Goal: Task Accomplishment & Management: Use online tool/utility

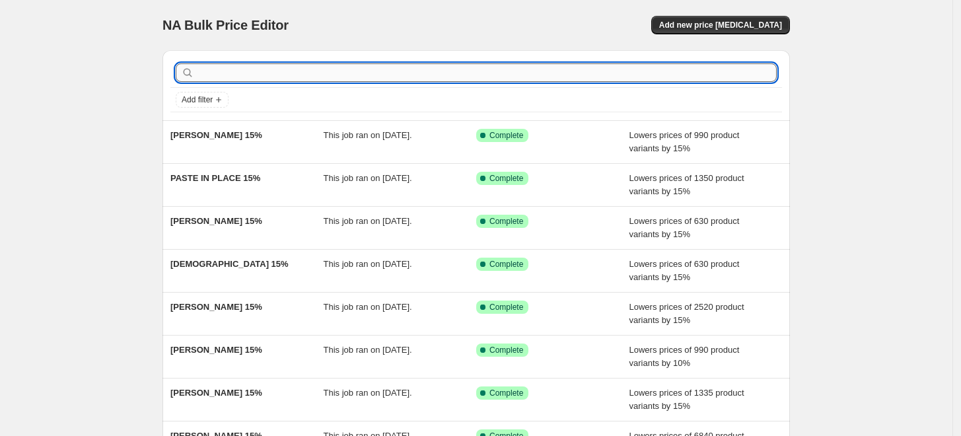
click at [282, 75] on input "text" at bounding box center [487, 72] width 580 height 19
paste input "[PERSON_NAME]"
type input "[PERSON_NAME]"
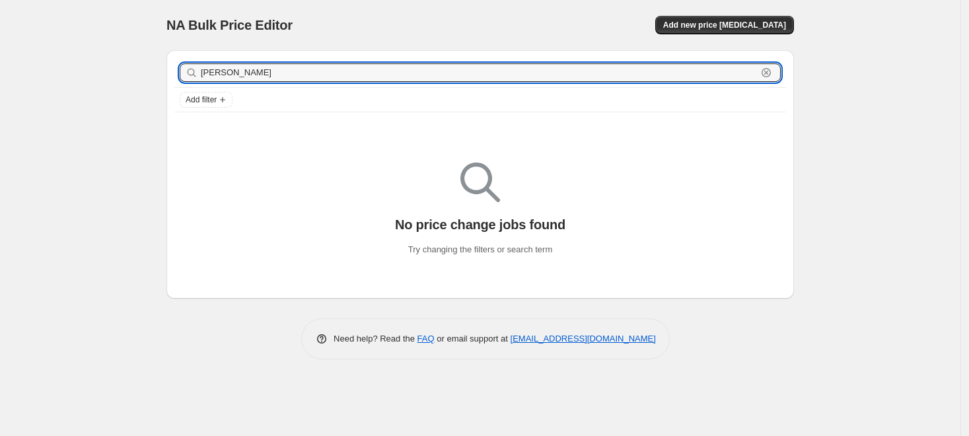
drag, startPoint x: 265, startPoint y: 71, endPoint x: 128, endPoint y: 64, distance: 137.6
click at [128, 64] on div "NA Bulk Price Editor. This page is ready NA Bulk Price Editor Add new price [ME…" at bounding box center [480, 218] width 961 height 436
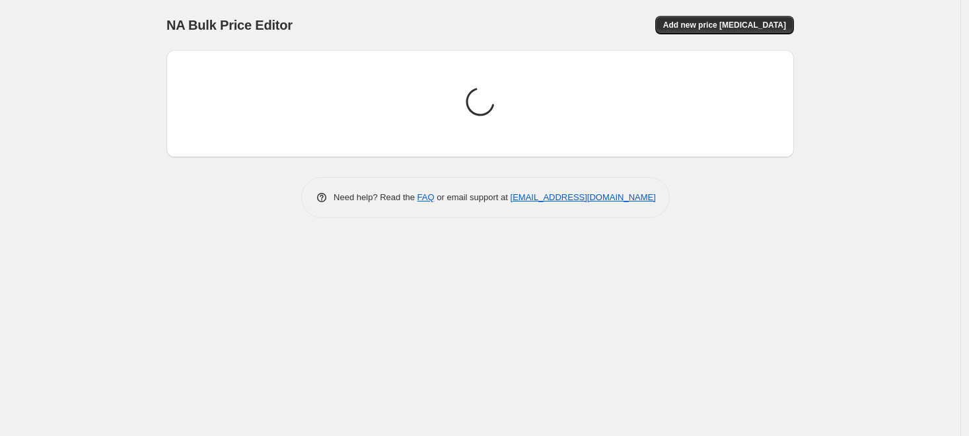
click at [127, 65] on div "NA Bulk Price Editor. This page is ready NA Bulk Price Editor Add new price cha…" at bounding box center [480, 218] width 961 height 436
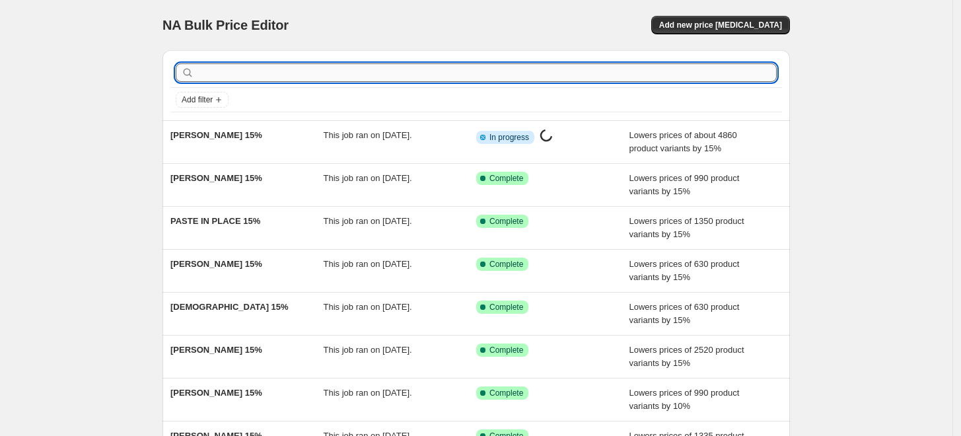
click at [301, 68] on input "text" at bounding box center [487, 72] width 580 height 19
paste input "SAMRIDHI SHARMA"
type input "SAMRIDHI SHARMA"
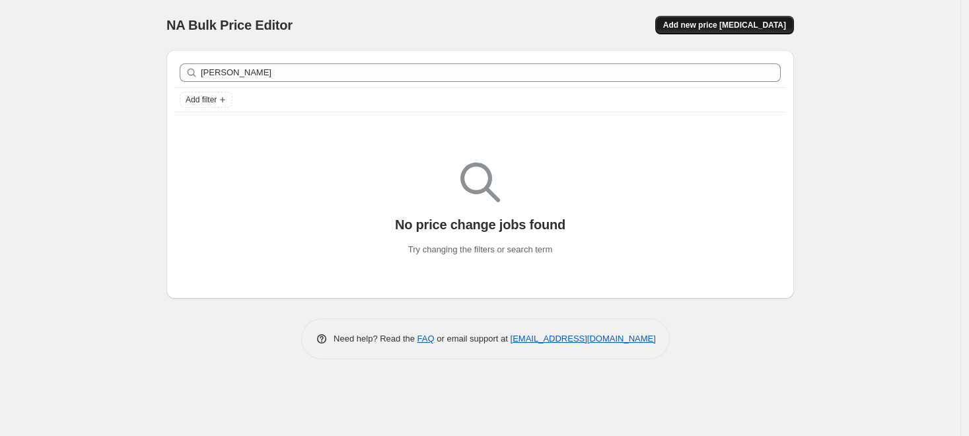
click at [762, 22] on span "Add new price [MEDICAL_DATA]" at bounding box center [724, 25] width 123 height 11
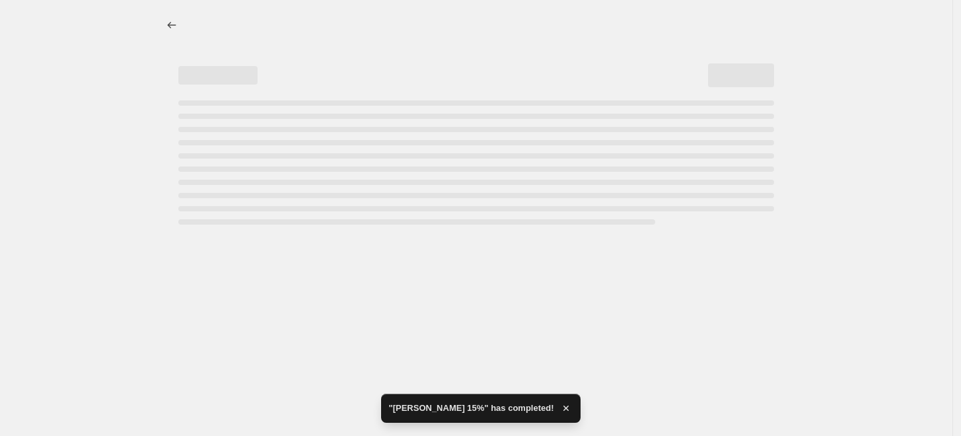
select select "percentage"
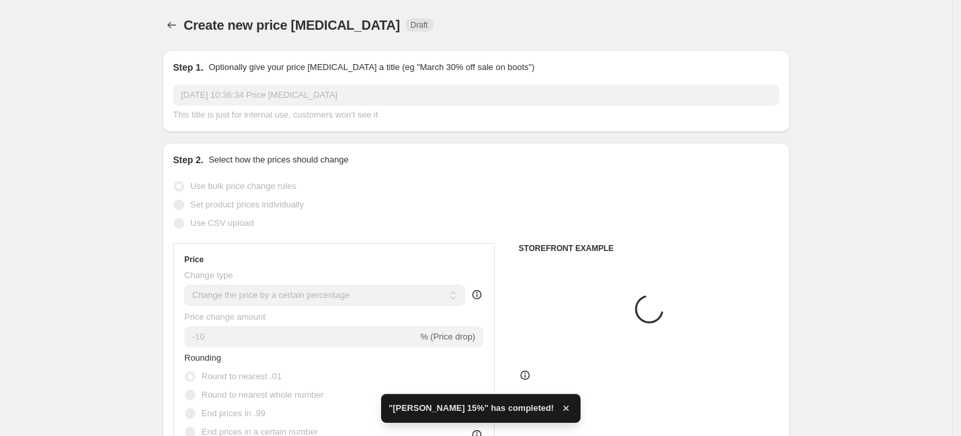
click at [509, 110] on div "This title is just for internal use, customers won't see it" at bounding box center [476, 114] width 607 height 13
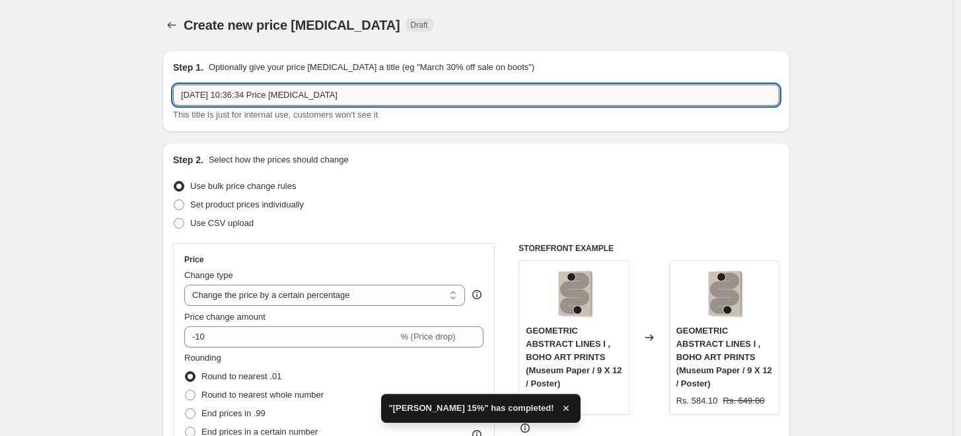
click at [457, 94] on input "17 Sept 2025, 10:36:34 Price change job" at bounding box center [476, 95] width 607 height 21
paste input "SAMRIDHI SHARMA"
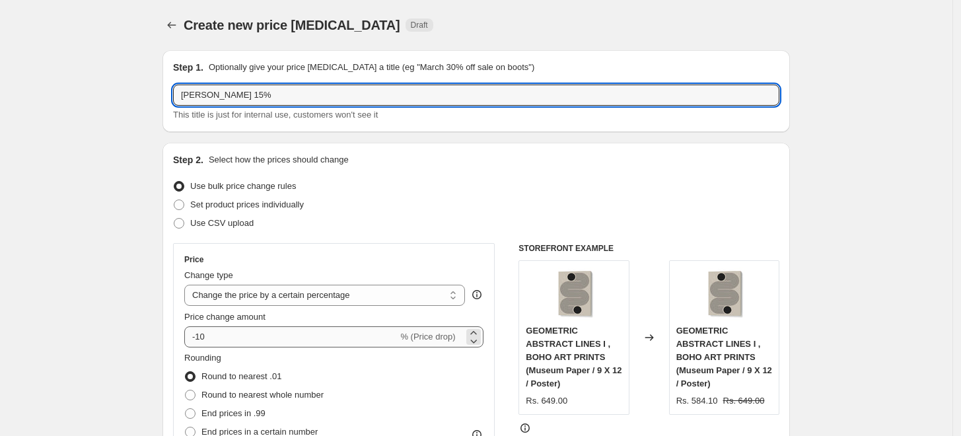
type input "SAMRIDHI SHARMA 15%"
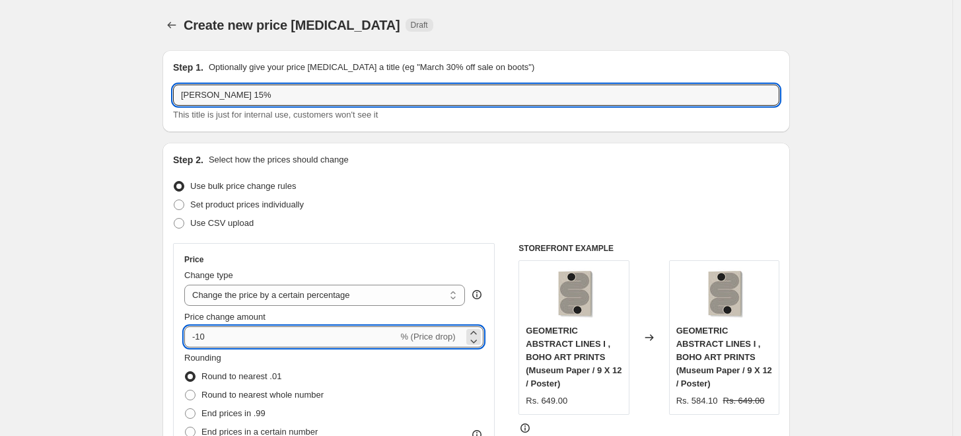
click at [272, 334] on input "-10" at bounding box center [290, 336] width 213 height 21
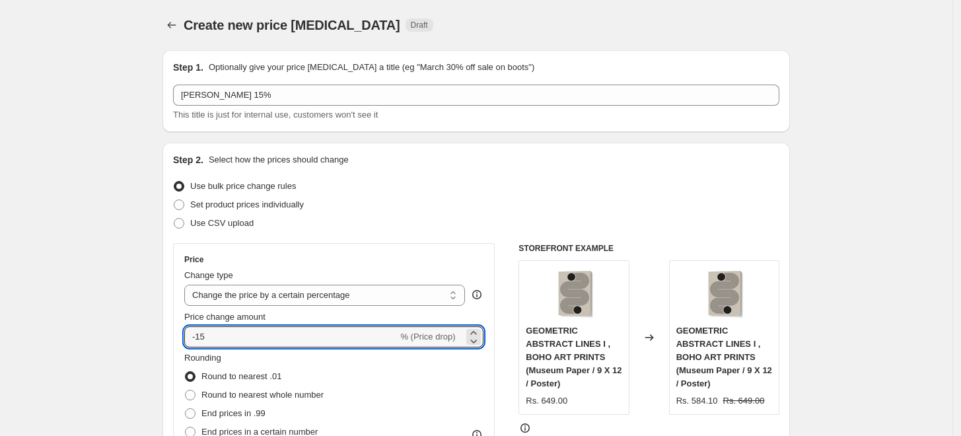
type input "-15"
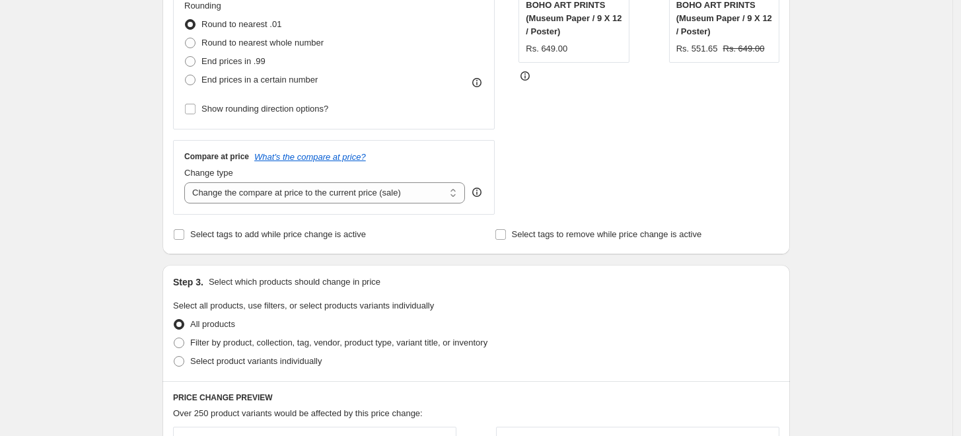
scroll to position [513, 0]
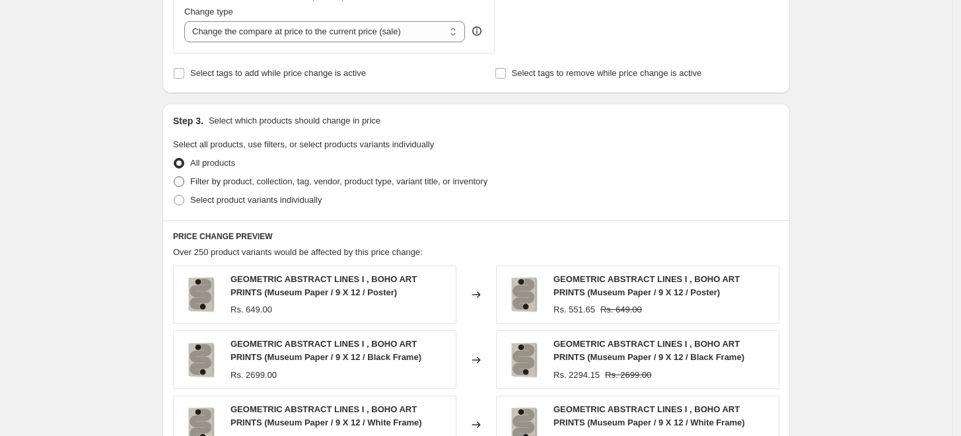
click at [252, 183] on span "Filter by product, collection, tag, vendor, product type, variant title, or inv…" at bounding box center [338, 181] width 297 height 10
click at [174, 177] on input "Filter by product, collection, tag, vendor, product type, variant title, or inv…" at bounding box center [174, 176] width 1 height 1
radio input "true"
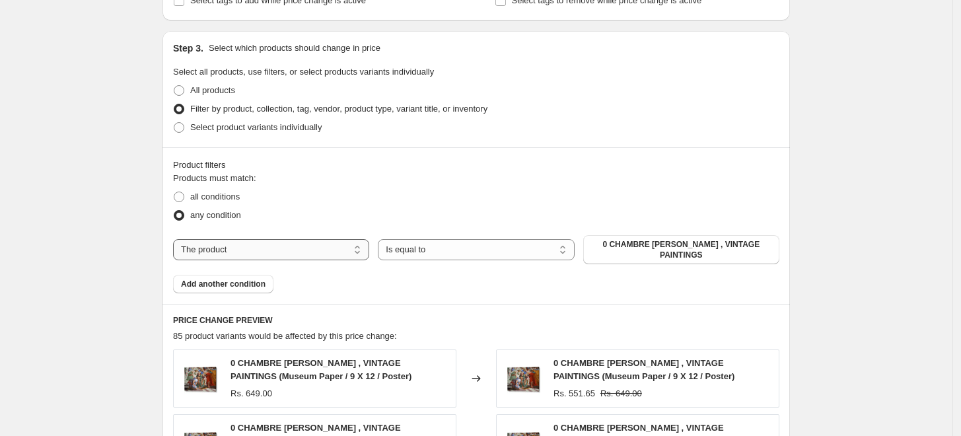
scroll to position [587, 0]
click at [305, 247] on select "The product The product's collection The product's tag The product's vendor The…" at bounding box center [271, 249] width 196 height 21
select select "collection"
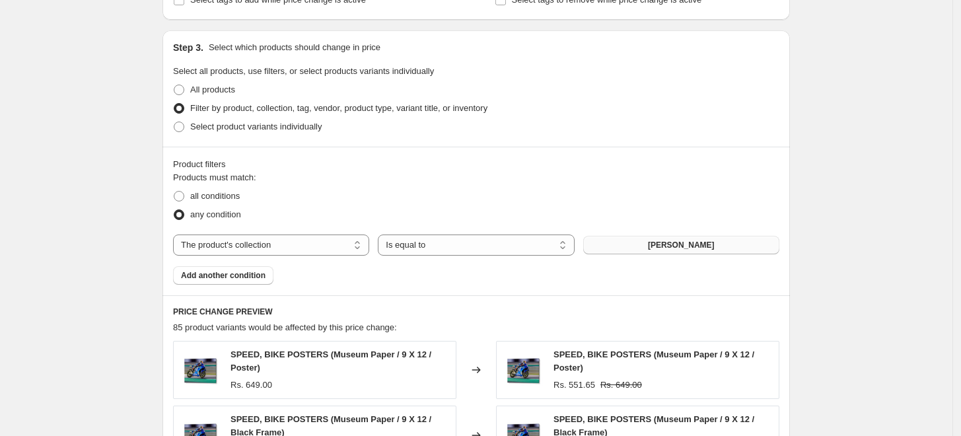
click at [678, 248] on span "[PERSON_NAME]" at bounding box center [681, 245] width 67 height 11
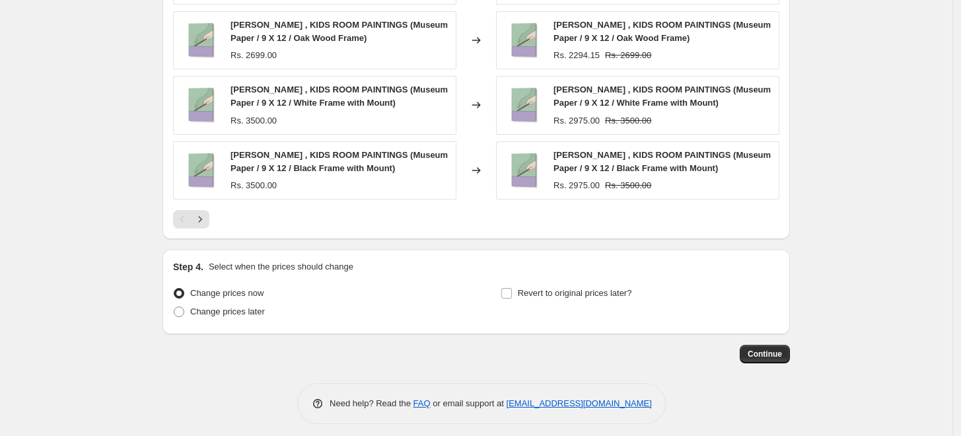
scroll to position [1054, 0]
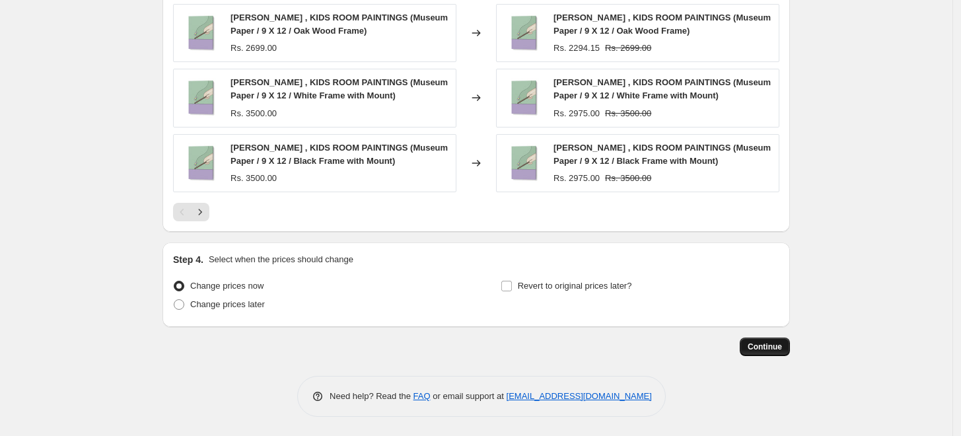
click at [775, 347] on span "Continue" at bounding box center [765, 347] width 34 height 11
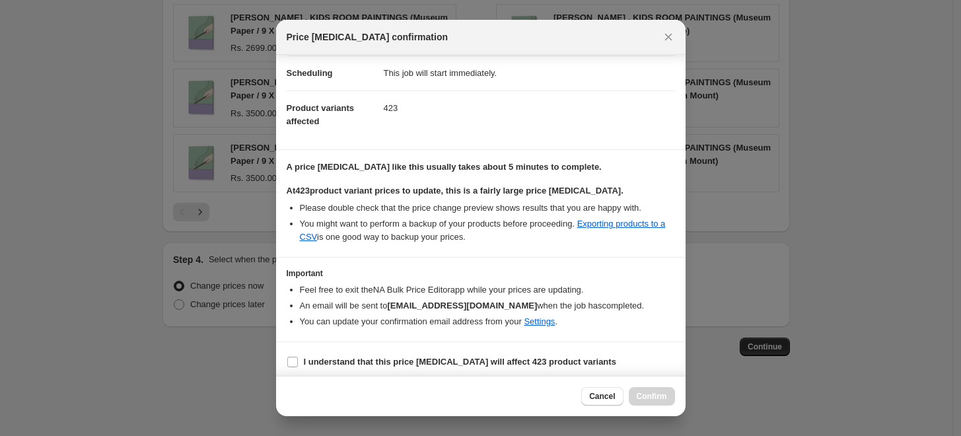
scroll to position [110, 0]
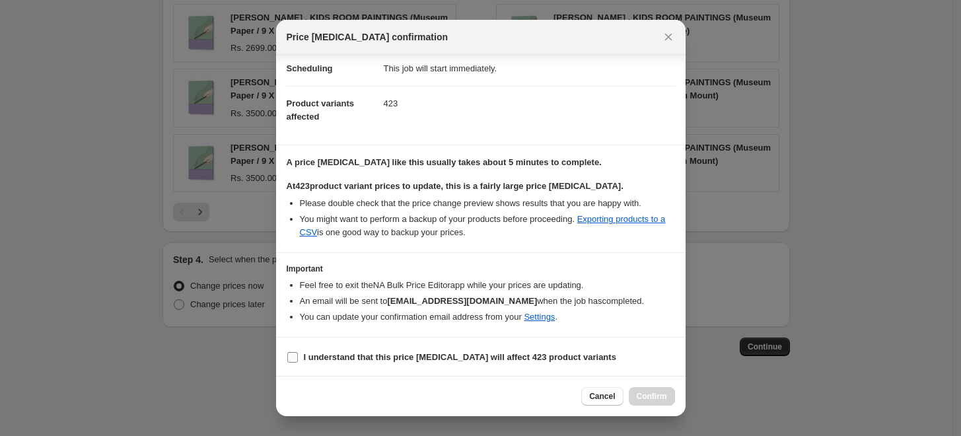
click at [337, 362] on b "I understand that this price change job will affect 423 product variants" at bounding box center [460, 357] width 313 height 10
click at [298, 362] on input "I understand that this price change job will affect 423 product variants" at bounding box center [292, 357] width 11 height 11
checkbox input "true"
click at [655, 396] on span "Confirm" at bounding box center [652, 396] width 30 height 11
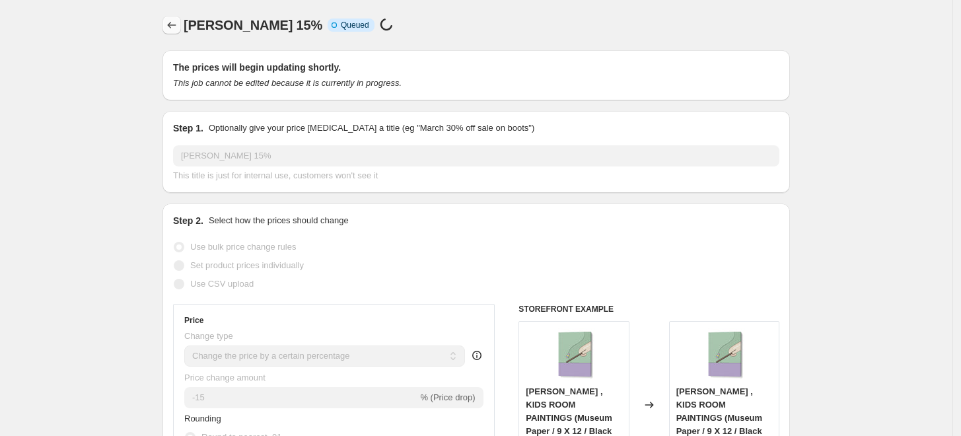
click at [177, 28] on icon "Price change jobs" at bounding box center [171, 25] width 13 height 13
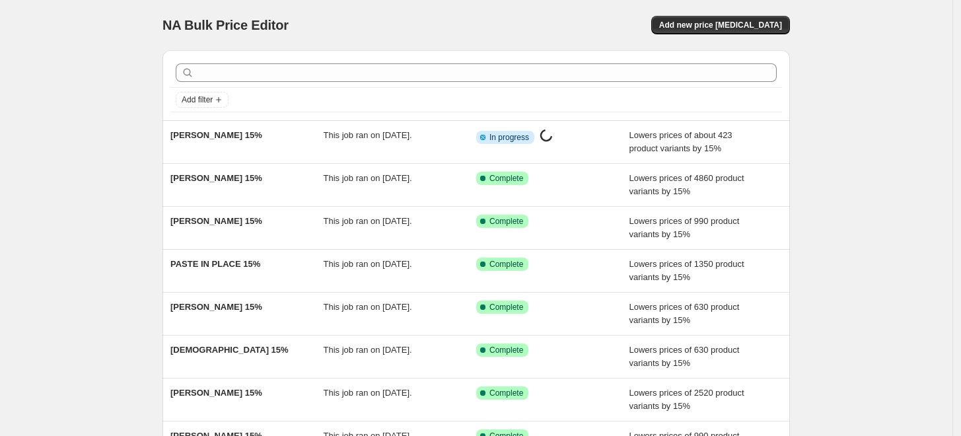
click at [104, 125] on div "NA Bulk Price Editor. This page is ready NA Bulk Price Editor Add new price cha…" at bounding box center [476, 340] width 953 height 681
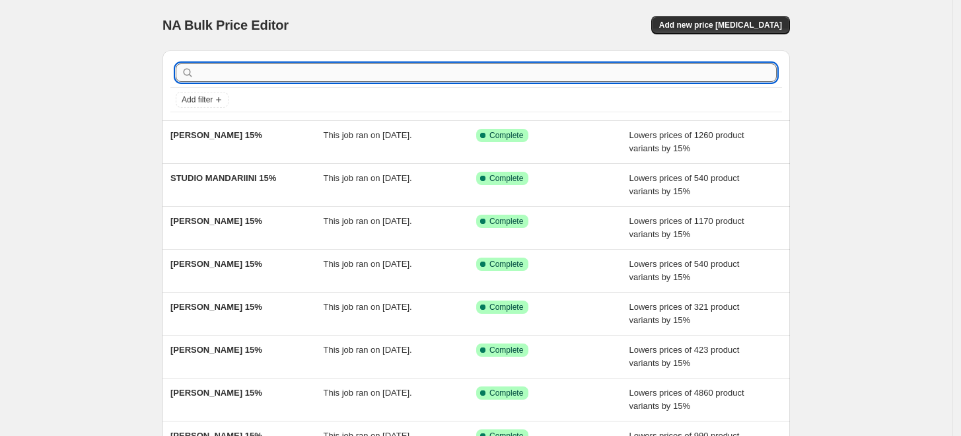
click at [581, 75] on input "text" at bounding box center [487, 72] width 580 height 19
paste input "MONIKA STRIGEL"
type input "MONIKA STRIGEL"
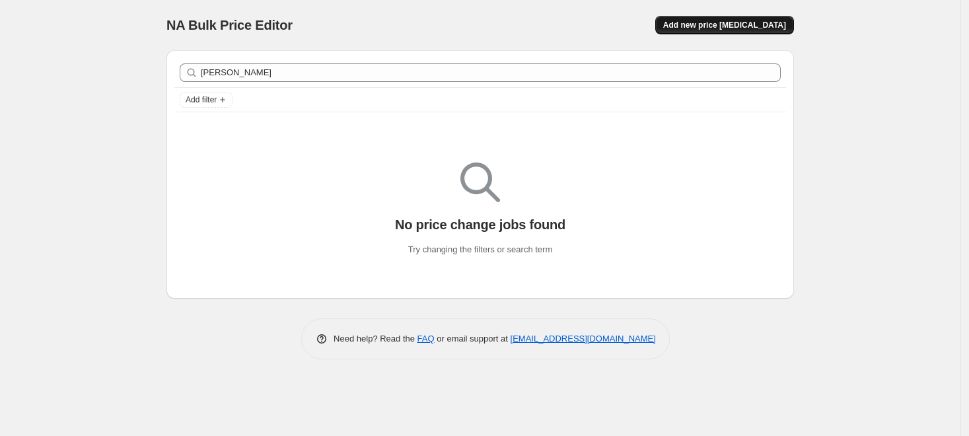
click at [702, 24] on span "Add new price [MEDICAL_DATA]" at bounding box center [724, 25] width 123 height 11
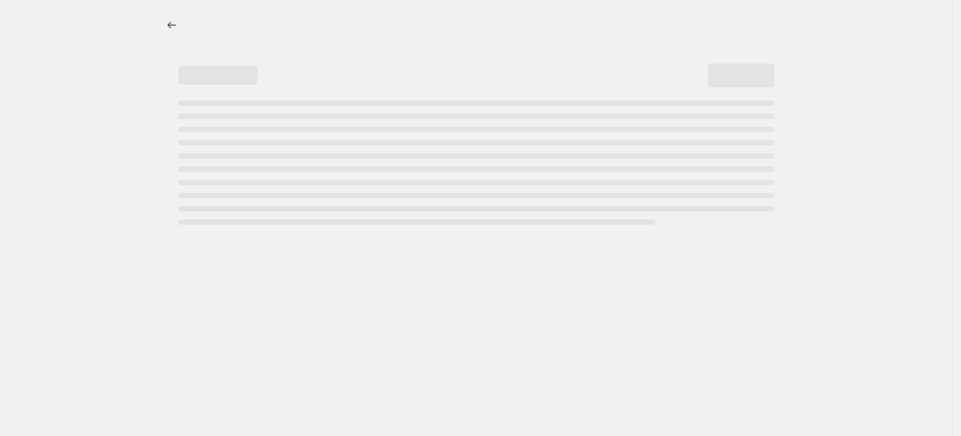
select select "percentage"
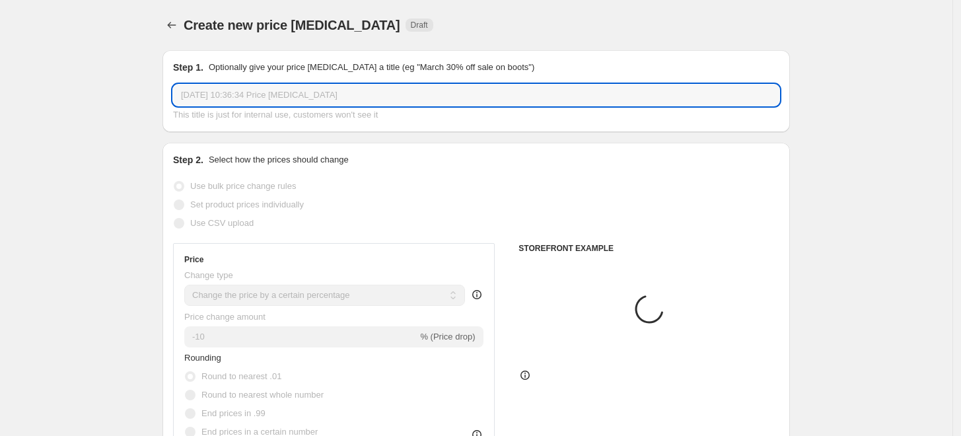
click at [494, 98] on input "17 Sept 2025, 10:36:34 Price change job" at bounding box center [476, 95] width 607 height 21
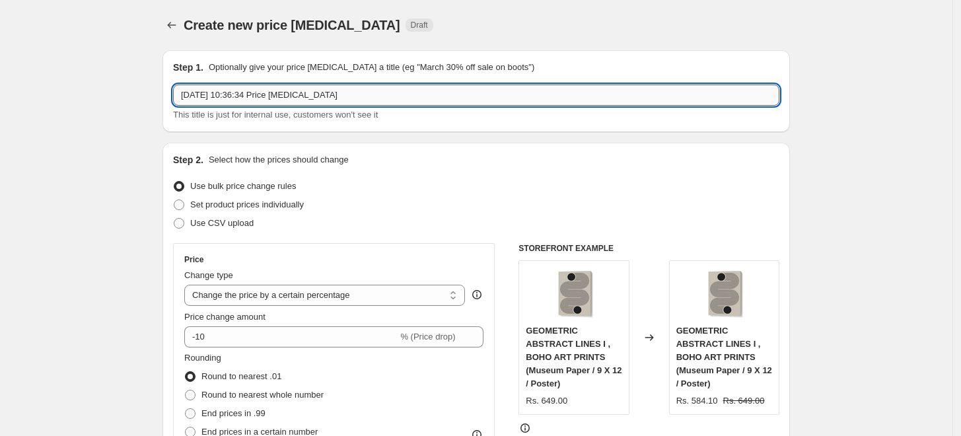
paste input "MONIKA STRIGEL"
type input "MONIKA STRIGEL 15%"
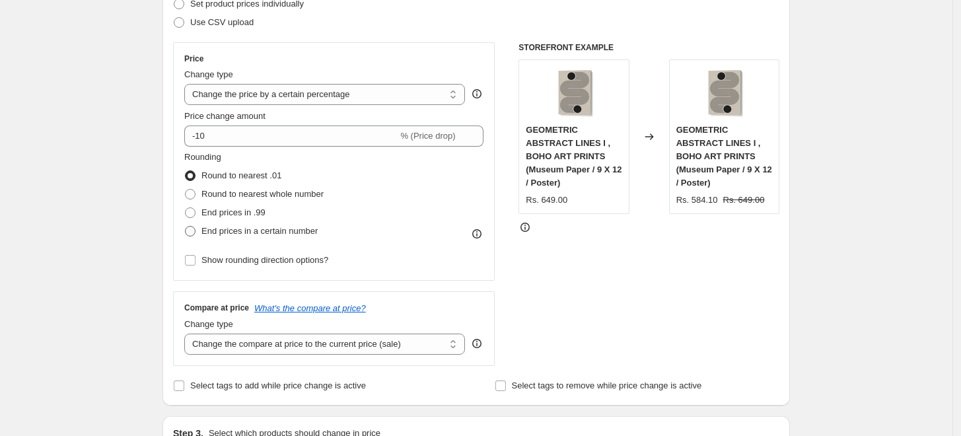
scroll to position [220, 0]
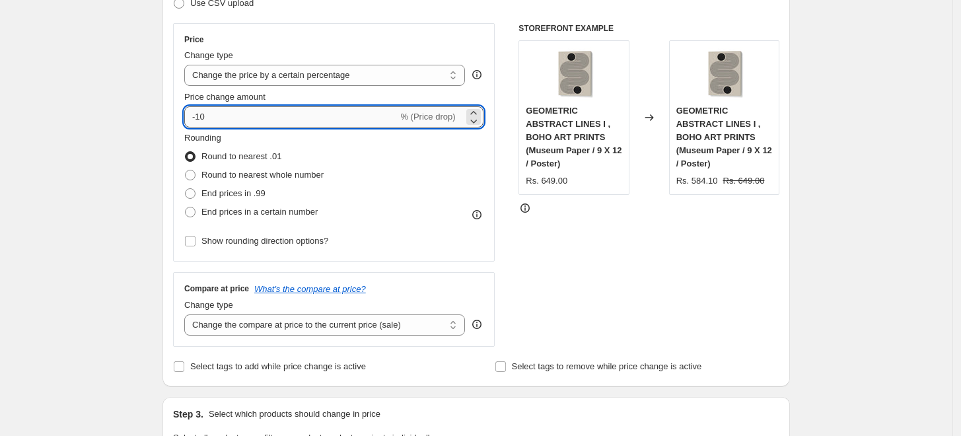
click at [285, 116] on input "-10" at bounding box center [290, 116] width 213 height 21
type input "-15"
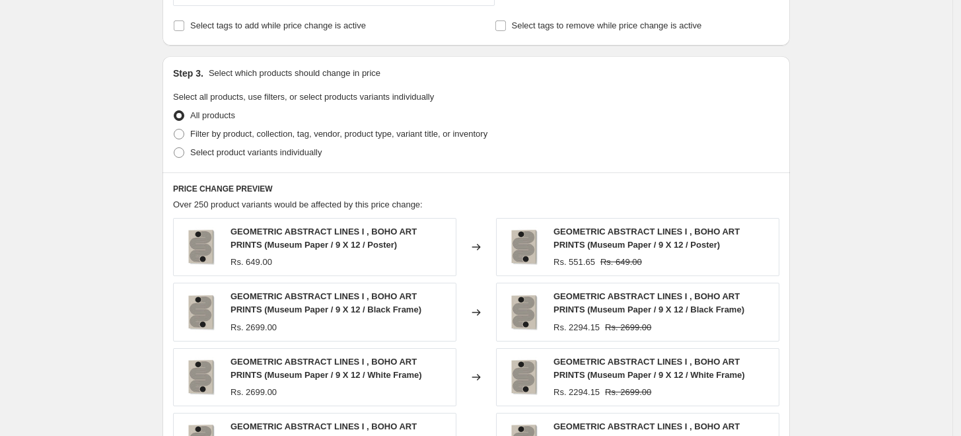
scroll to position [587, 0]
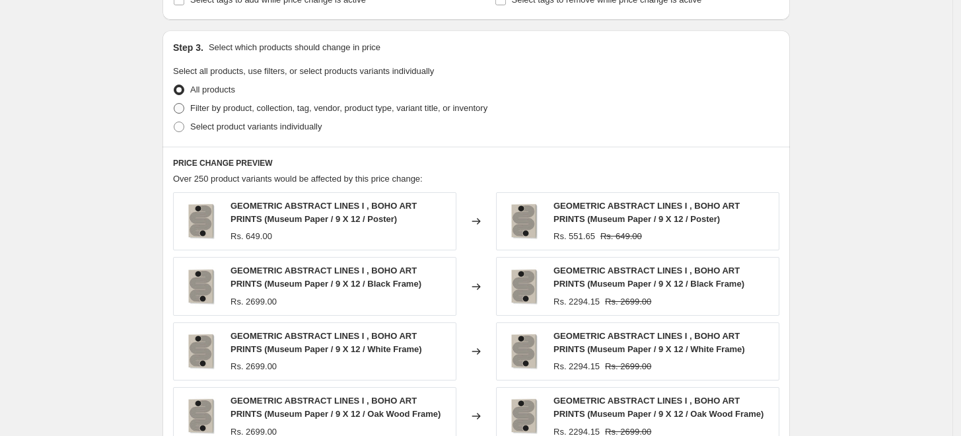
click at [238, 104] on span "Filter by product, collection, tag, vendor, product type, variant title, or inv…" at bounding box center [338, 108] width 297 height 10
click at [174, 104] on input "Filter by product, collection, tag, vendor, product type, variant title, or inv…" at bounding box center [174, 103] width 1 height 1
radio input "true"
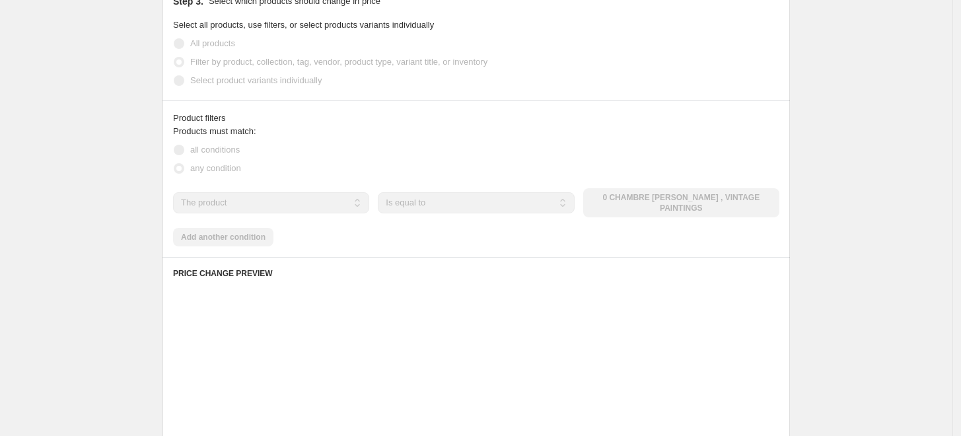
scroll to position [734, 0]
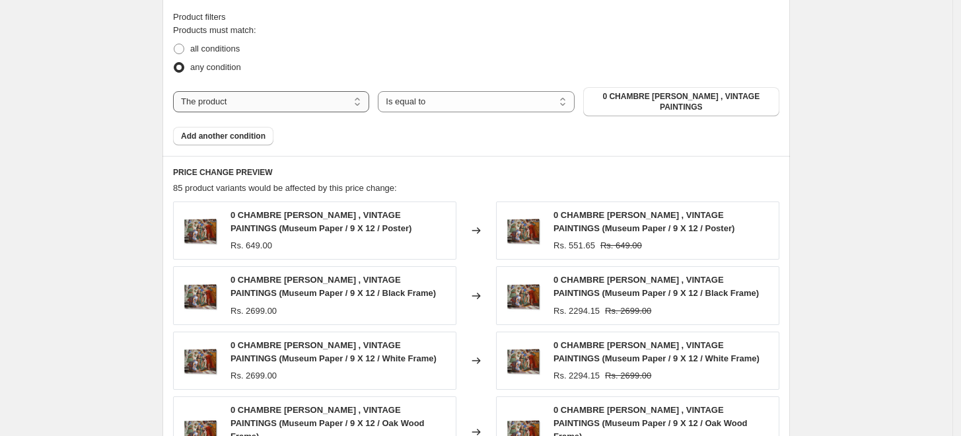
click at [301, 101] on select "The product The product's collection The product's tag The product's vendor The…" at bounding box center [271, 101] width 196 height 21
select select "collection"
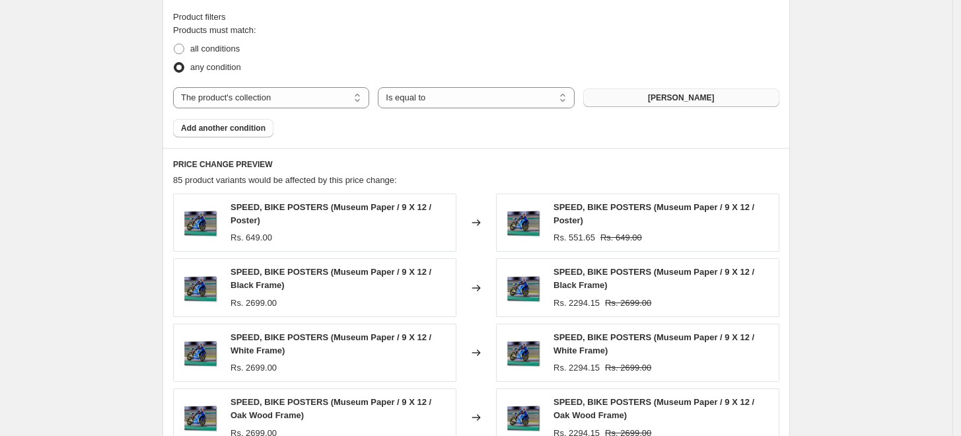
click at [698, 103] on span "[PERSON_NAME]" at bounding box center [681, 98] width 67 height 11
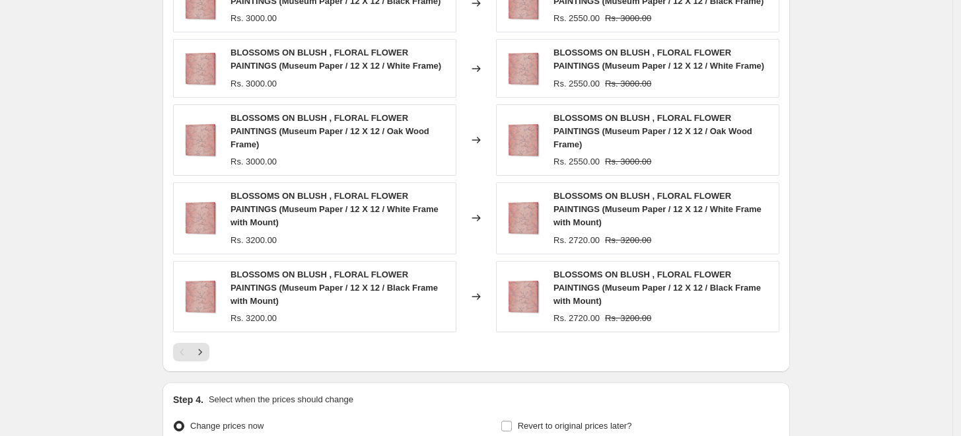
scroll to position [1054, 0]
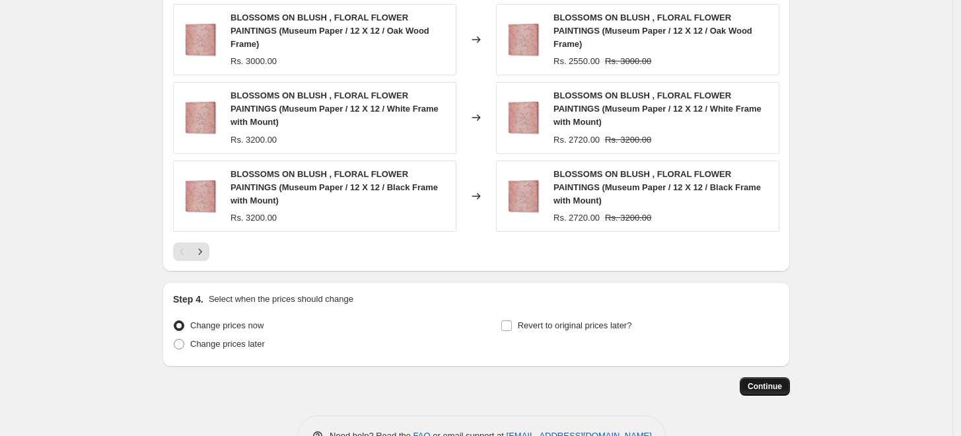
click at [762, 381] on span "Continue" at bounding box center [765, 386] width 34 height 11
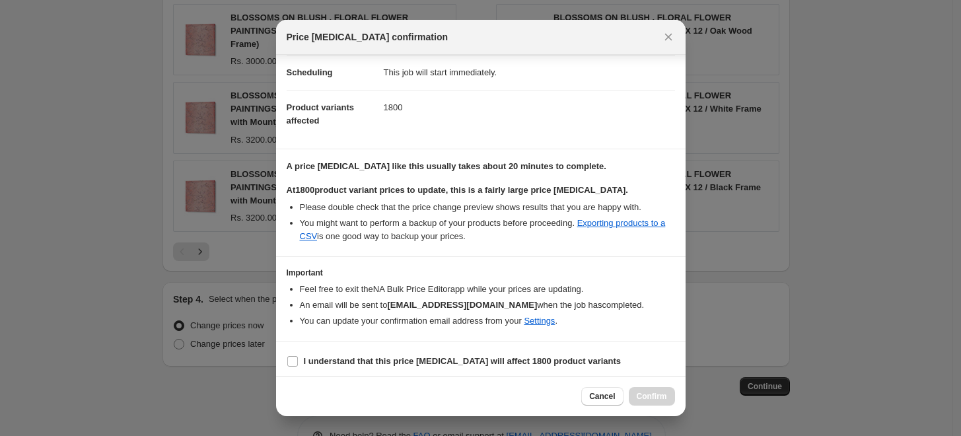
scroll to position [110, 0]
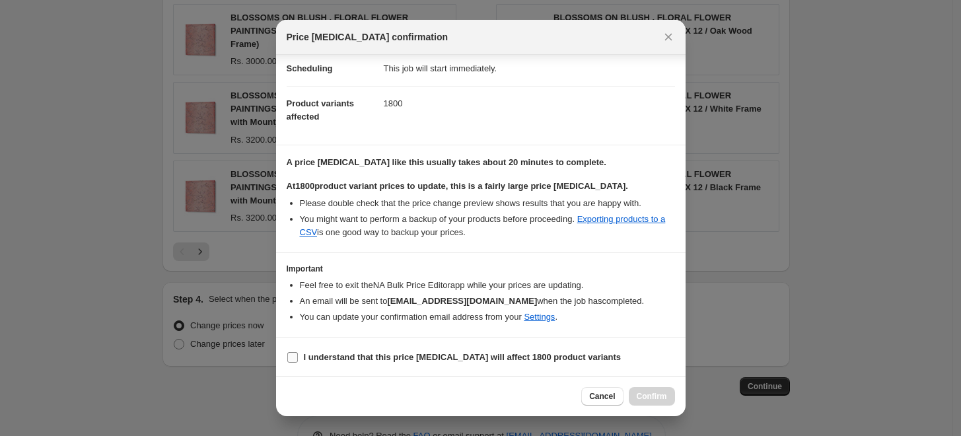
click at [506, 357] on b "I understand that this price change job will affect 1800 product variants" at bounding box center [463, 357] width 318 height 10
click at [298, 357] on input "I understand that this price change job will affect 1800 product variants" at bounding box center [292, 357] width 11 height 11
checkbox input "true"
click at [651, 396] on span "Confirm" at bounding box center [652, 396] width 30 height 11
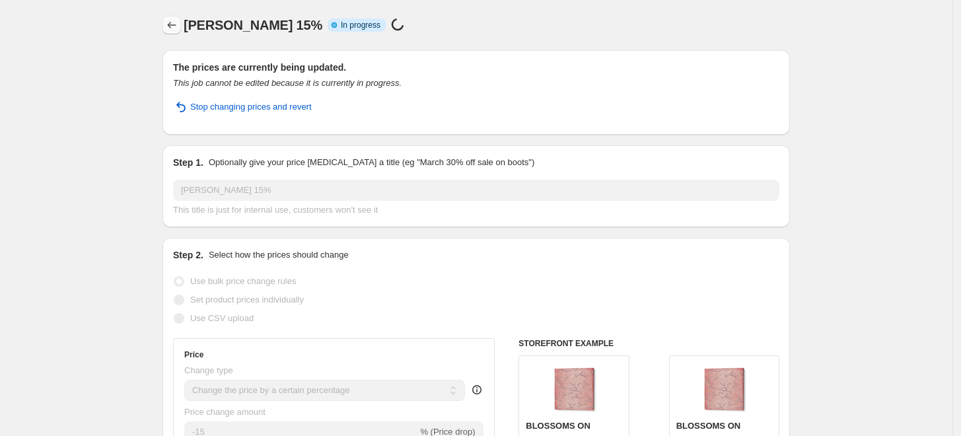
click at [176, 24] on icon "Price change jobs" at bounding box center [171, 25] width 13 height 13
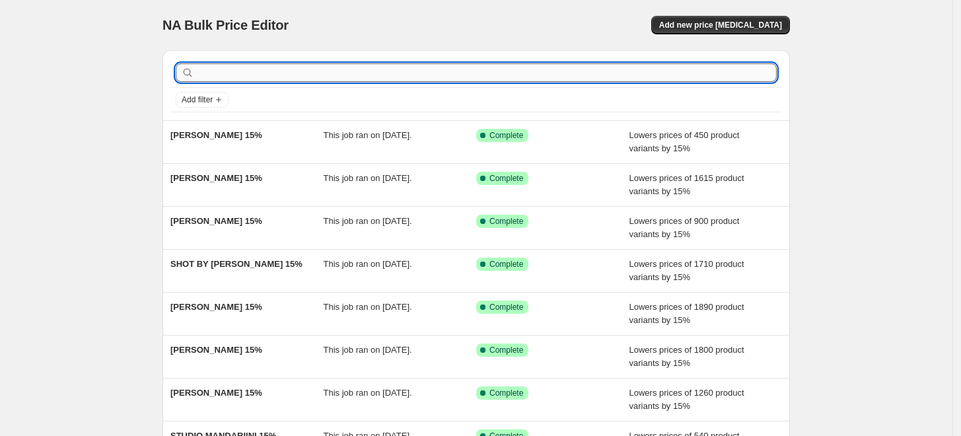
click at [387, 73] on input "text" at bounding box center [487, 72] width 580 height 19
paste input "MONIKA RIETHMUELLER"
type input "MONIKA RIETHMUELLER"
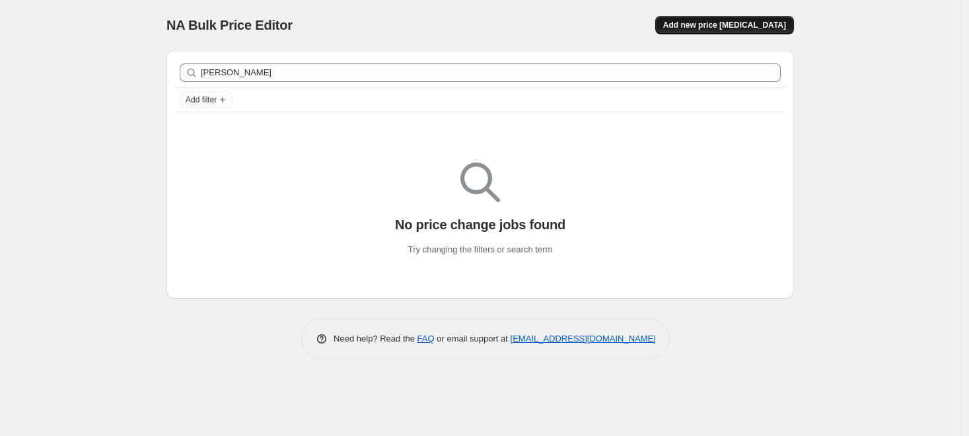
click at [729, 24] on span "Add new price [MEDICAL_DATA]" at bounding box center [724, 25] width 123 height 11
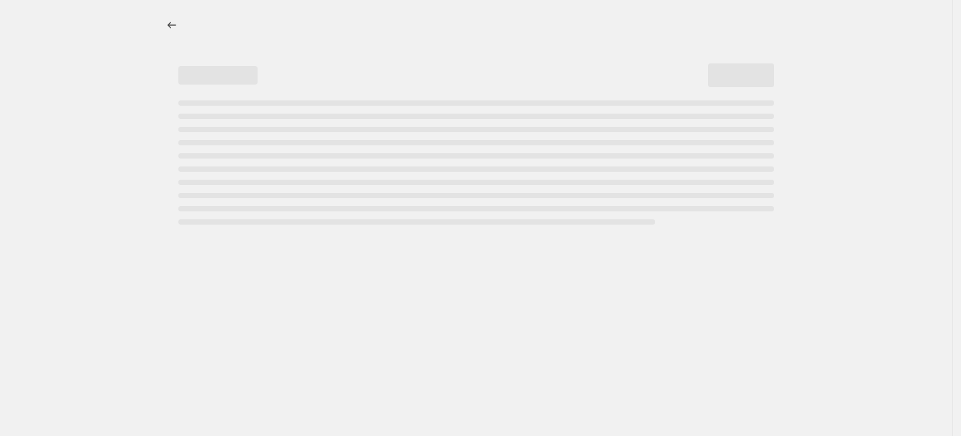
select select "percentage"
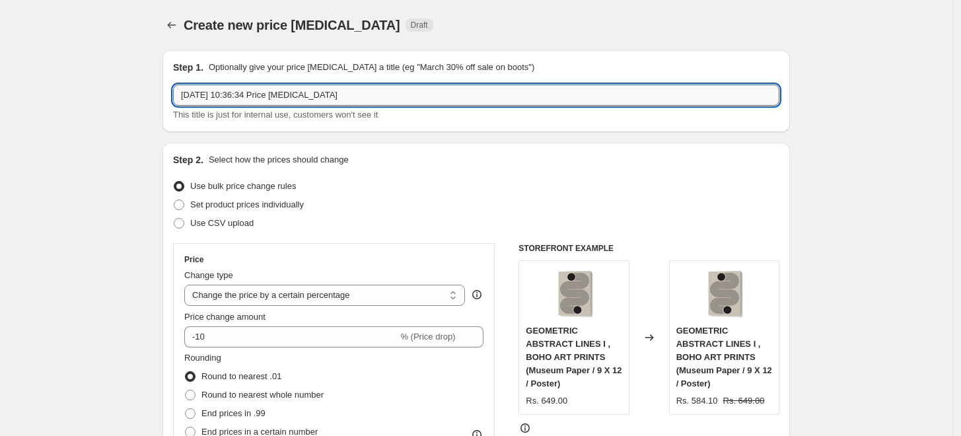
click at [495, 94] on input "17 Sept 2025, 10:36:34 Price change job" at bounding box center [476, 95] width 607 height 21
paste input "MONIKA RIETHMUELLER"
type input "MONIKA RIETHMUELLER 15%"
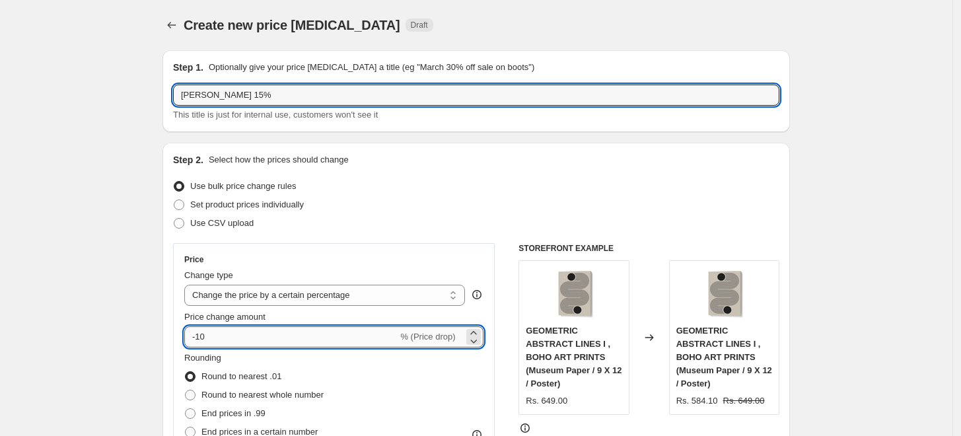
click at [279, 330] on input "-10" at bounding box center [290, 336] width 213 height 21
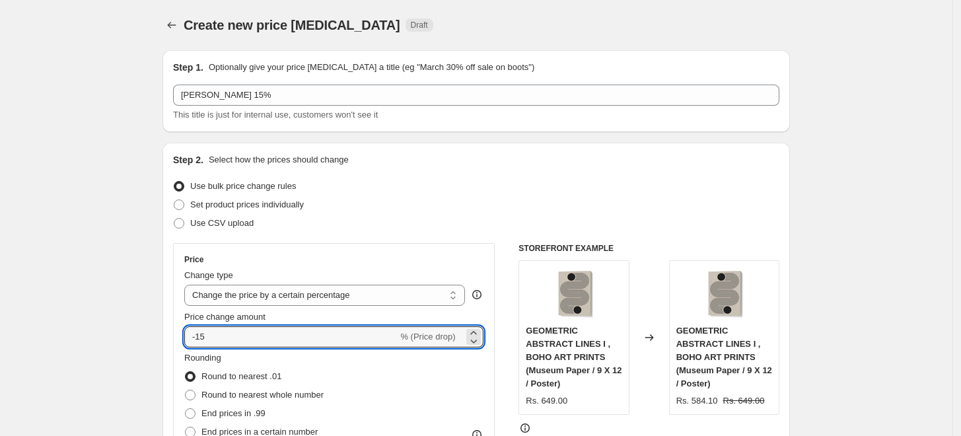
type input "-15"
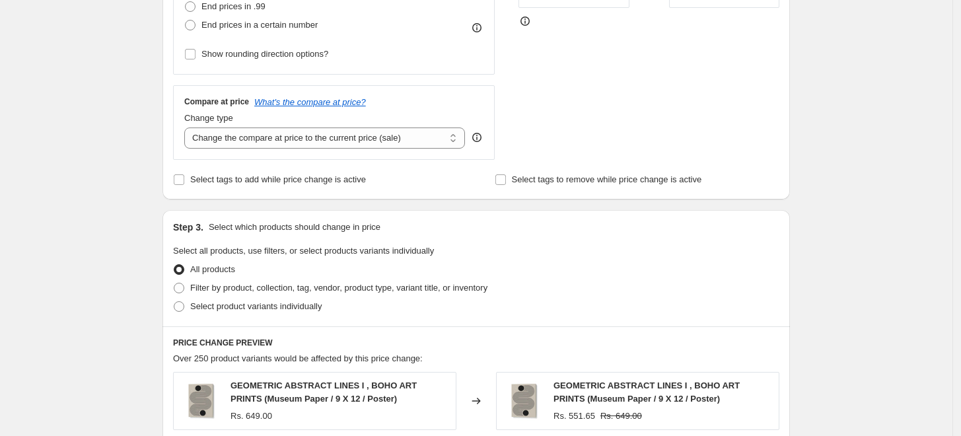
scroll to position [513, 0]
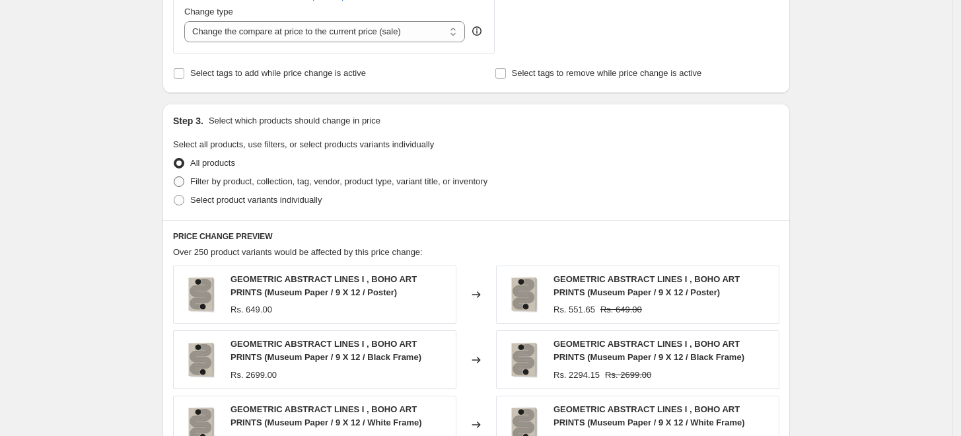
click at [267, 186] on span "Filter by product, collection, tag, vendor, product type, variant title, or inv…" at bounding box center [338, 181] width 297 height 10
click at [174, 177] on input "Filter by product, collection, tag, vendor, product type, variant title, or inv…" at bounding box center [174, 176] width 1 height 1
radio input "true"
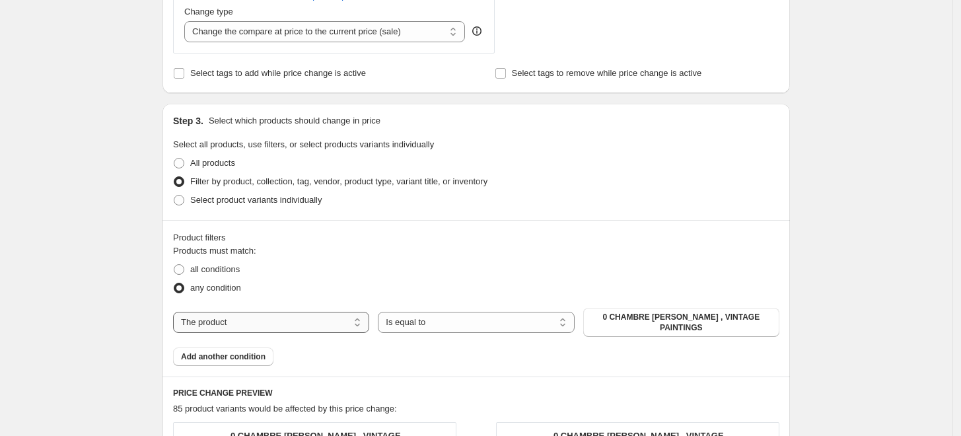
click at [318, 325] on select "The product The product's collection The product's tag The product's vendor The…" at bounding box center [271, 322] width 196 height 21
select select "collection"
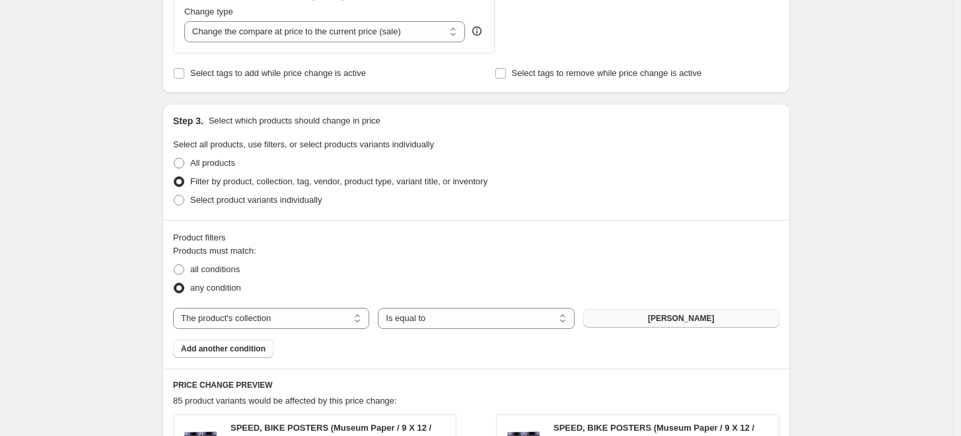
click at [687, 320] on span "[PERSON_NAME]" at bounding box center [681, 318] width 67 height 11
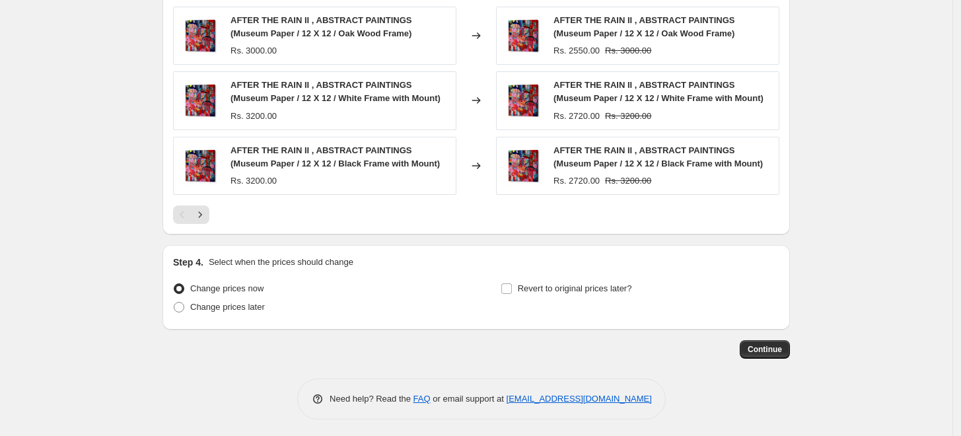
scroll to position [1054, 0]
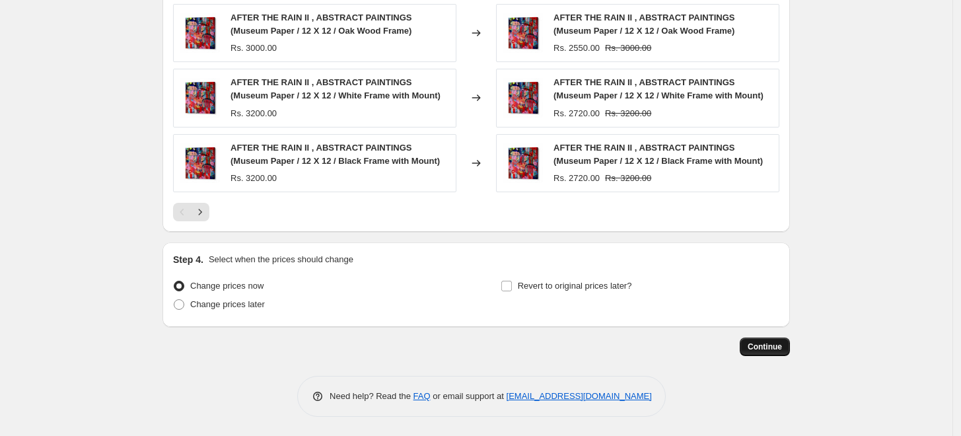
click at [774, 346] on span "Continue" at bounding box center [765, 347] width 34 height 11
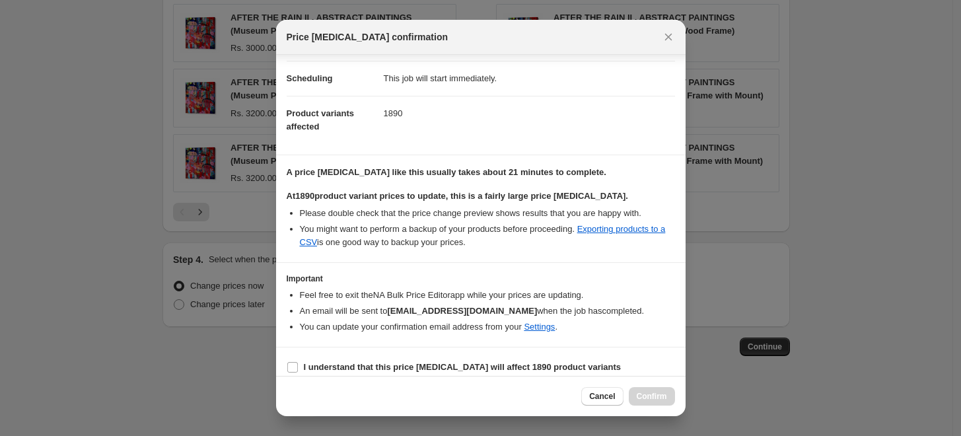
scroll to position [110, 0]
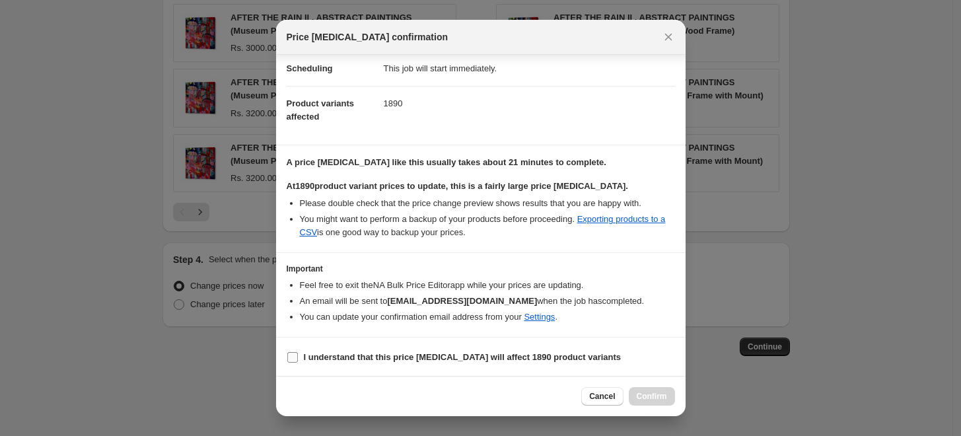
click at [401, 348] on label "I understand that this price change job will affect 1890 product variants" at bounding box center [454, 357] width 335 height 19
click at [298, 352] on input "I understand that this price change job will affect 1890 product variants" at bounding box center [292, 357] width 11 height 11
checkbox input "true"
click at [642, 397] on span "Confirm" at bounding box center [652, 396] width 30 height 11
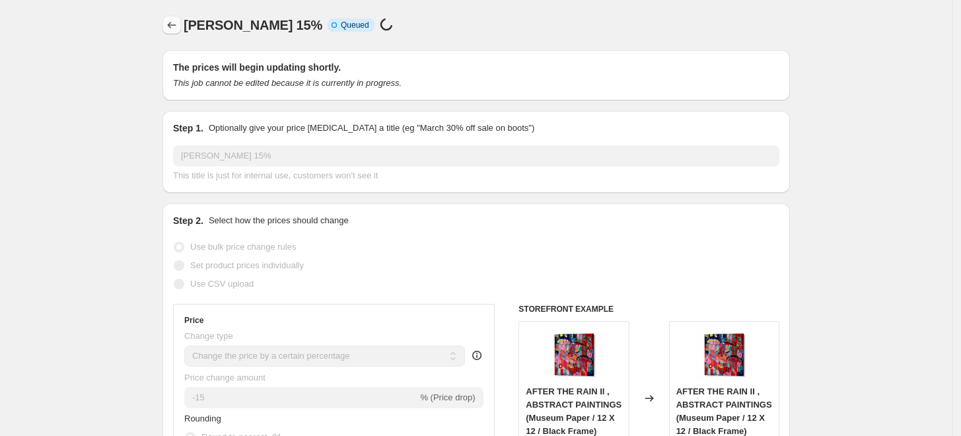
click at [172, 24] on icon "Price change jobs" at bounding box center [171, 25] width 13 height 13
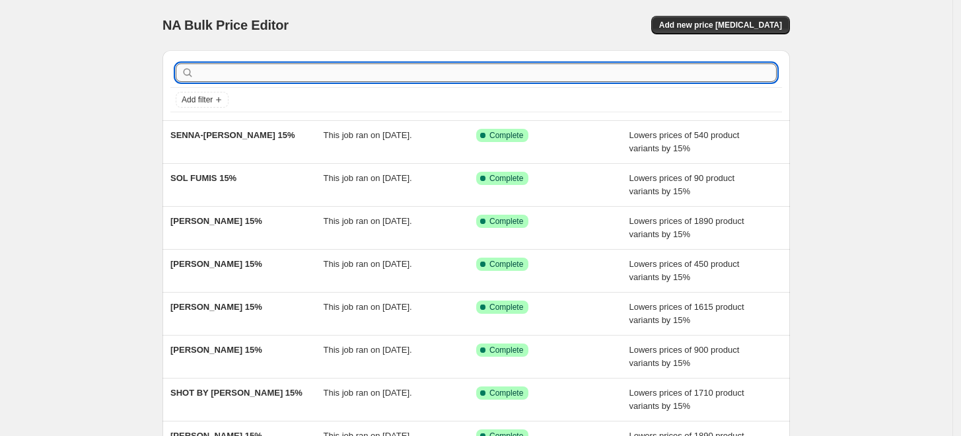
click at [533, 74] on input "text" at bounding box center [487, 72] width 580 height 19
paste input "GULCIHAN OZGUC"
type input "GULCIHAN OZGUC"
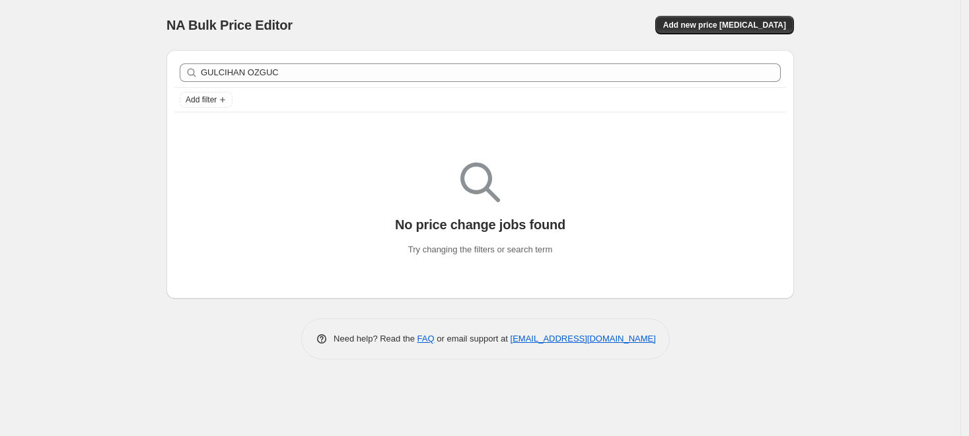
click at [535, 22] on div "Add new price [MEDICAL_DATA]" at bounding box center [636, 25] width 315 height 19
click at [723, 25] on span "Add new price [MEDICAL_DATA]" at bounding box center [724, 25] width 123 height 11
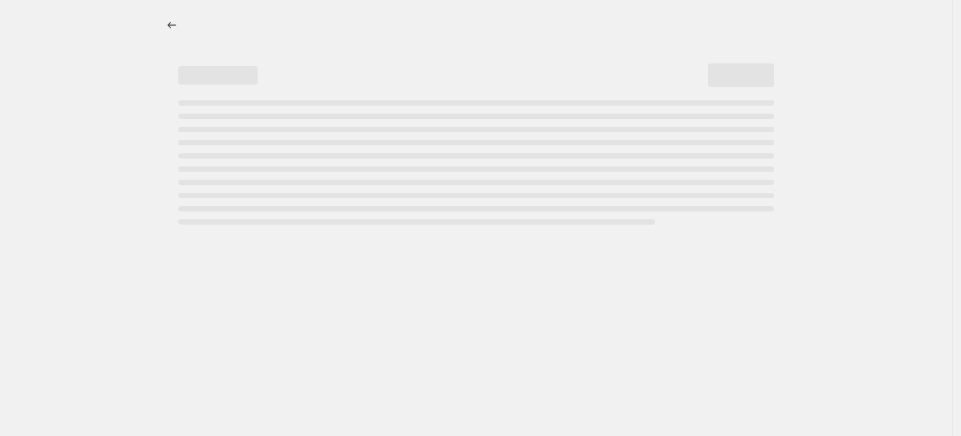
select select "percentage"
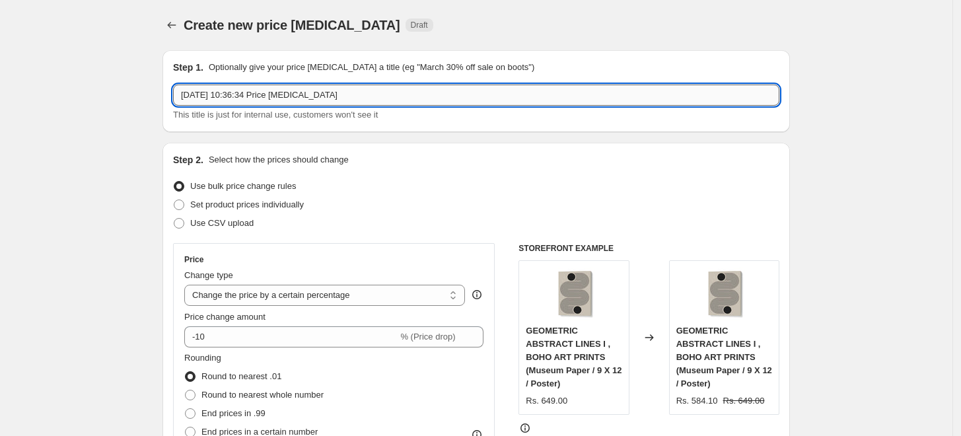
click at [470, 95] on input "17 Sept 2025, 10:36:34 Price change job" at bounding box center [476, 95] width 607 height 21
paste input "GULCIHAN OZGUC"
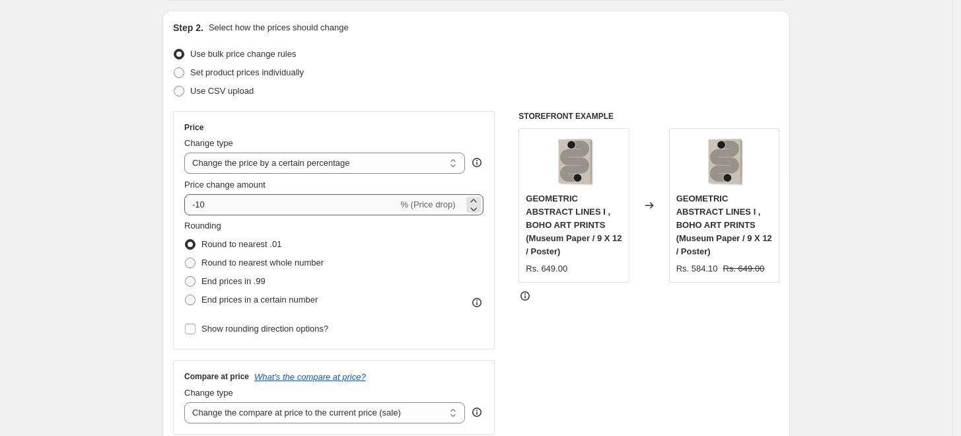
scroll to position [147, 0]
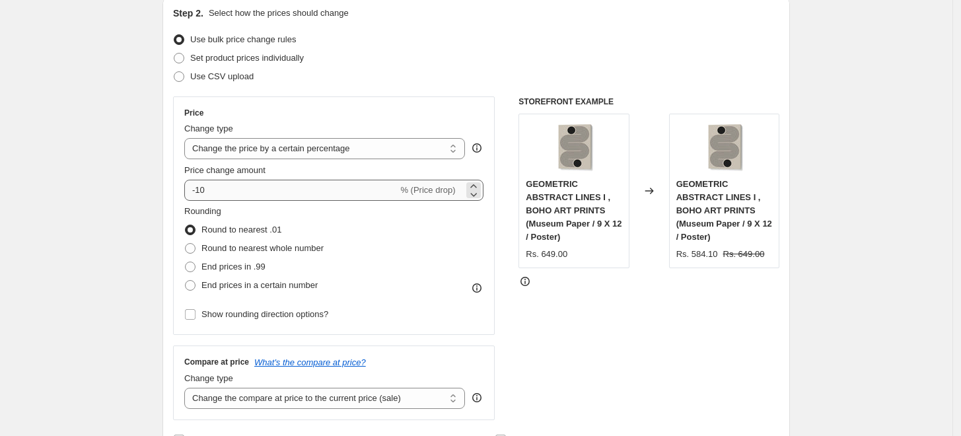
type input "GULCIHAN OZGUC 15%"
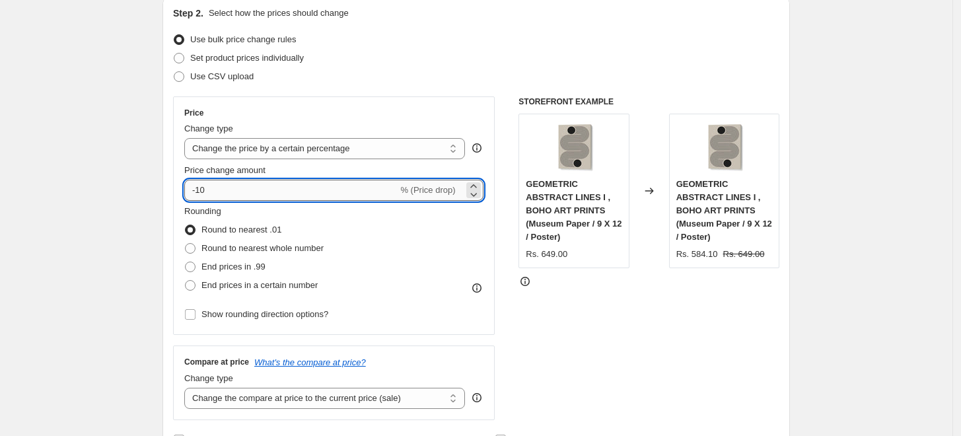
click at [264, 189] on input "-10" at bounding box center [290, 190] width 213 height 21
type input "-15"
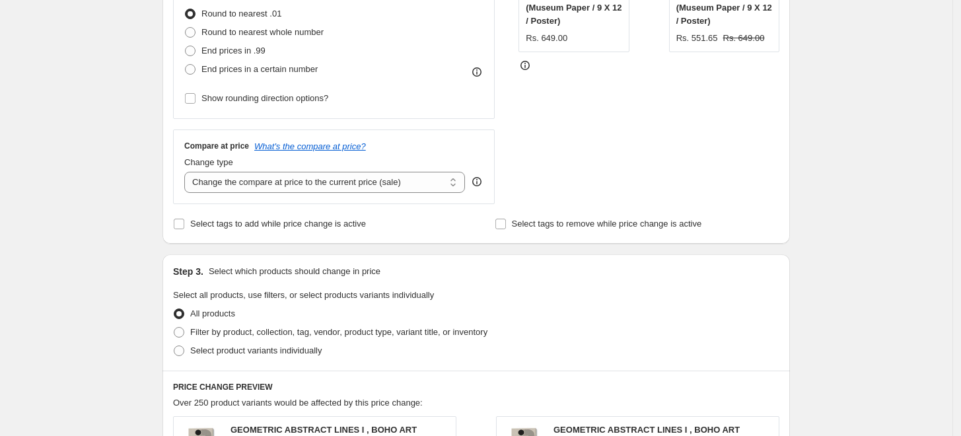
scroll to position [513, 0]
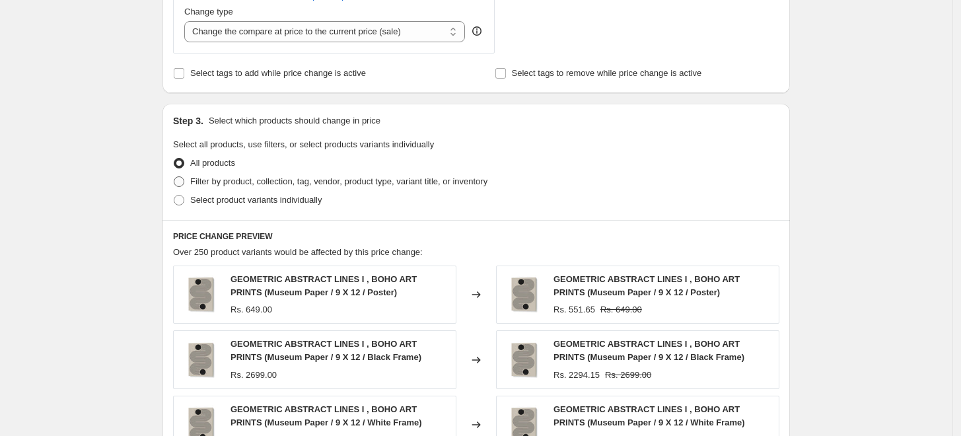
click at [215, 180] on span "Filter by product, collection, tag, vendor, product type, variant title, or inv…" at bounding box center [338, 181] width 297 height 10
click at [174, 177] on input "Filter by product, collection, tag, vendor, product type, variant title, or inv…" at bounding box center [174, 176] width 1 height 1
radio input "true"
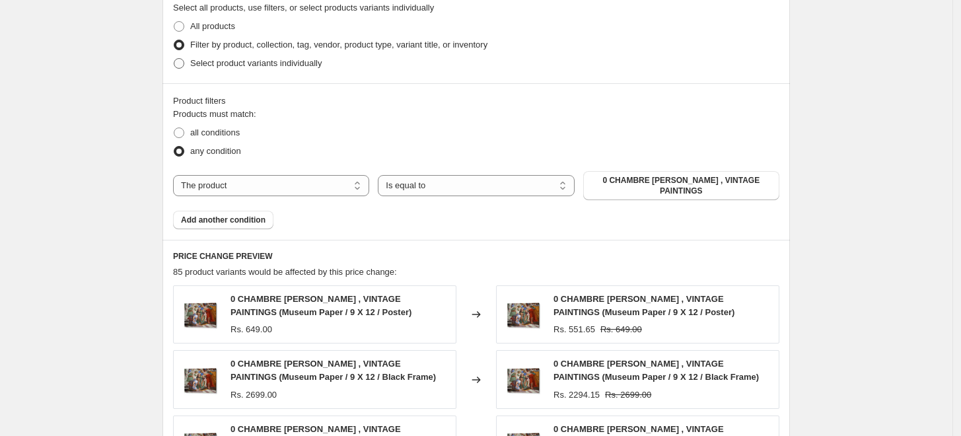
scroll to position [661, 0]
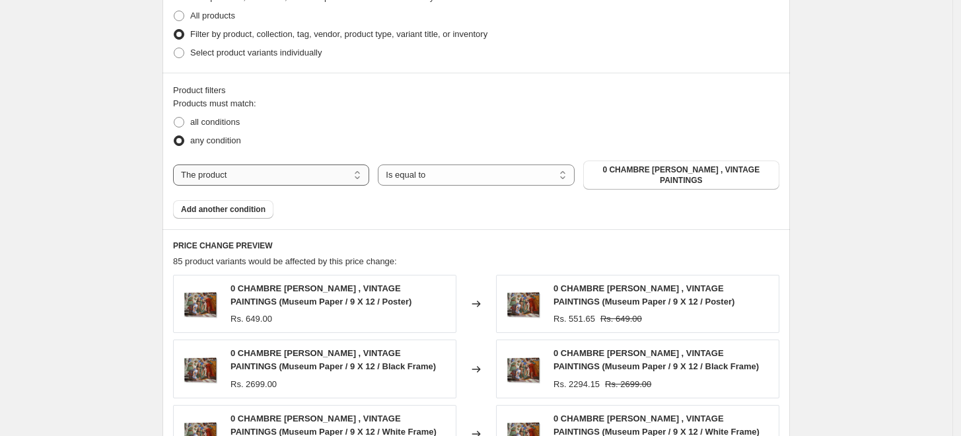
click at [326, 174] on select "The product The product's collection The product's tag The product's vendor The…" at bounding box center [271, 175] width 196 height 21
select select "collection"
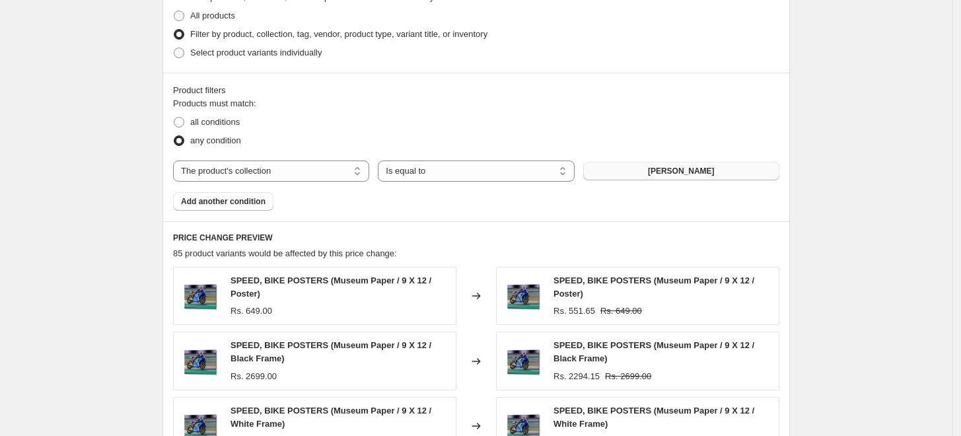
click at [712, 174] on span "[PERSON_NAME]" at bounding box center [681, 171] width 67 height 11
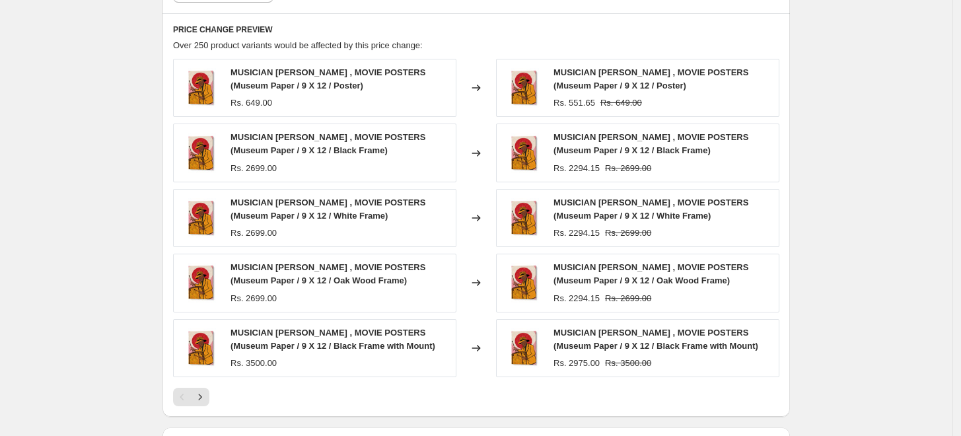
scroll to position [1054, 0]
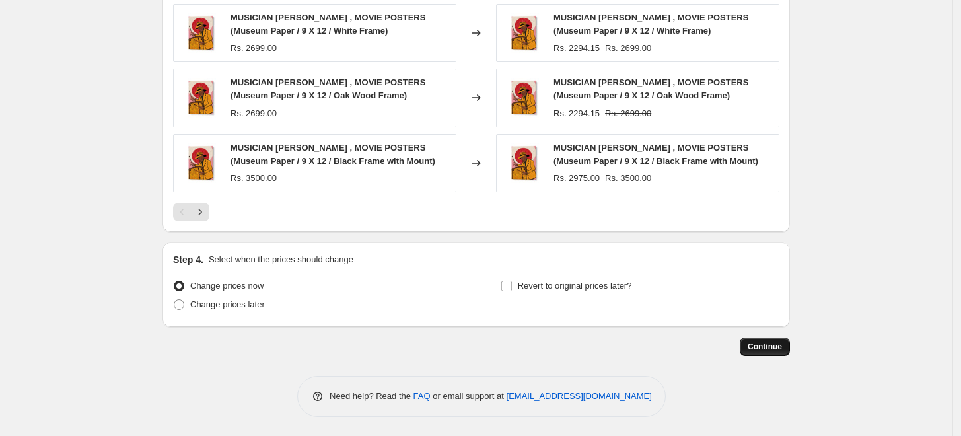
click at [774, 348] on span "Continue" at bounding box center [765, 347] width 34 height 11
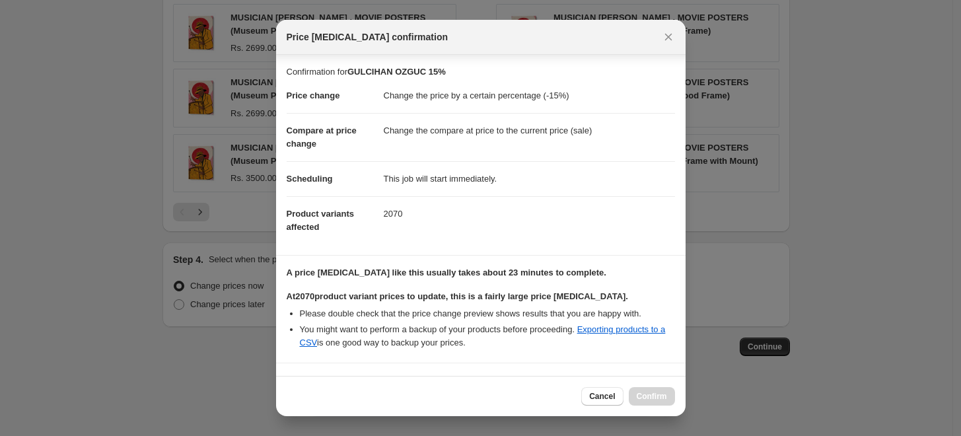
scroll to position [192, 0]
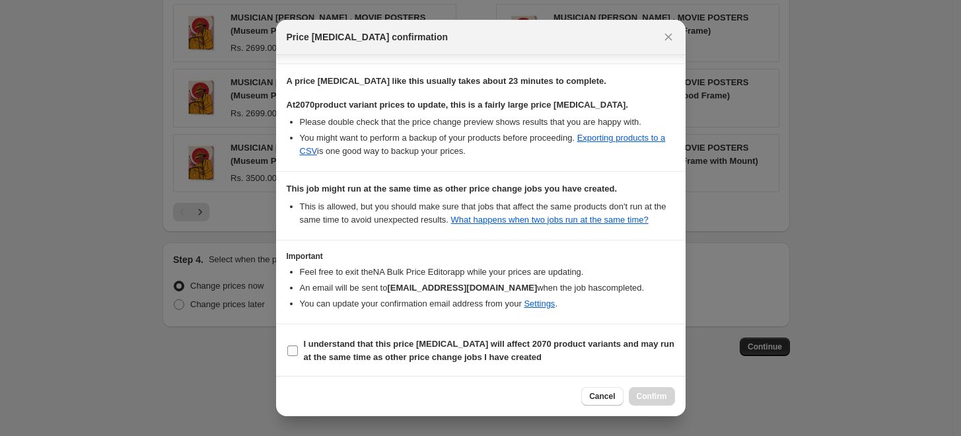
click at [470, 353] on b "I understand that this price change job will affect 2070 product variants and m…" at bounding box center [489, 350] width 371 height 23
click at [298, 353] on input "I understand that this price change job will affect 2070 product variants and m…" at bounding box center [292, 351] width 11 height 11
checkbox input "true"
click at [655, 396] on span "Confirm" at bounding box center [652, 396] width 30 height 11
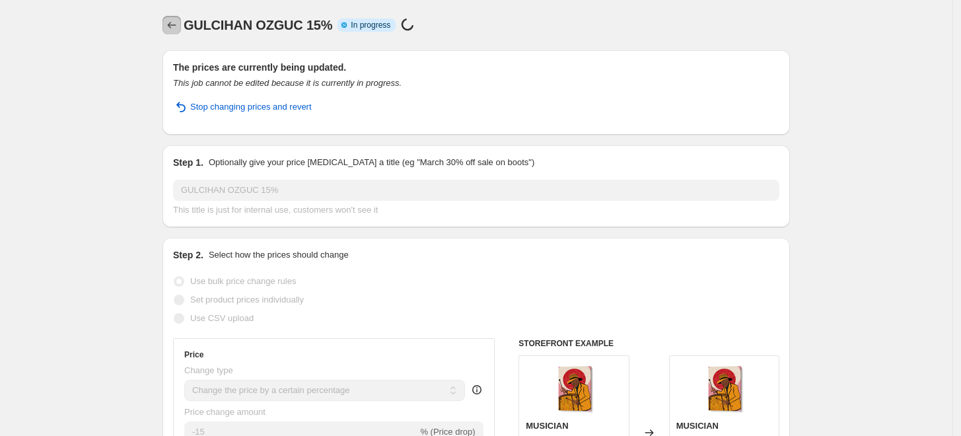
click at [176, 26] on icon "Price change jobs" at bounding box center [171, 25] width 13 height 13
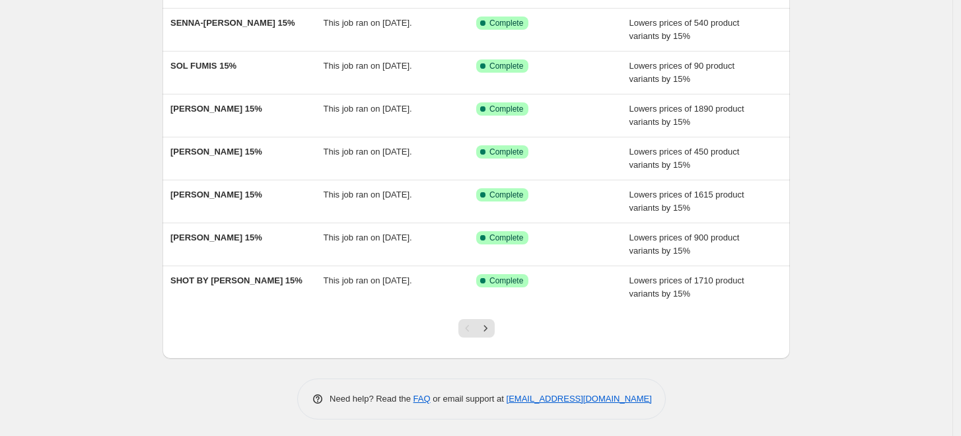
scroll to position [243, 0]
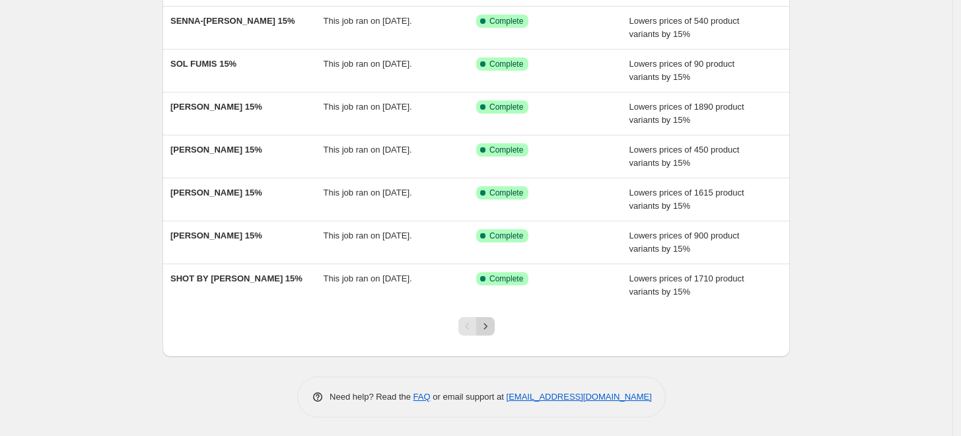
click at [492, 326] on icon "Next" at bounding box center [485, 326] width 13 height 13
click at [472, 326] on icon "Previous" at bounding box center [467, 326] width 13 height 13
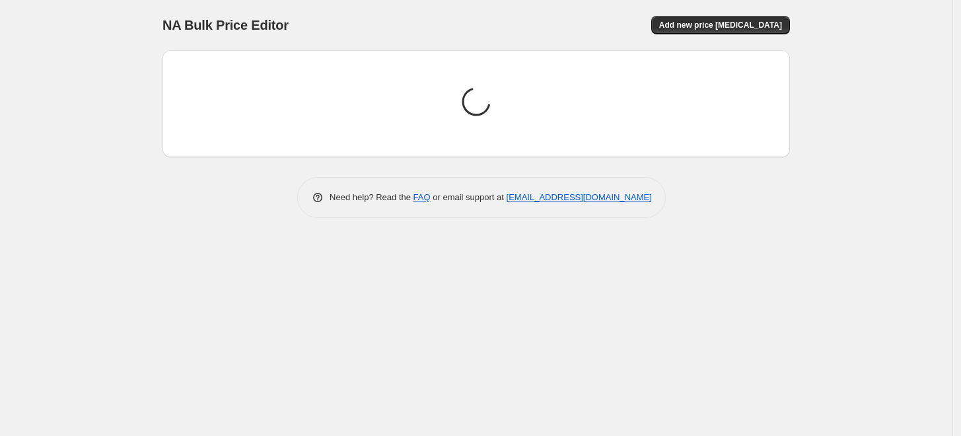
scroll to position [0, 0]
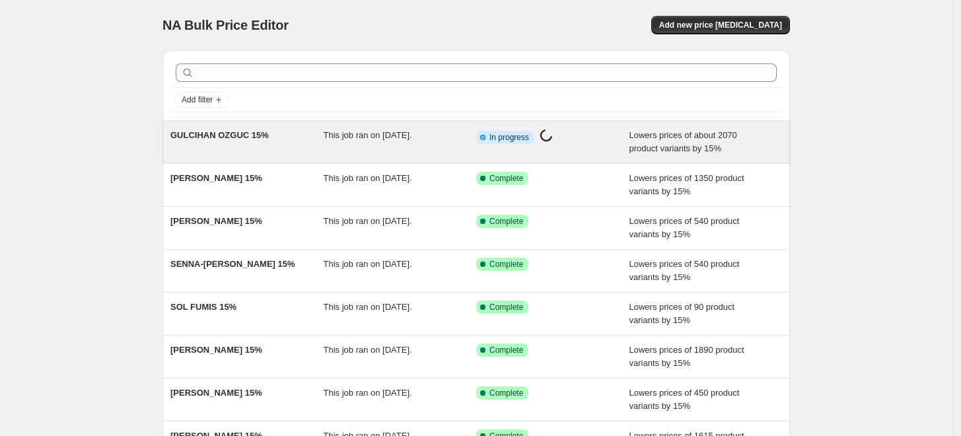
click at [309, 140] on div "GULCIHAN OZGUC 15%" at bounding box center [246, 142] width 153 height 26
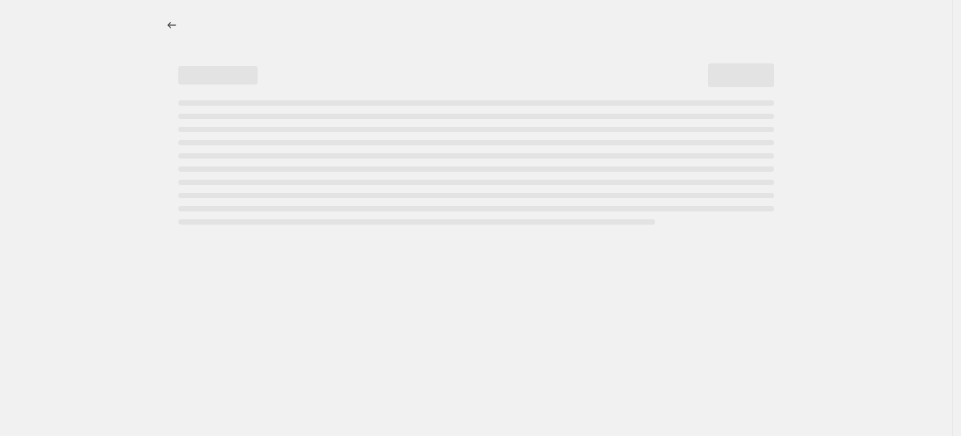
select select "percentage"
select select "collection"
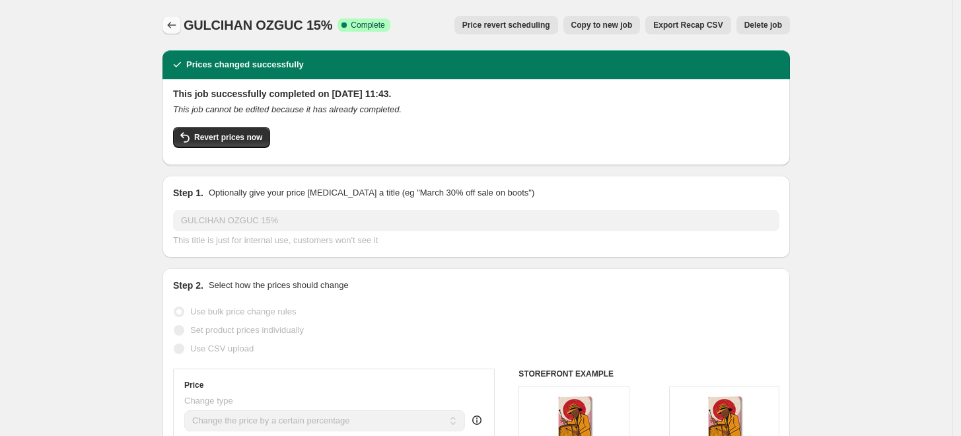
click at [178, 22] on icon "Price change jobs" at bounding box center [171, 25] width 13 height 13
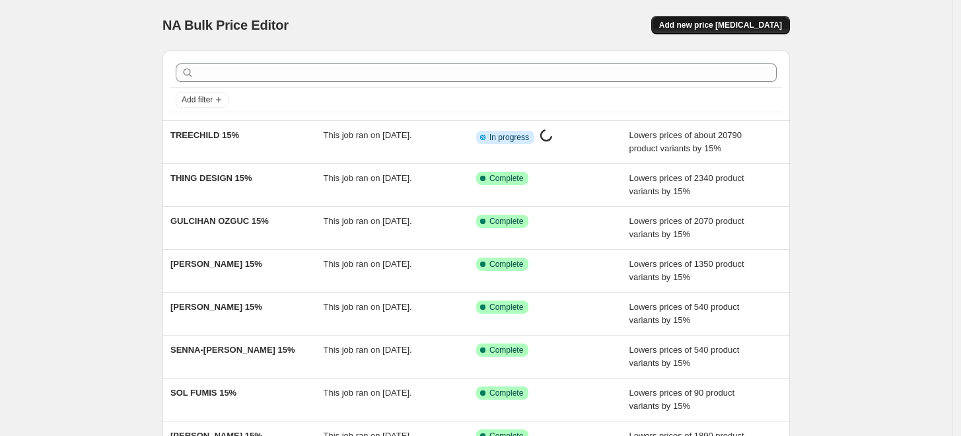
click at [750, 24] on span "Add new price [MEDICAL_DATA]" at bounding box center [720, 25] width 123 height 11
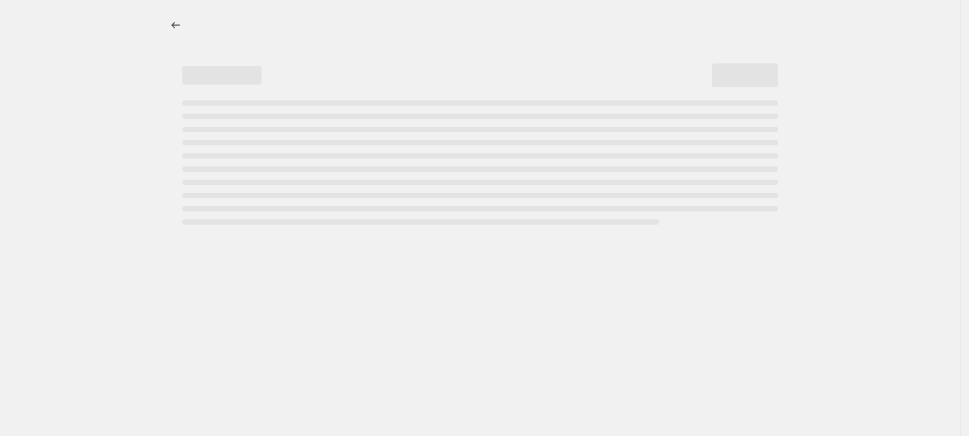
select select "percentage"
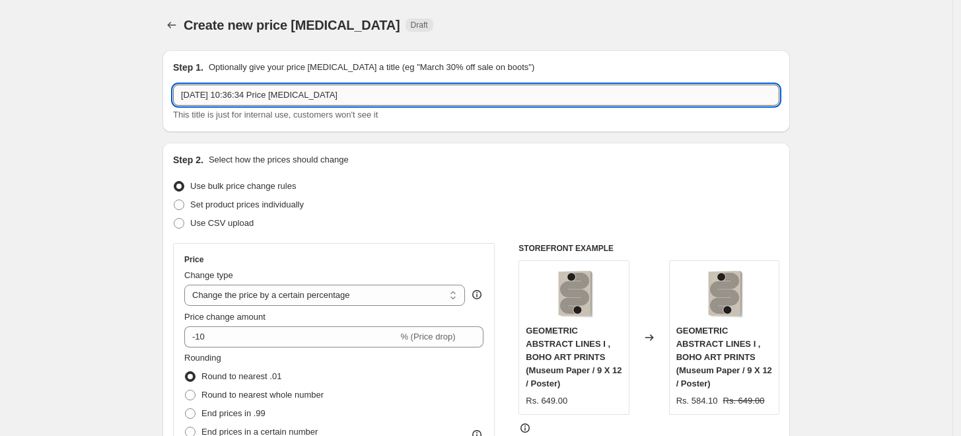
click at [352, 100] on input "17 Sept 2025, 10:36:34 Price change job" at bounding box center [476, 95] width 607 height 21
paste input "SONIYA VIJAYAKUMAR"
type input "[PERSON_NAME] 15%"
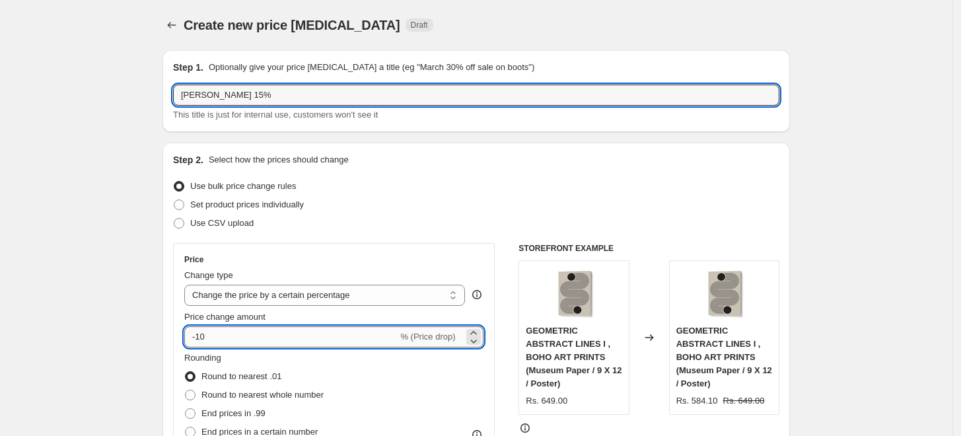
click at [242, 338] on input "-10" at bounding box center [290, 336] width 213 height 21
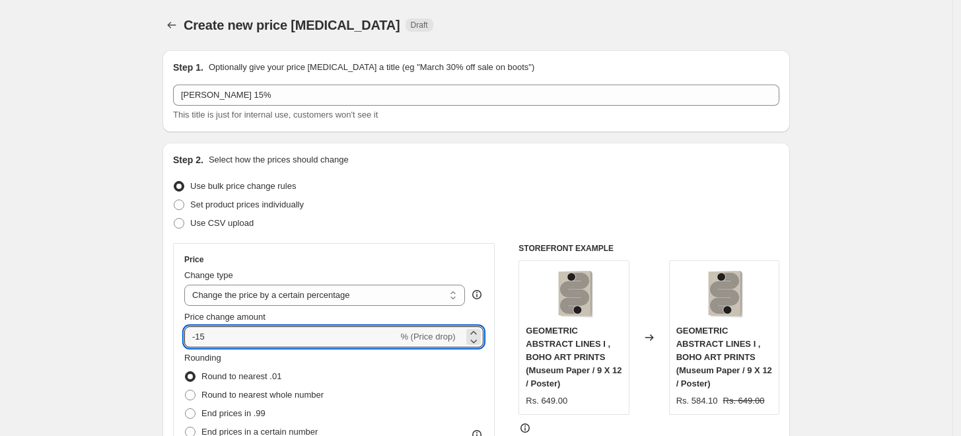
type input "-15"
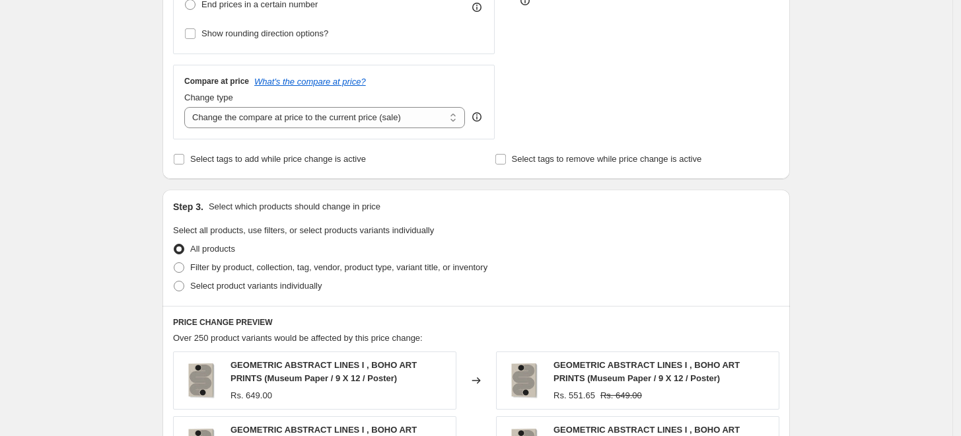
scroll to position [587, 0]
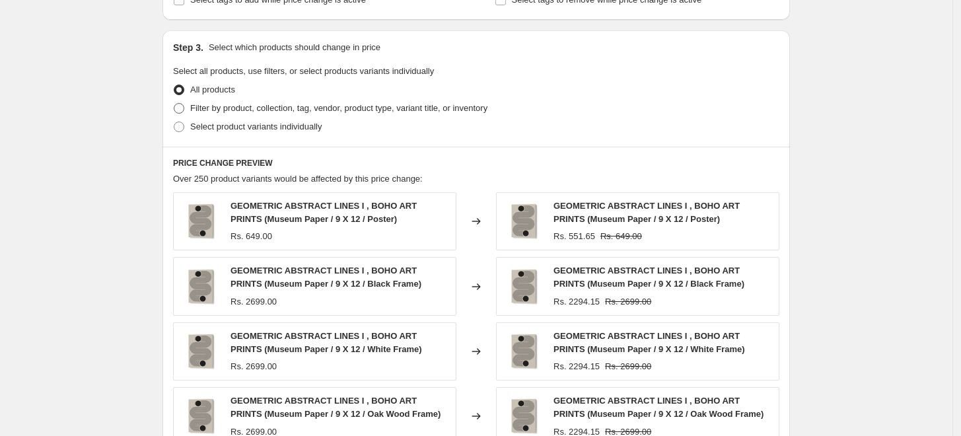
click at [220, 112] on span "Filter by product, collection, tag, vendor, product type, variant title, or inv…" at bounding box center [338, 108] width 297 height 10
click at [174, 104] on input "Filter by product, collection, tag, vendor, product type, variant title, or inv…" at bounding box center [174, 103] width 1 height 1
radio input "true"
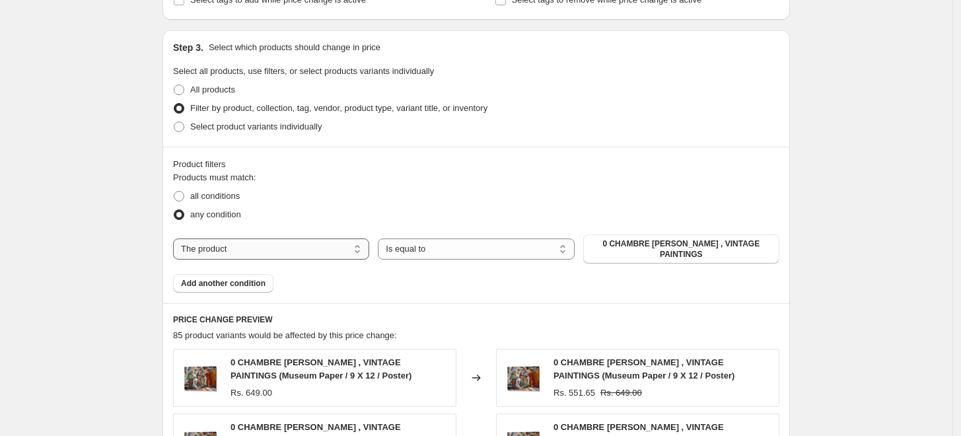
click at [272, 241] on select "The product The product's collection The product's tag The product's vendor The…" at bounding box center [271, 249] width 196 height 21
select select "collection"
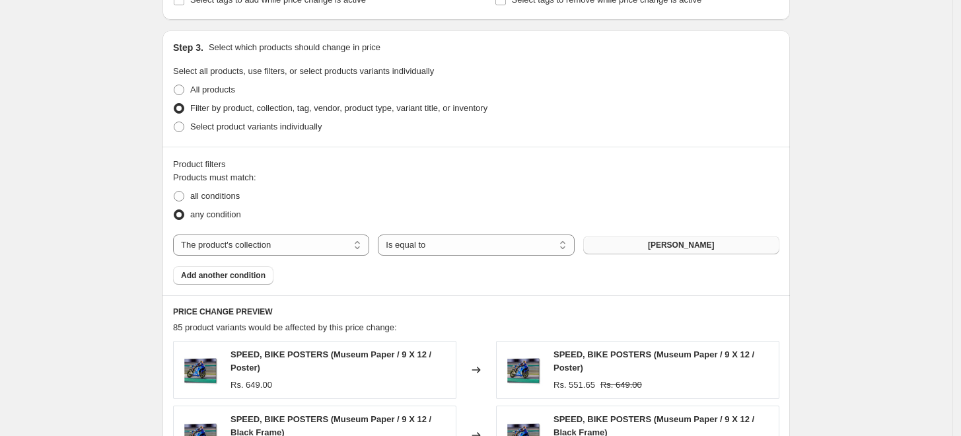
click at [708, 246] on span "[PERSON_NAME]" at bounding box center [681, 245] width 67 height 11
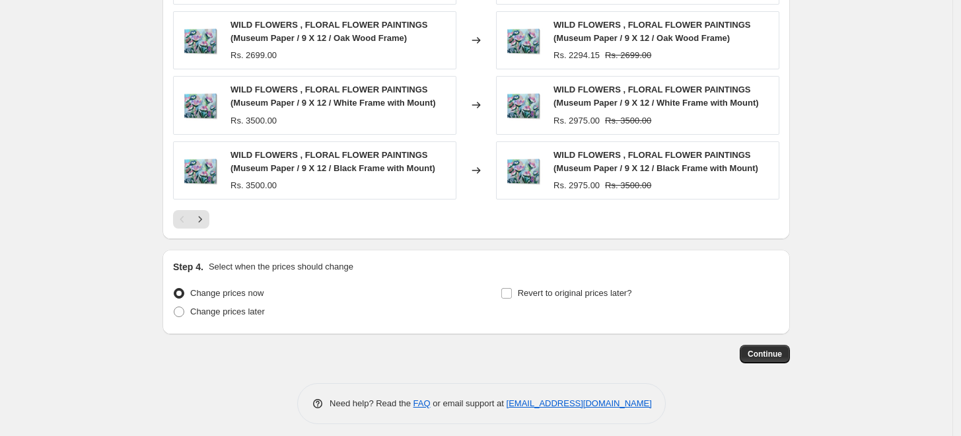
scroll to position [1054, 0]
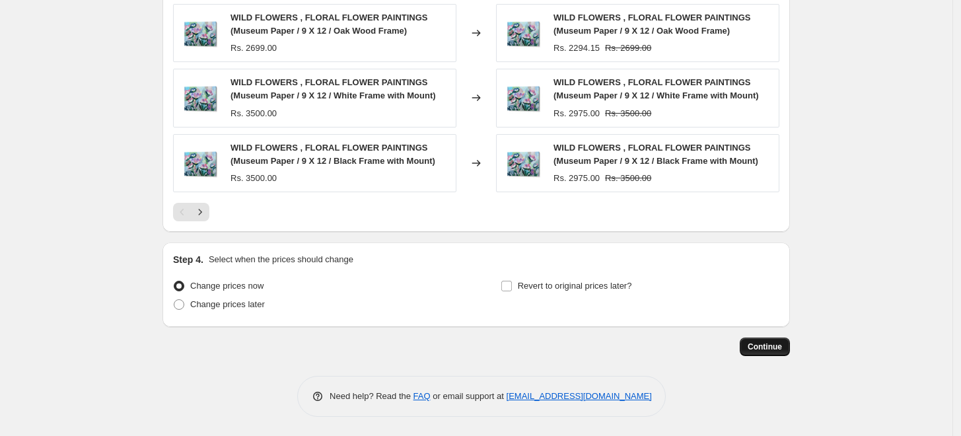
click at [782, 350] on span "Continue" at bounding box center [765, 347] width 34 height 11
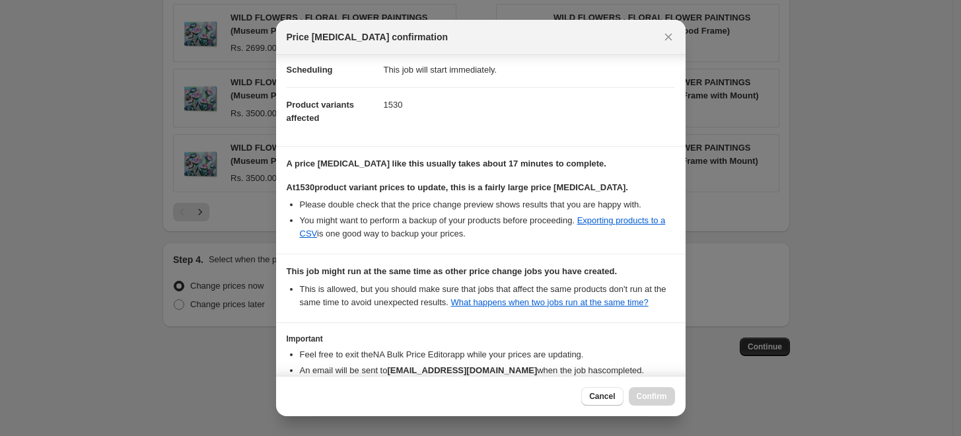
scroll to position [192, 0]
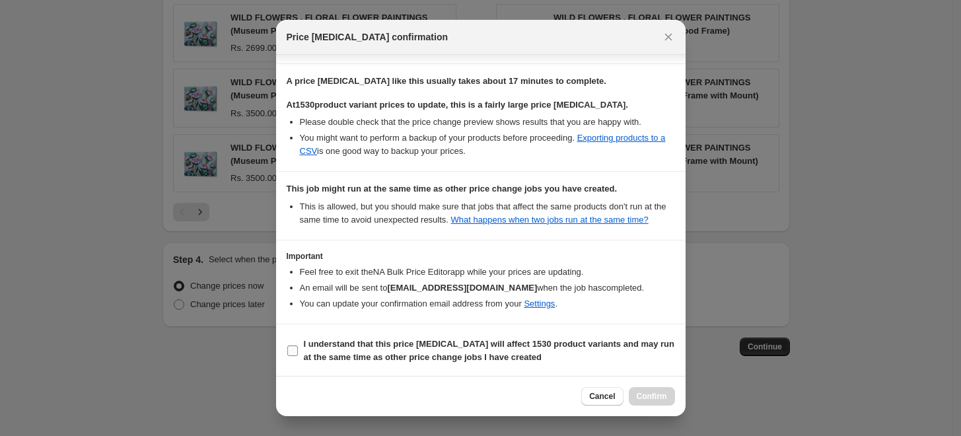
click at [428, 352] on b "I understand that this price change job will affect 1530 product variants and m…" at bounding box center [489, 350] width 371 height 23
click at [298, 352] on input "I understand that this price change job will affect 1530 product variants and m…" at bounding box center [292, 351] width 11 height 11
checkbox input "true"
click at [651, 401] on span "Confirm" at bounding box center [652, 396] width 30 height 11
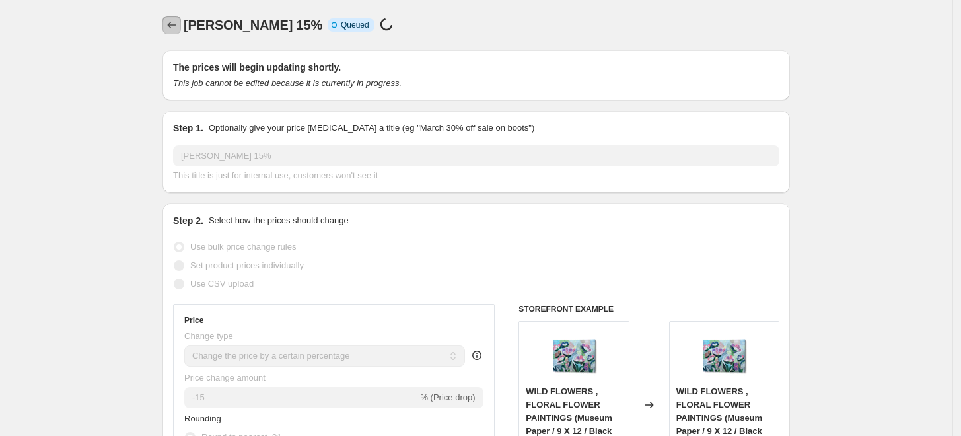
click at [171, 22] on icon "Price change jobs" at bounding box center [171, 25] width 13 height 13
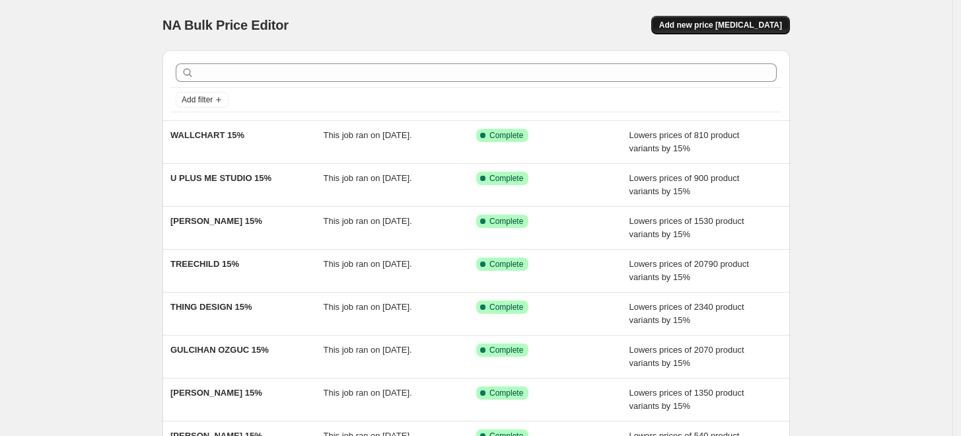
click at [731, 28] on span "Add new price [MEDICAL_DATA]" at bounding box center [720, 25] width 123 height 11
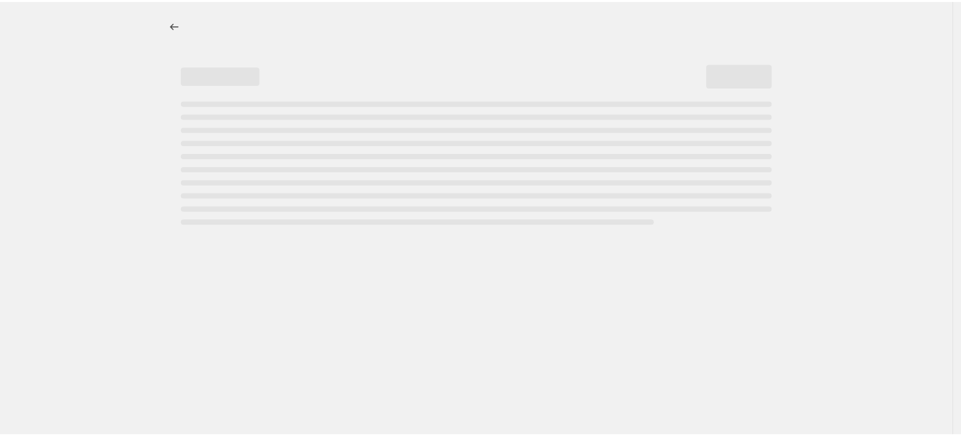
select select "percentage"
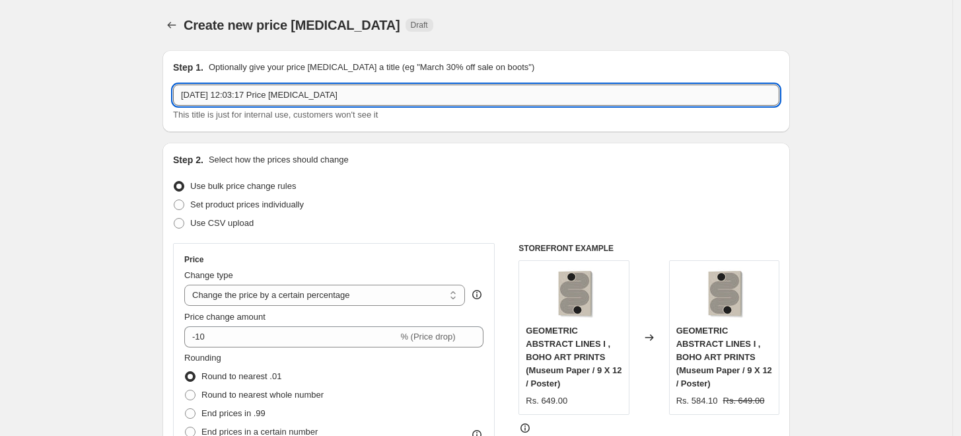
click at [349, 90] on input "[DATE] 12:03:17 Price [MEDICAL_DATA]" at bounding box center [476, 95] width 607 height 21
paste input "[PERSON_NAME]"
type input "[PERSON_NAME] 15%"
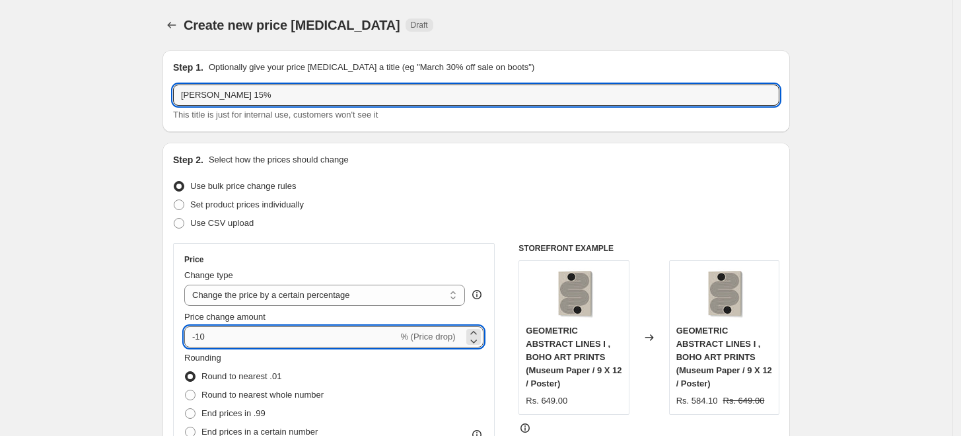
click at [276, 342] on input "-10" at bounding box center [290, 336] width 213 height 21
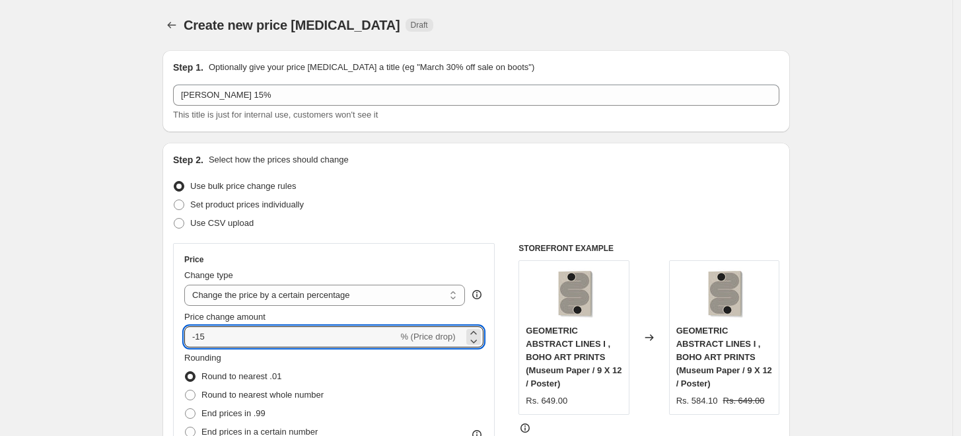
type input "-15"
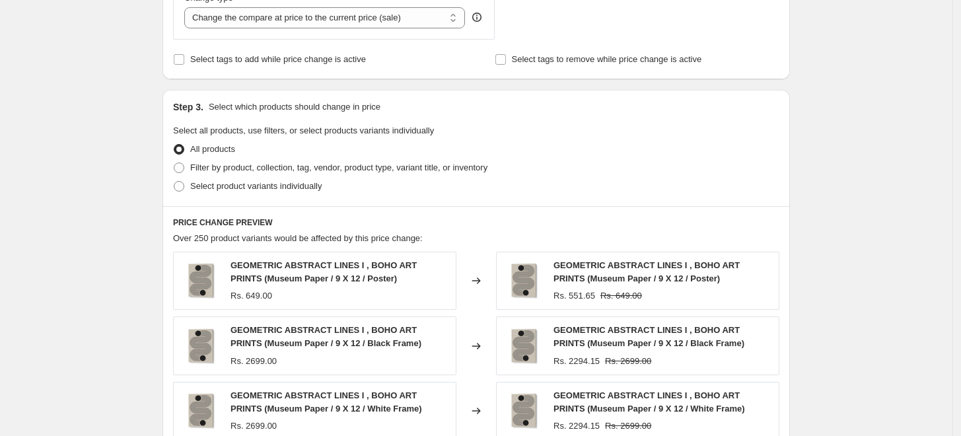
scroll to position [513, 0]
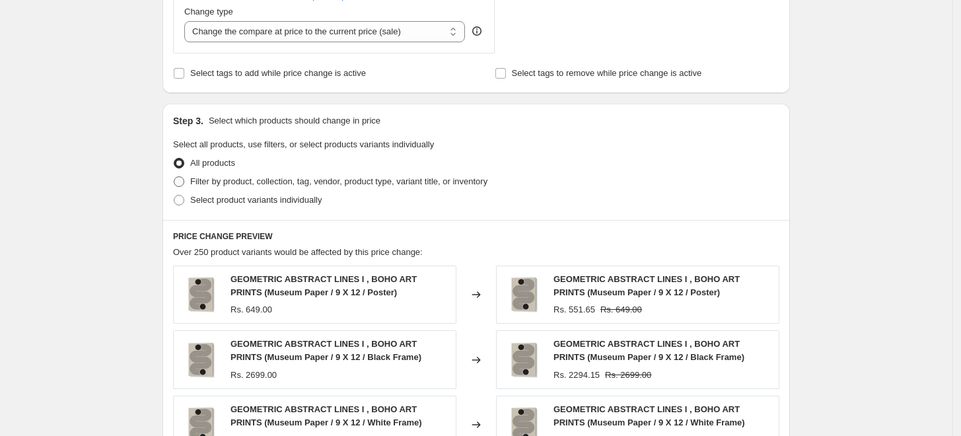
click at [209, 178] on span "Filter by product, collection, tag, vendor, product type, variant title, or inv…" at bounding box center [338, 181] width 297 height 10
click at [174, 177] on input "Filter by product, collection, tag, vendor, product type, variant title, or inv…" at bounding box center [174, 176] width 1 height 1
radio input "true"
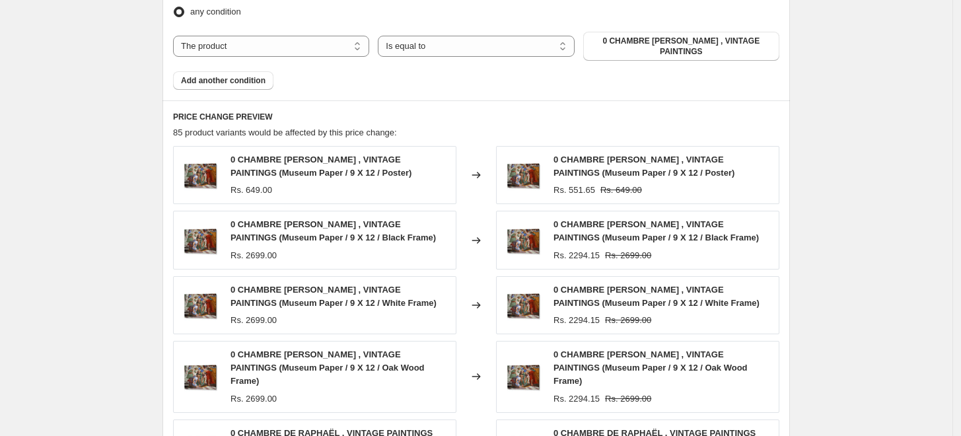
scroll to position [807, 0]
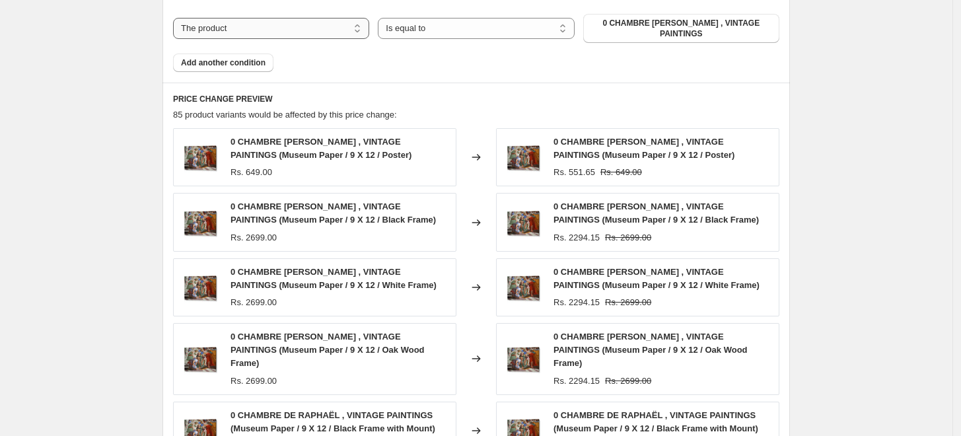
click at [337, 24] on select "The product The product's collection The product's tag The product's vendor The…" at bounding box center [271, 28] width 196 height 21
select select "collection"
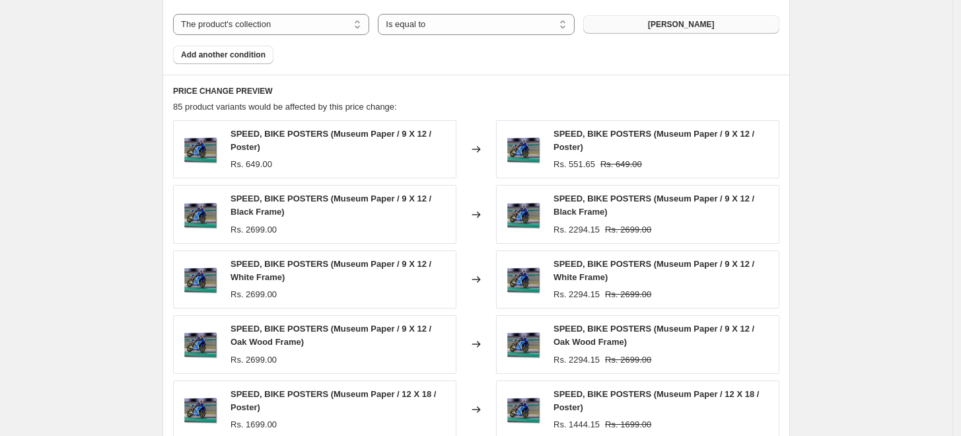
click at [631, 27] on button "[PERSON_NAME]" at bounding box center [681, 24] width 196 height 19
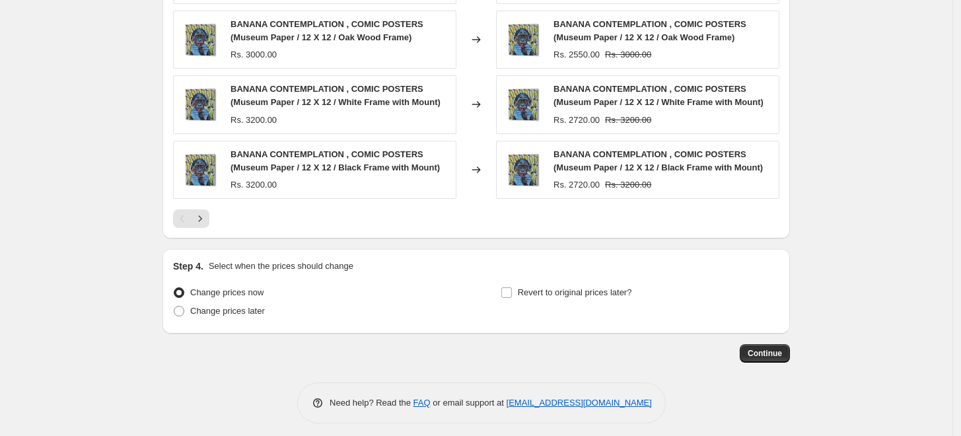
scroll to position [1054, 0]
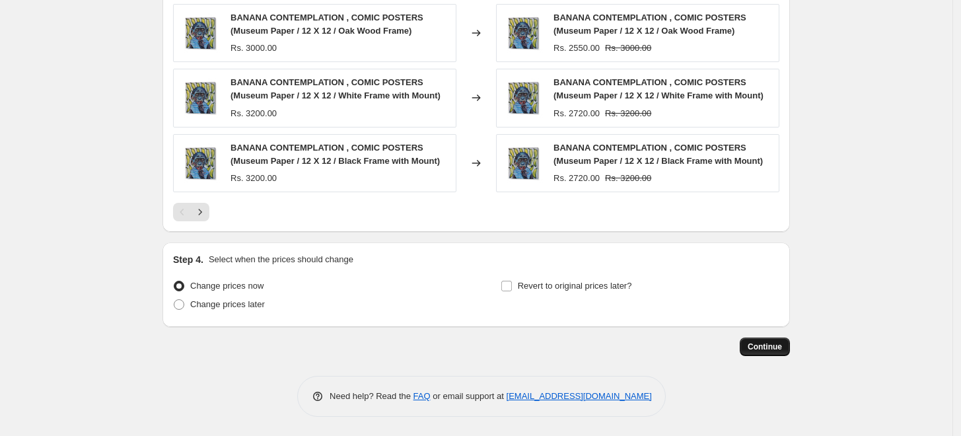
click at [770, 352] on span "Continue" at bounding box center [765, 347] width 34 height 11
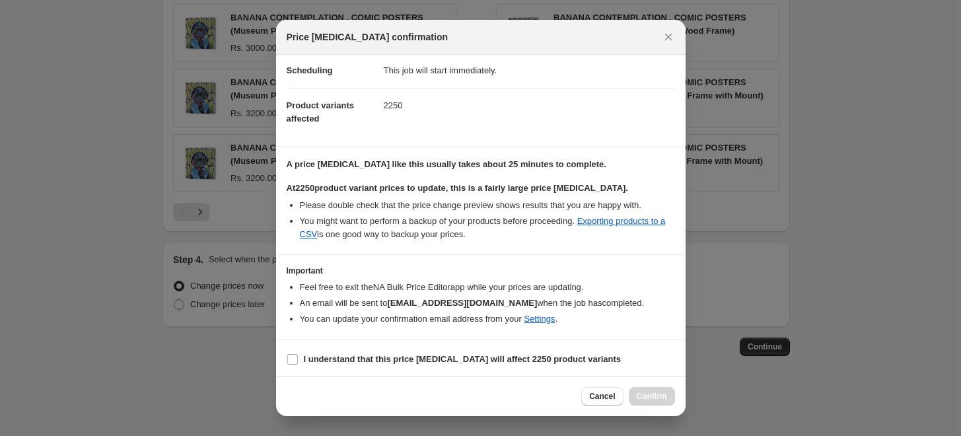
scroll to position [110, 0]
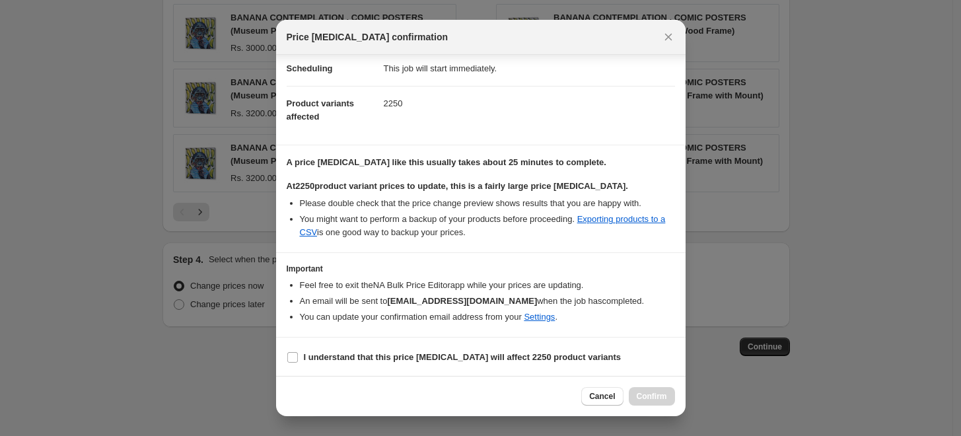
click at [368, 366] on section "I understand that this price [MEDICAL_DATA] will affect 2250 product variants" at bounding box center [481, 358] width 410 height 40
click at [413, 355] on b "I understand that this price [MEDICAL_DATA] will affect 2250 product variants" at bounding box center [463, 357] width 318 height 10
click at [298, 355] on input "I understand that this price [MEDICAL_DATA] will affect 2250 product variants" at bounding box center [292, 357] width 11 height 11
checkbox input "true"
click at [651, 396] on span "Confirm" at bounding box center [652, 396] width 30 height 11
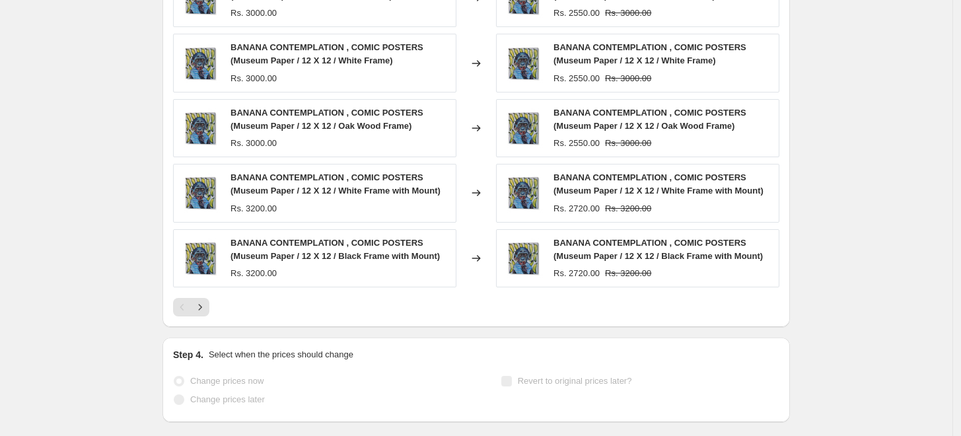
scroll to position [1089, 0]
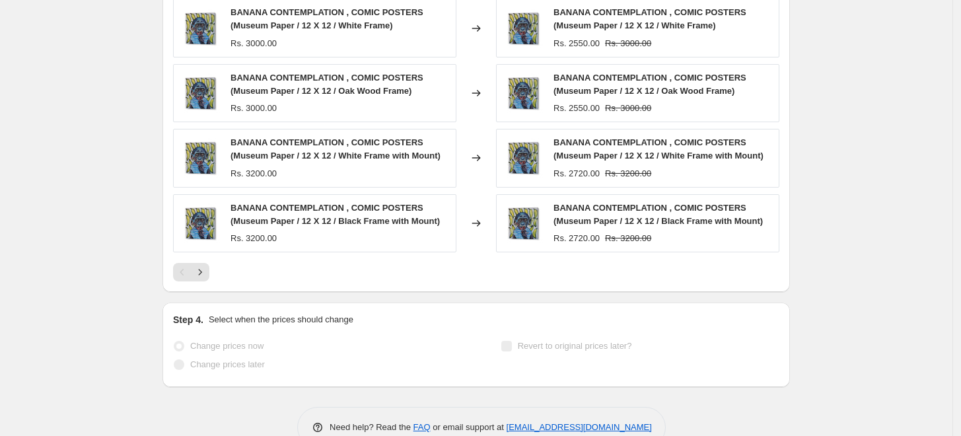
select select "percentage"
select select "collection"
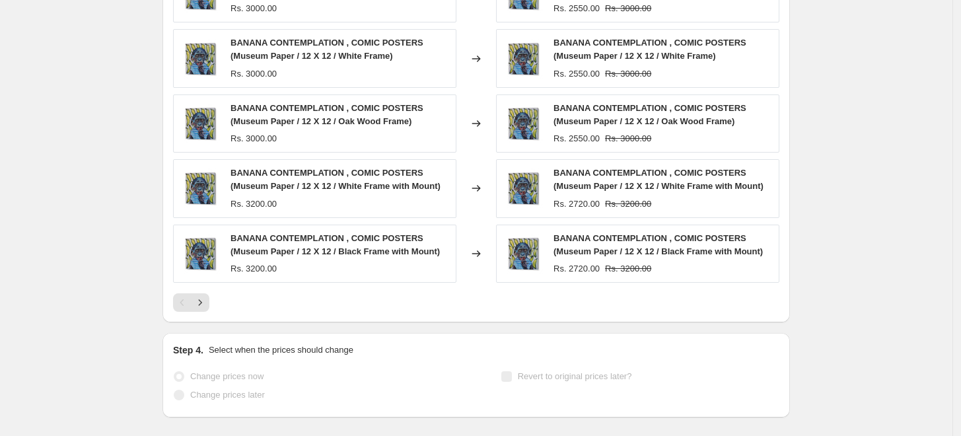
scroll to position [0, 0]
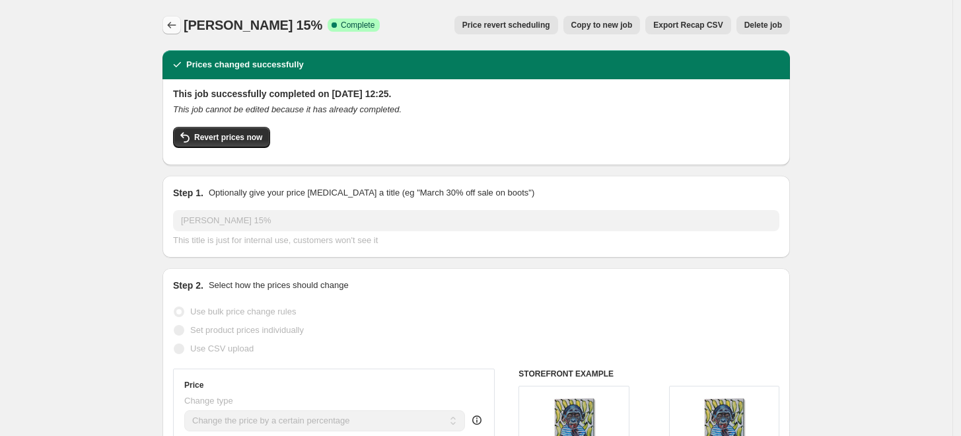
click at [178, 25] on icon "Price change jobs" at bounding box center [171, 25] width 13 height 13
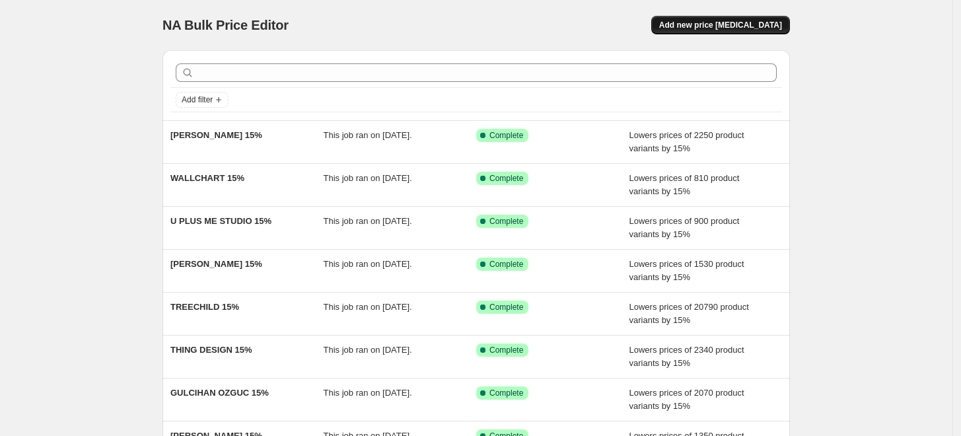
click at [722, 22] on span "Add new price [MEDICAL_DATA]" at bounding box center [720, 25] width 123 height 11
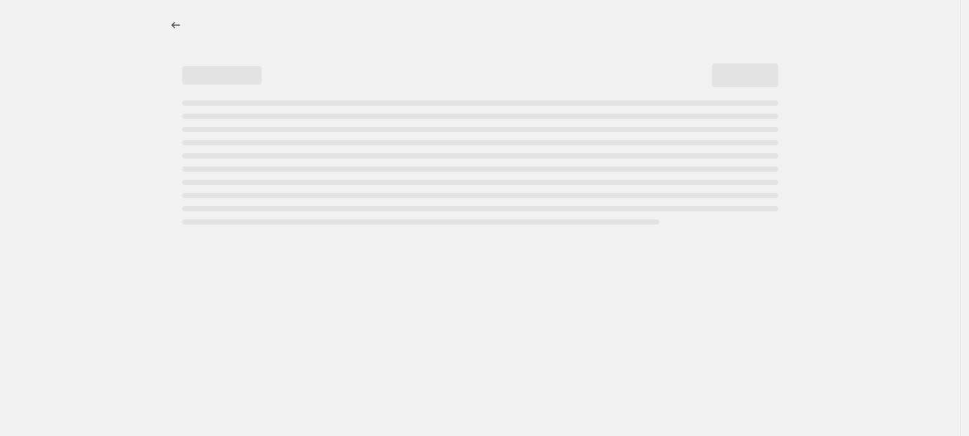
select select "percentage"
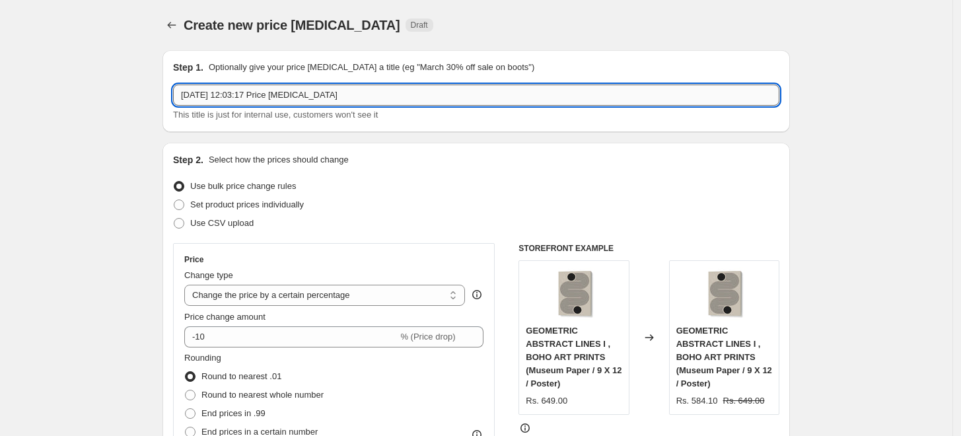
click at [389, 96] on input "[DATE] 12:03:17 Price [MEDICAL_DATA]" at bounding box center [476, 95] width 607 height 21
paste input "MELLOI ART PRINTS"
type input "MELLOI ART PRINTS 15%"
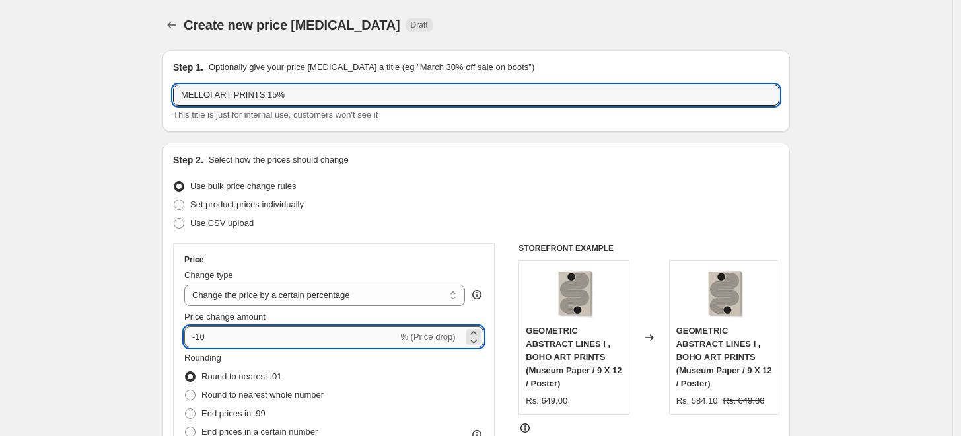
click at [258, 336] on input "-10" at bounding box center [290, 336] width 213 height 21
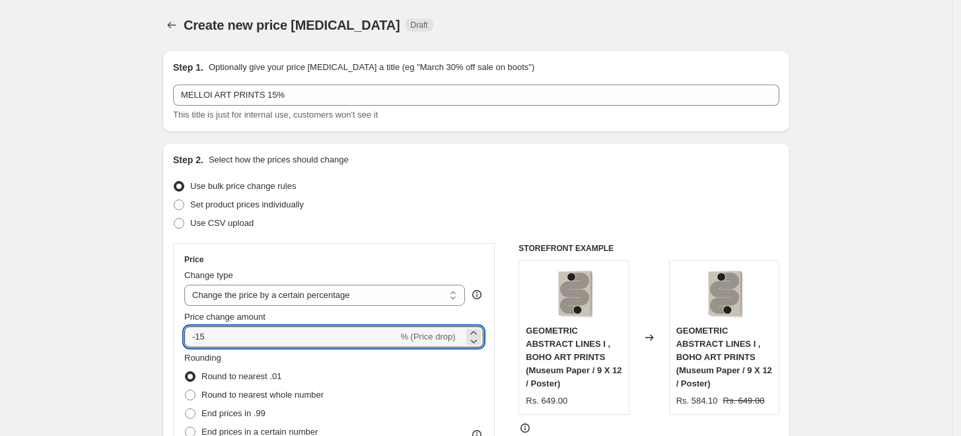
type input "-15"
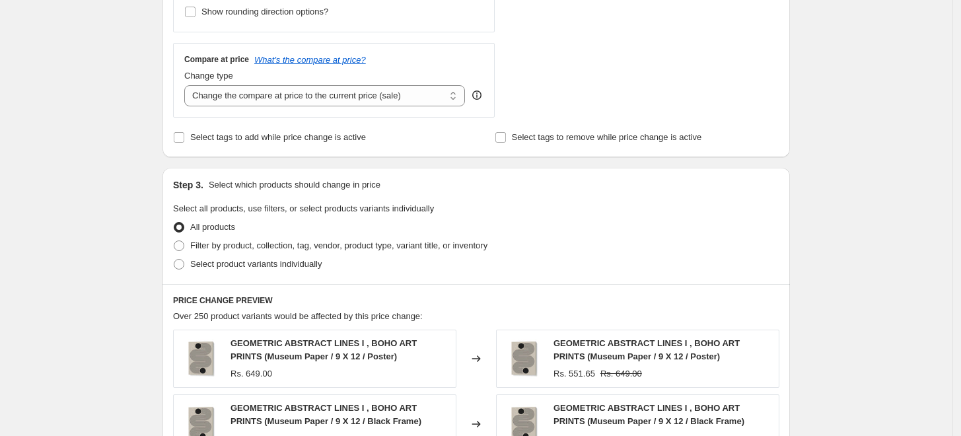
scroll to position [661, 0]
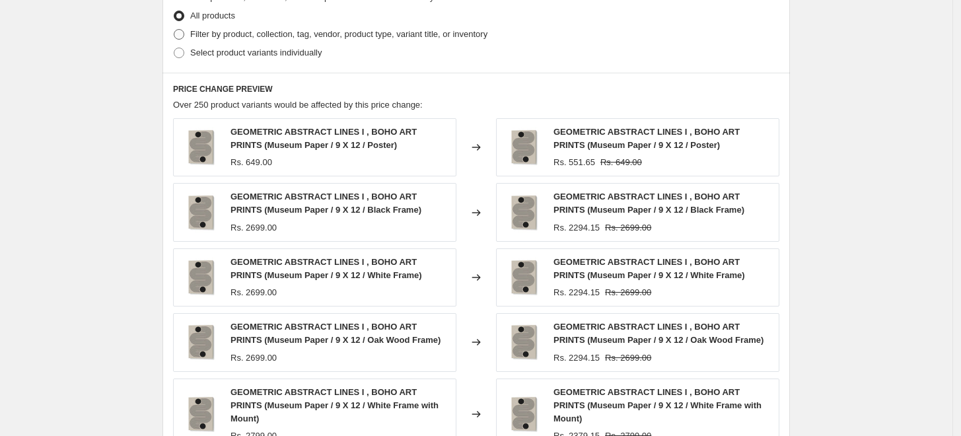
click at [207, 32] on span "Filter by product, collection, tag, vendor, product type, variant title, or inv…" at bounding box center [338, 34] width 297 height 10
click at [174, 30] on input "Filter by product, collection, tag, vendor, product type, variant title, or inv…" at bounding box center [174, 29] width 1 height 1
radio input "true"
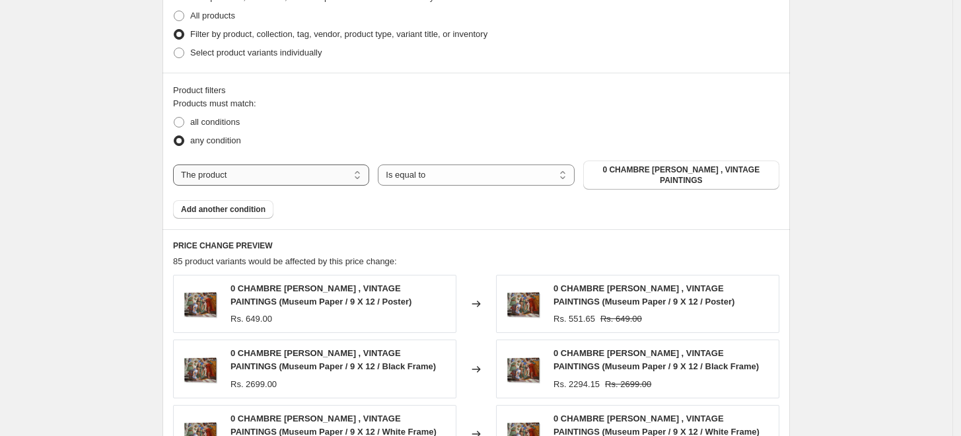
drag, startPoint x: 321, startPoint y: 171, endPoint x: 318, endPoint y: 180, distance: 9.0
click at [321, 172] on select "The product The product's collection The product's tag The product's vendor The…" at bounding box center [271, 175] width 196 height 21
select select "collection"
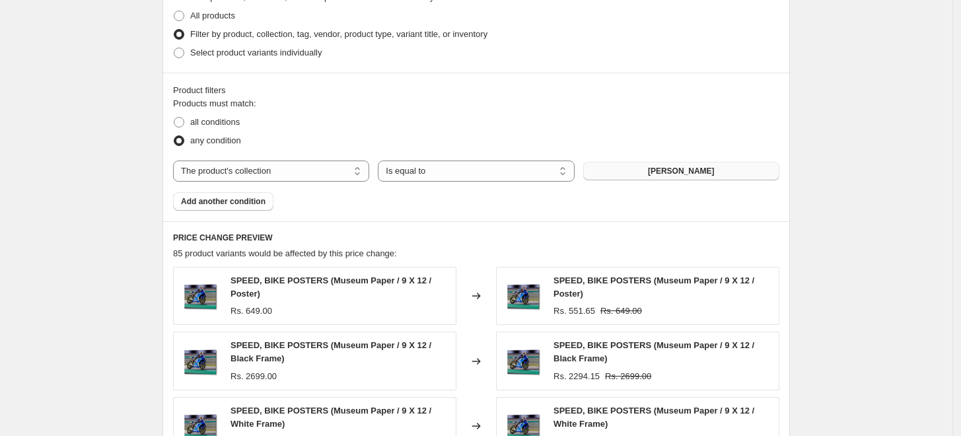
click at [666, 169] on span "[PERSON_NAME]" at bounding box center [681, 171] width 67 height 11
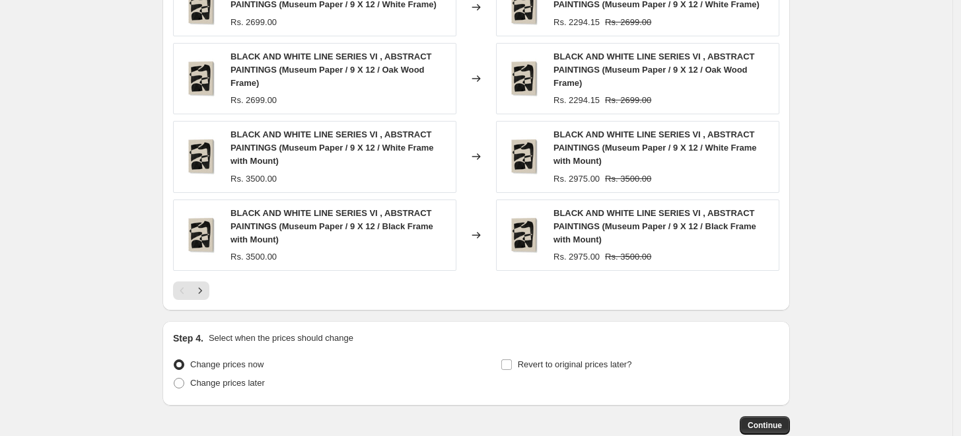
scroll to position [1093, 0]
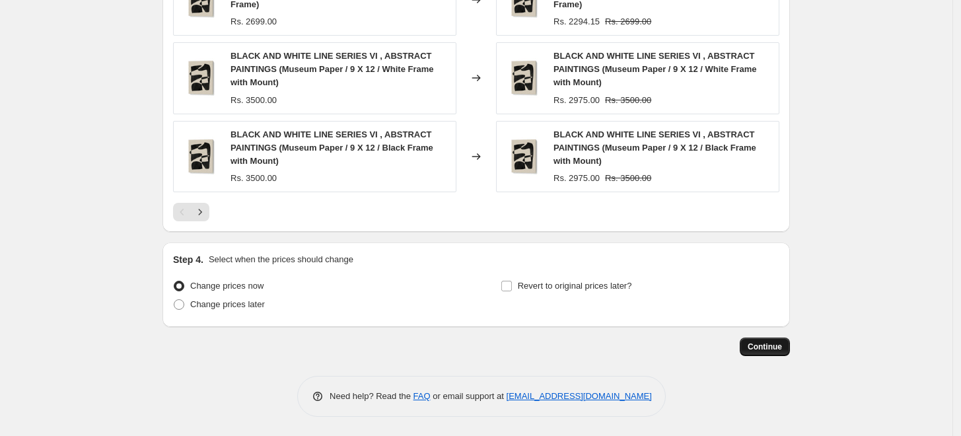
click at [762, 348] on span "Continue" at bounding box center [765, 347] width 34 height 11
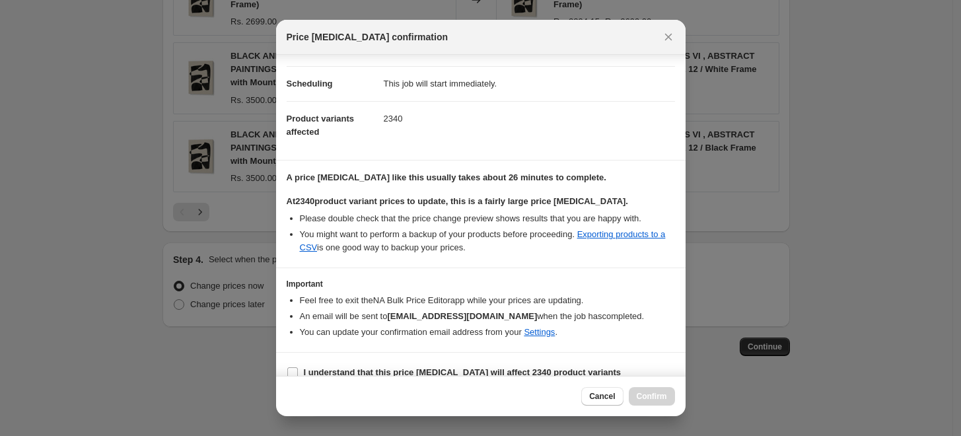
scroll to position [110, 0]
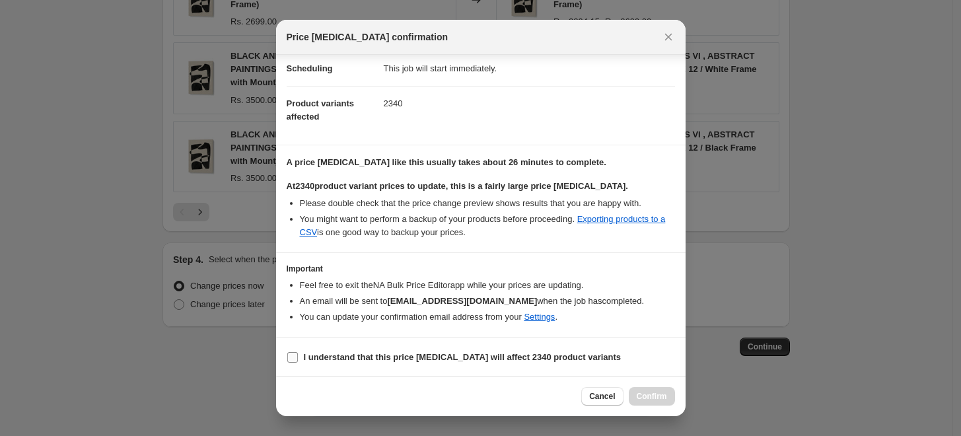
click at [418, 357] on b "I understand that this price [MEDICAL_DATA] will affect 2340 product variants" at bounding box center [463, 357] width 318 height 10
click at [298, 357] on input "I understand that this price [MEDICAL_DATA] will affect 2340 product variants" at bounding box center [292, 357] width 11 height 11
checkbox input "true"
click at [645, 394] on span "Confirm" at bounding box center [652, 396] width 30 height 11
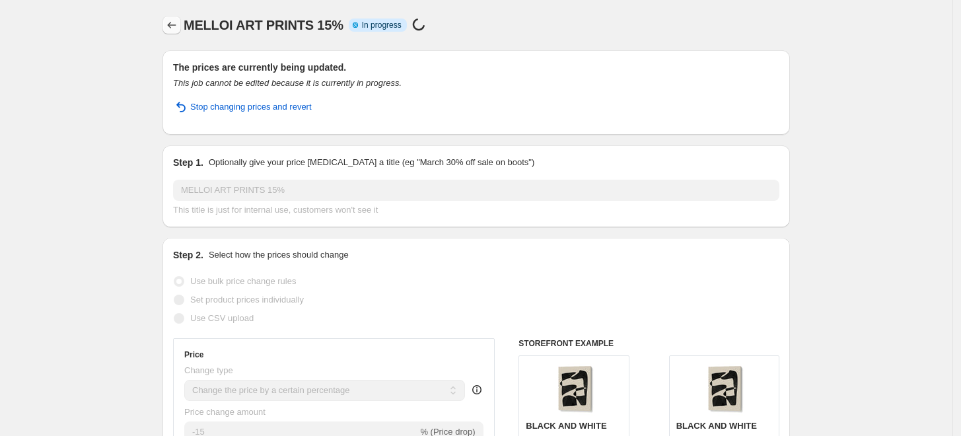
click at [167, 24] on button "Price change jobs" at bounding box center [172, 25] width 19 height 19
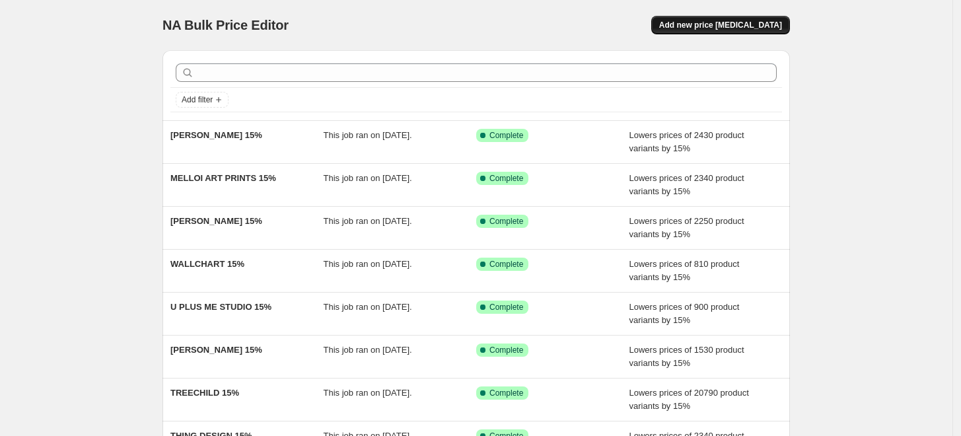
click at [722, 23] on span "Add new price [MEDICAL_DATA]" at bounding box center [720, 25] width 123 height 11
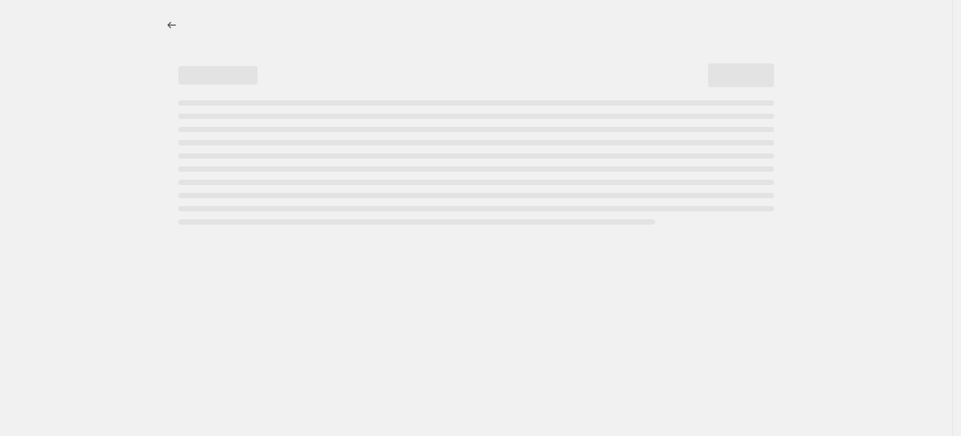
select select "percentage"
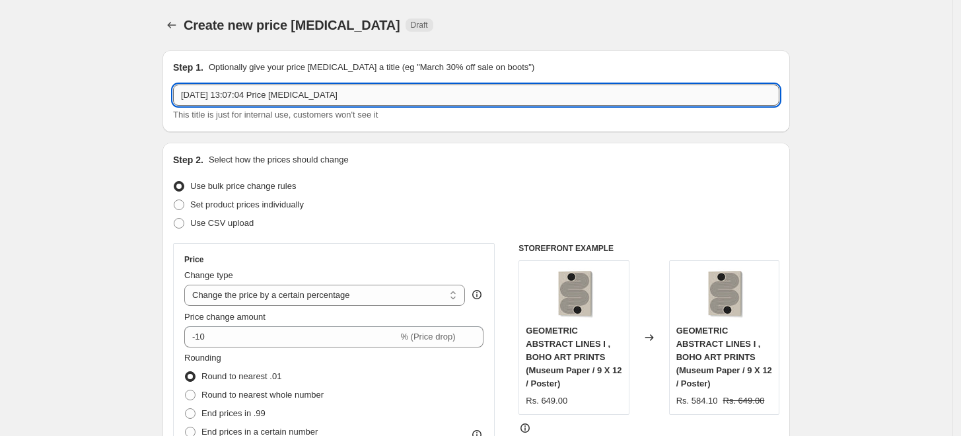
click at [451, 97] on input "17 Sept 2025, 13:07:04 Price change job" at bounding box center [476, 95] width 607 height 21
paste input "SEV ICKES"
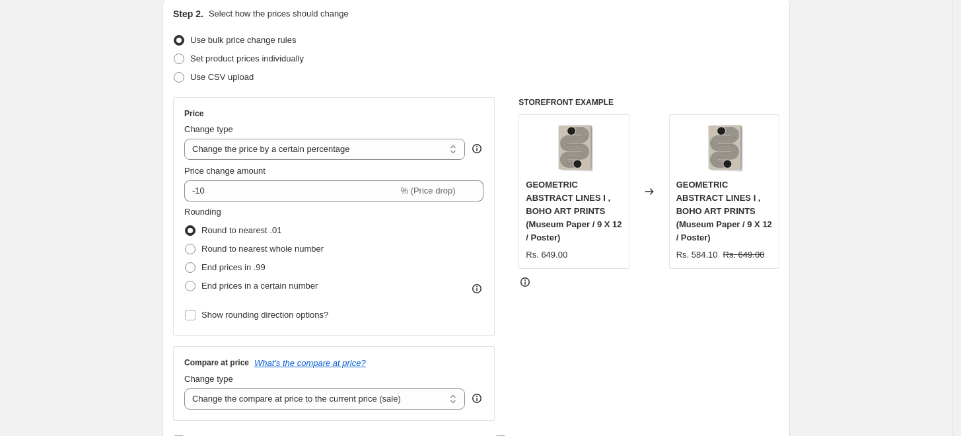
scroll to position [147, 0]
type input "SEV ICKES 15%"
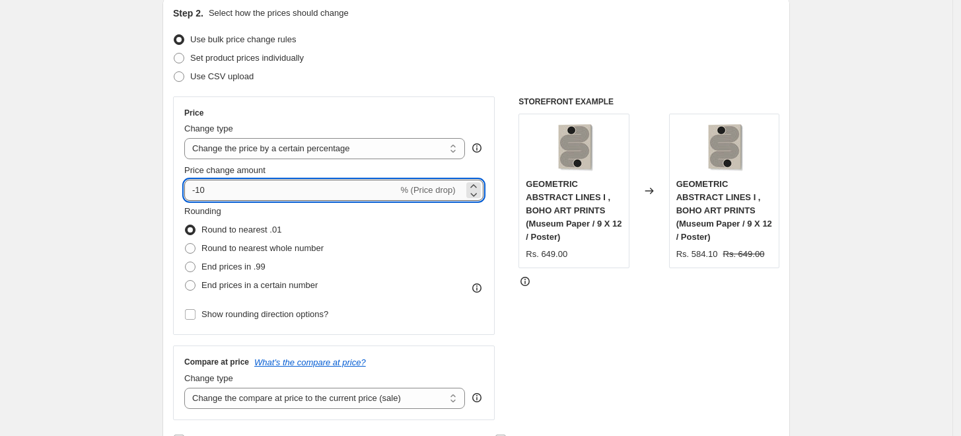
click at [326, 189] on input "-10" at bounding box center [290, 190] width 213 height 21
type input "-15"
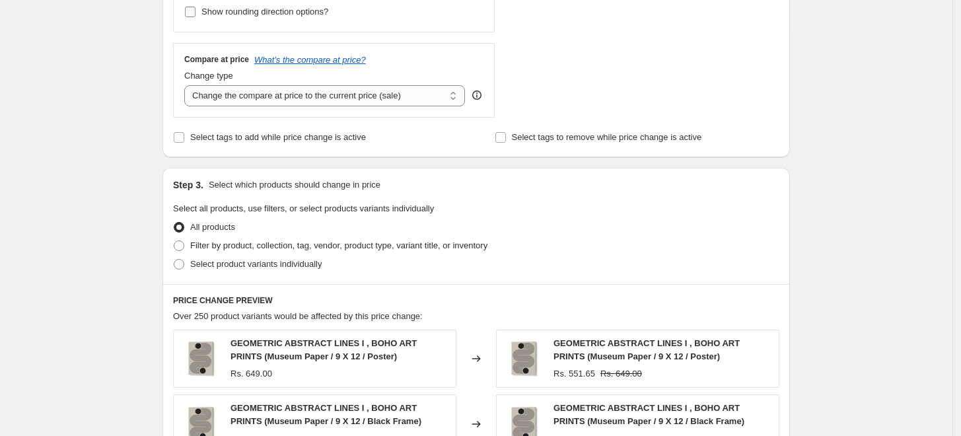
scroll to position [513, 0]
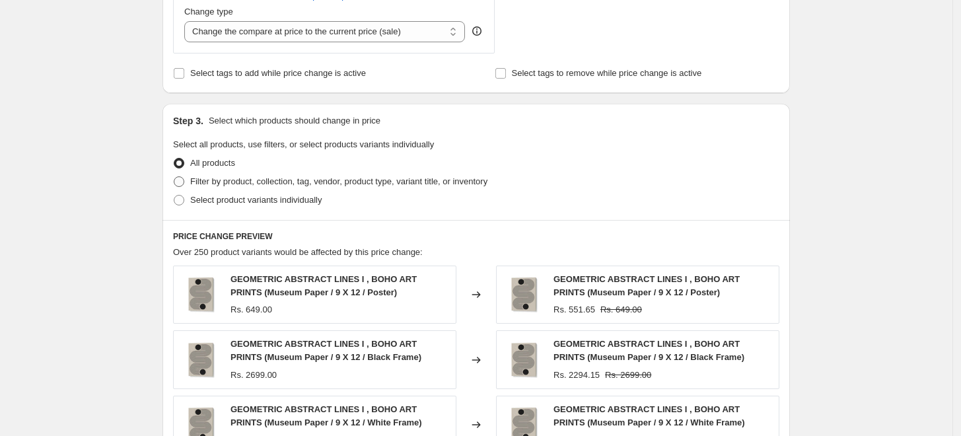
click at [260, 182] on span "Filter by product, collection, tag, vendor, product type, variant title, or inv…" at bounding box center [338, 181] width 297 height 10
click at [174, 177] on input "Filter by product, collection, tag, vendor, product type, variant title, or inv…" at bounding box center [174, 176] width 1 height 1
radio input "true"
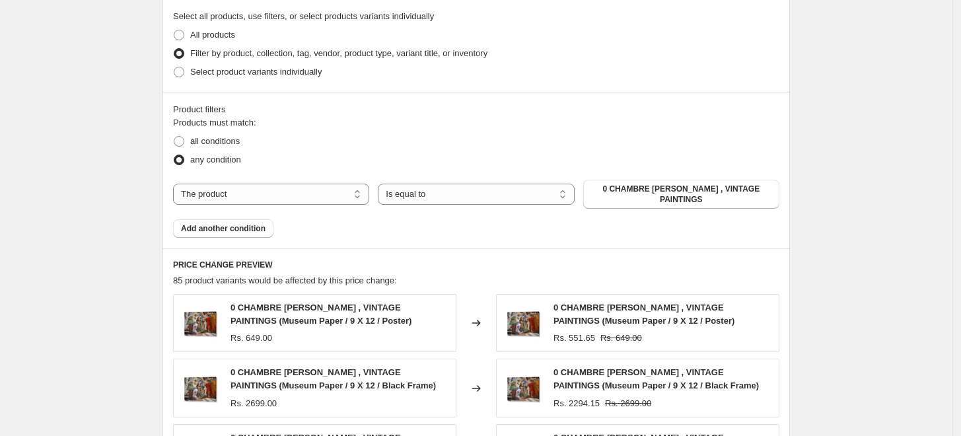
scroll to position [661, 0]
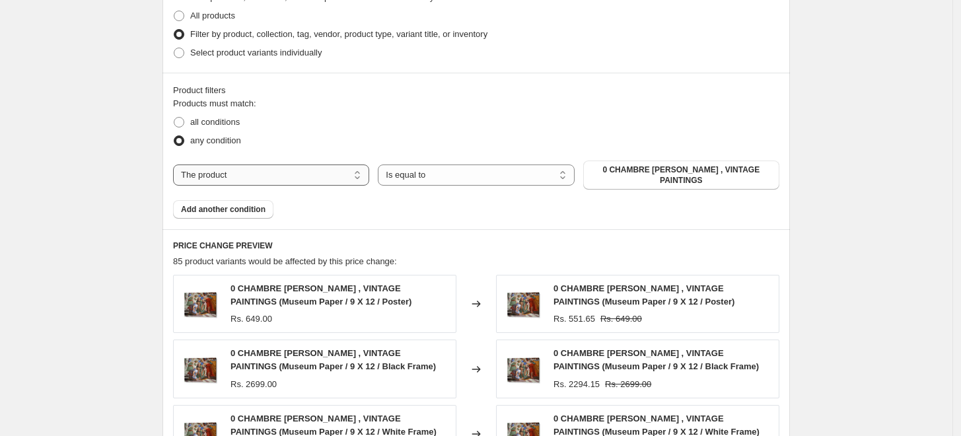
click at [277, 176] on select "The product The product's collection The product's tag The product's vendor The…" at bounding box center [271, 175] width 196 height 21
select select "collection"
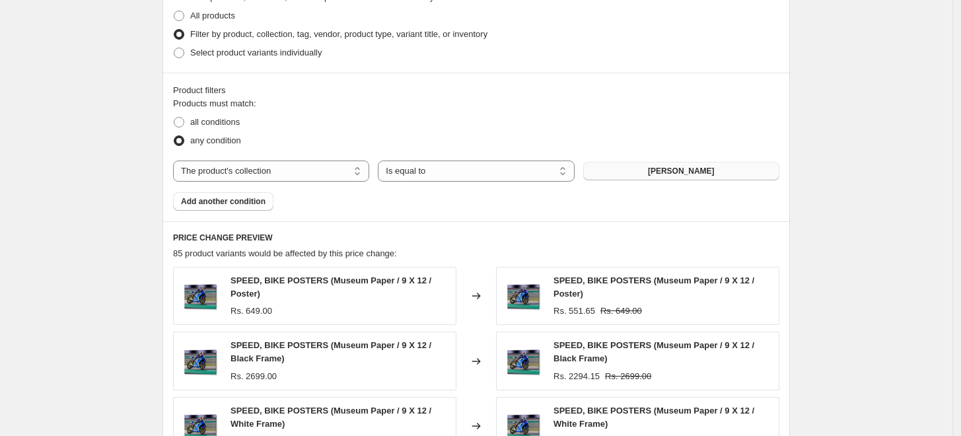
click at [702, 174] on span "[PERSON_NAME]" at bounding box center [681, 171] width 67 height 11
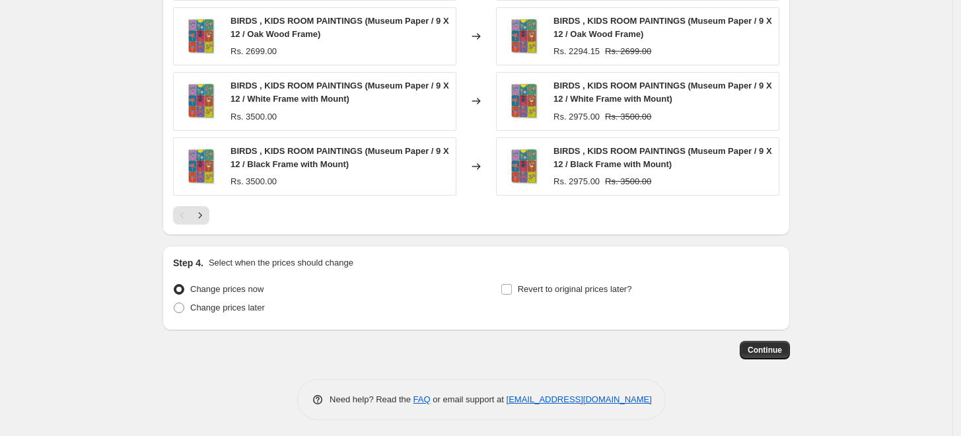
scroll to position [1054, 0]
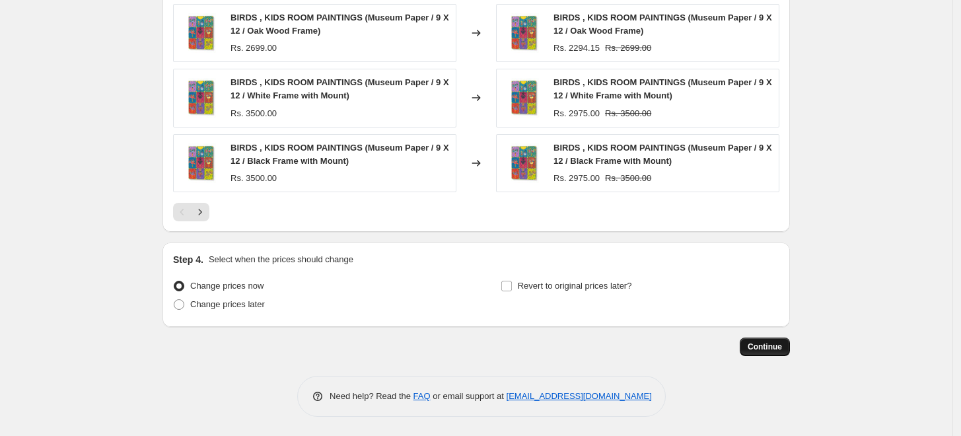
click at [759, 346] on span "Continue" at bounding box center [765, 347] width 34 height 11
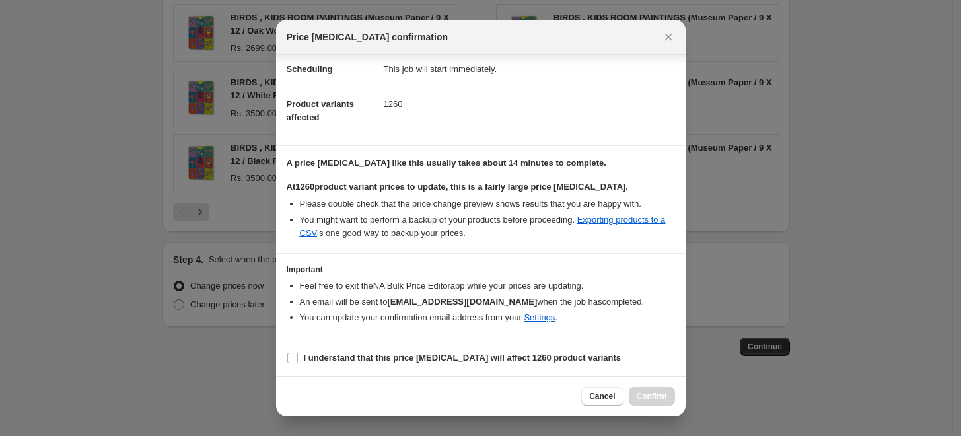
scroll to position [110, 0]
click at [375, 353] on b "I understand that this price change job will affect 1260 product variants" at bounding box center [463, 357] width 318 height 10
click at [298, 353] on input "I understand that this price change job will affect 1260 product variants" at bounding box center [292, 357] width 11 height 11
checkbox input "true"
click at [650, 398] on span "Confirm" at bounding box center [652, 396] width 30 height 11
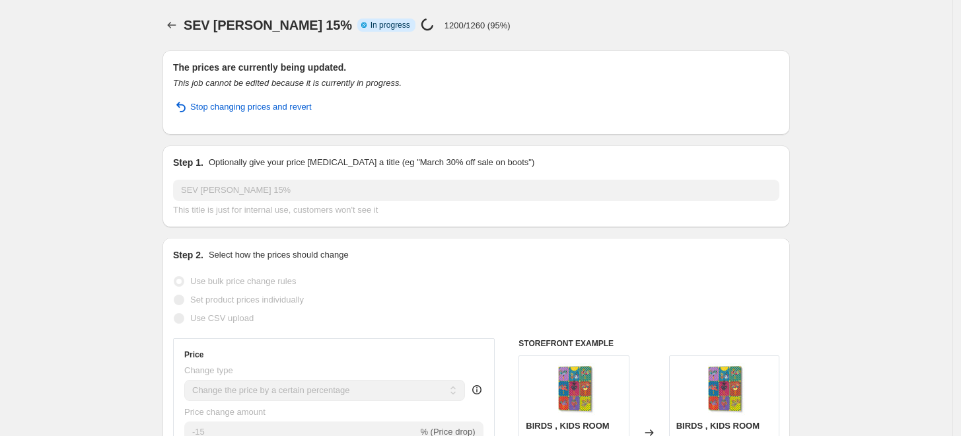
select select "percentage"
select select "collection"
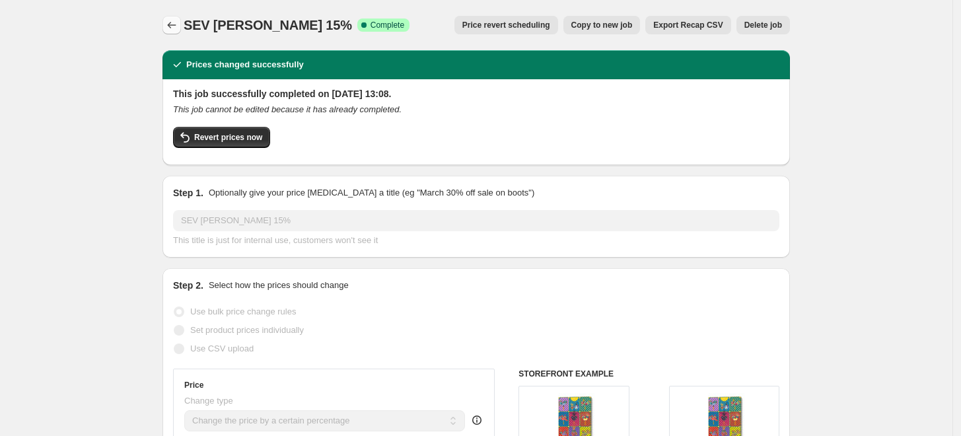
click at [175, 22] on icon "Price change jobs" at bounding box center [171, 25] width 13 height 13
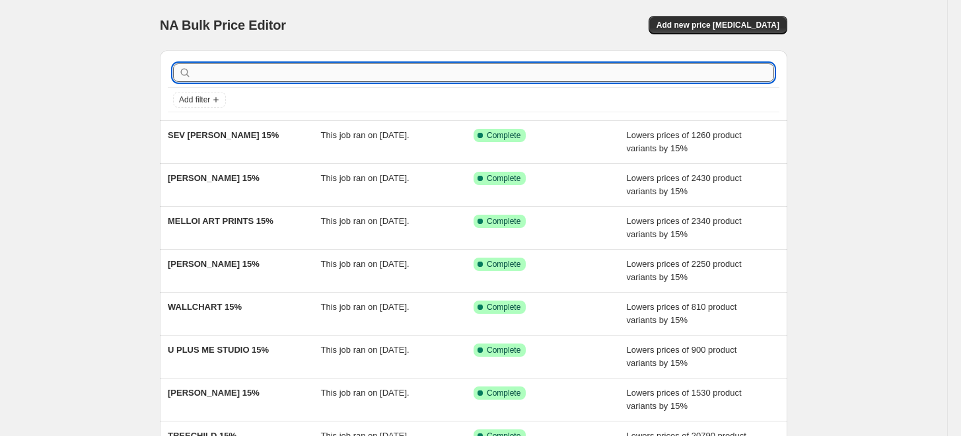
click at [375, 71] on input "text" at bounding box center [484, 72] width 580 height 19
paste input "IRENE DIMITRI"
type input "IRENE DIMITRI"
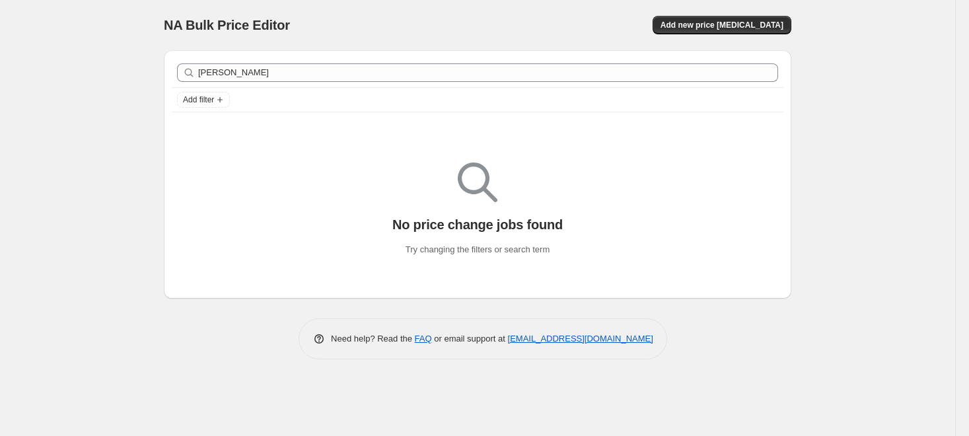
click at [453, 43] on div "NA Bulk Price Editor. This page is ready NA Bulk Price Editor Add new price cha…" at bounding box center [478, 25] width 628 height 50
click at [735, 24] on span "Add new price [MEDICAL_DATA]" at bounding box center [722, 25] width 123 height 11
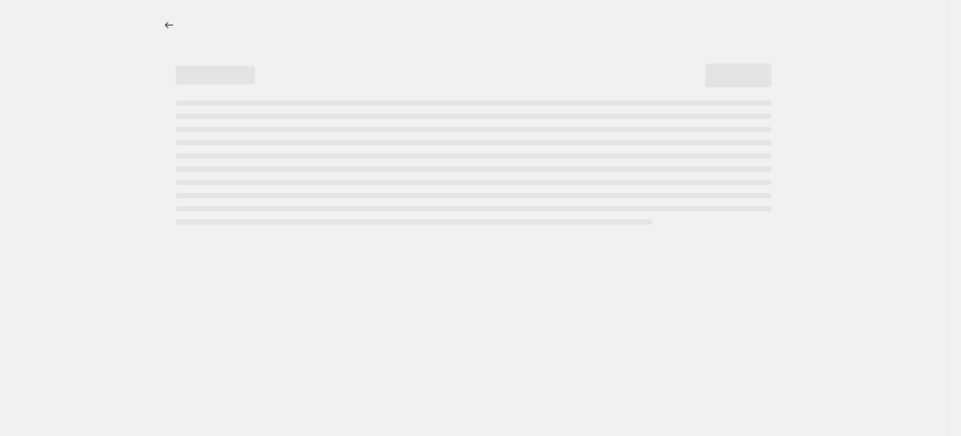
select select "percentage"
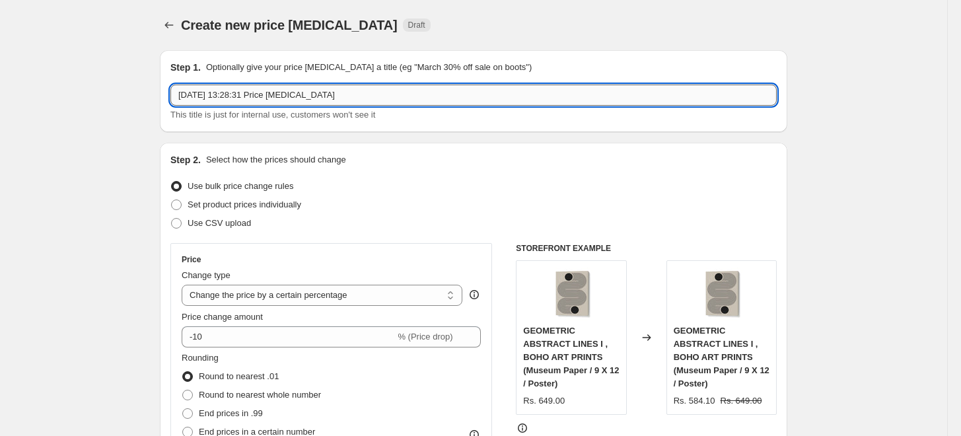
click at [439, 94] on input "17 Sept 2025, 13:28:31 Price change job" at bounding box center [473, 95] width 607 height 21
paste input "IRENE DIMITRI"
type input "IRENE DIMITRI 15%"
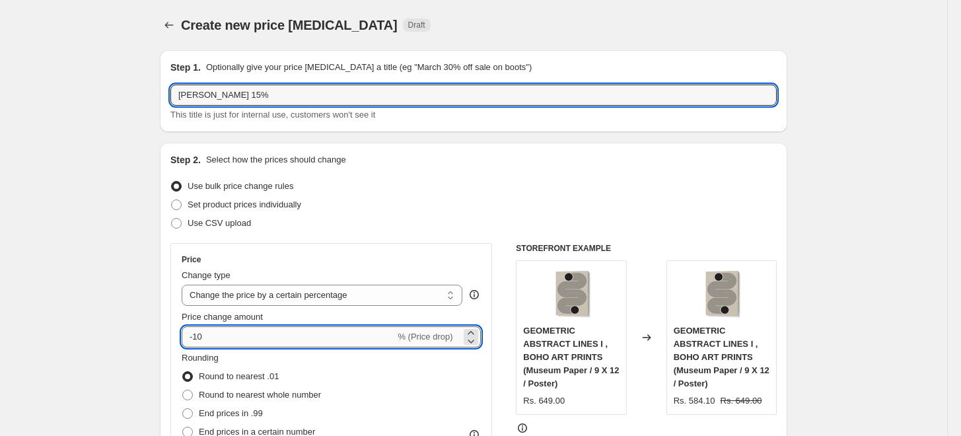
click at [231, 332] on input "-10" at bounding box center [288, 336] width 213 height 21
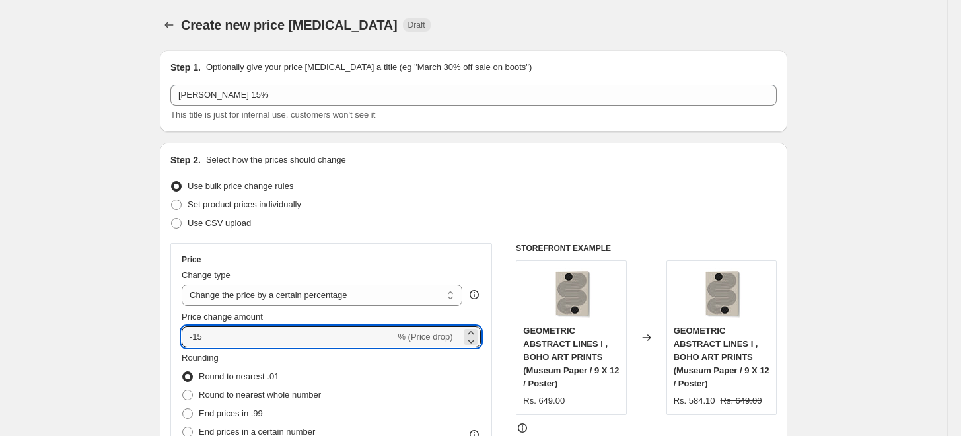
type input "-15"
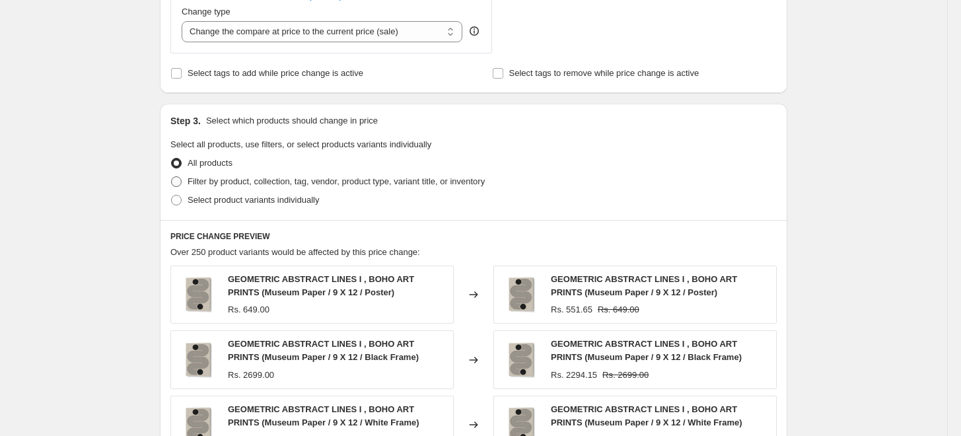
click at [212, 178] on span "Filter by product, collection, tag, vendor, product type, variant title, or inv…" at bounding box center [336, 181] width 297 height 10
click at [172, 177] on input "Filter by product, collection, tag, vendor, product type, variant title, or inv…" at bounding box center [171, 176] width 1 height 1
radio input "true"
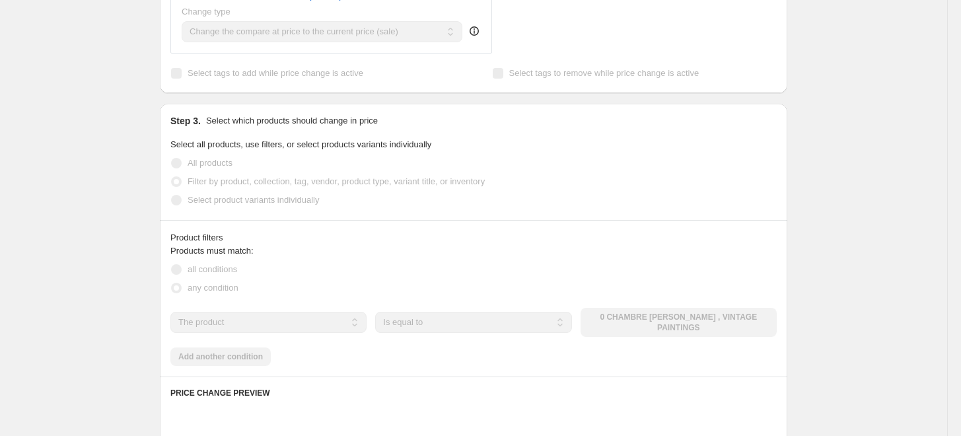
scroll to position [734, 0]
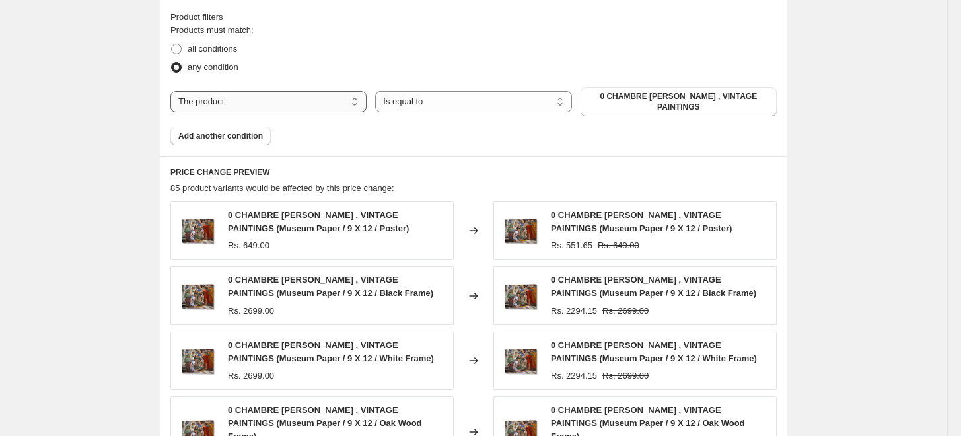
click at [326, 101] on select "The product The product's collection The product's tag The product's vendor The…" at bounding box center [268, 101] width 196 height 21
select select "collection"
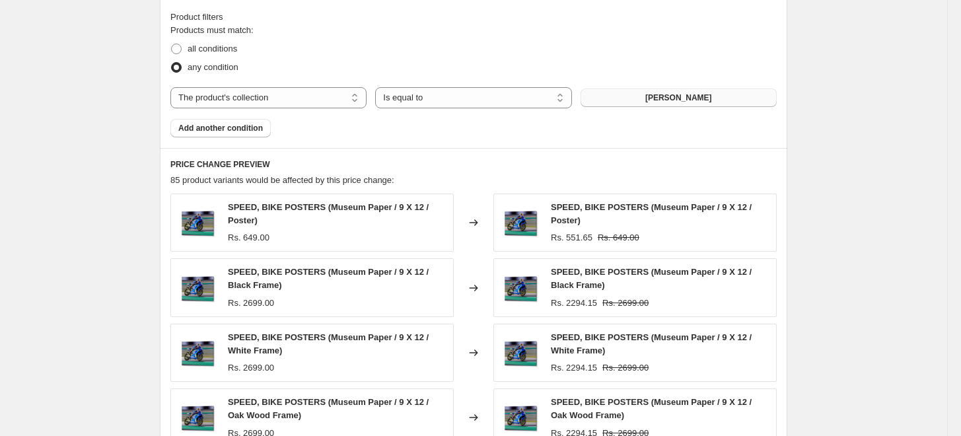
click at [684, 97] on span "[PERSON_NAME]" at bounding box center [679, 98] width 67 height 11
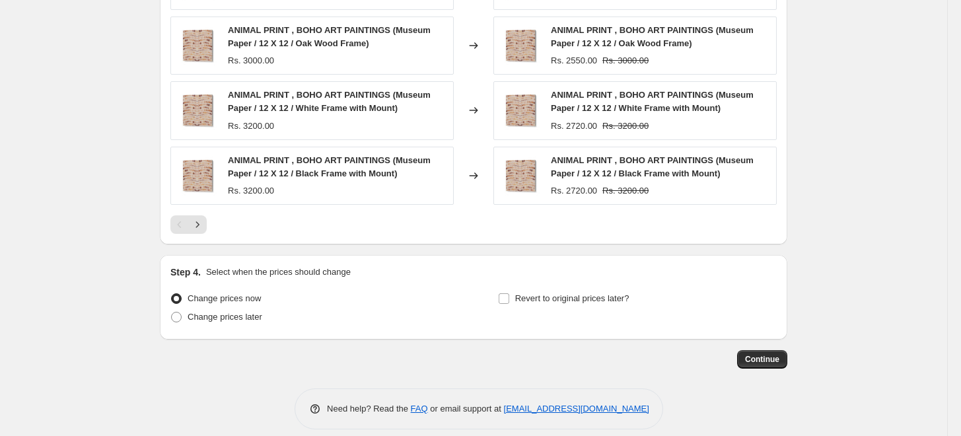
scroll to position [1054, 0]
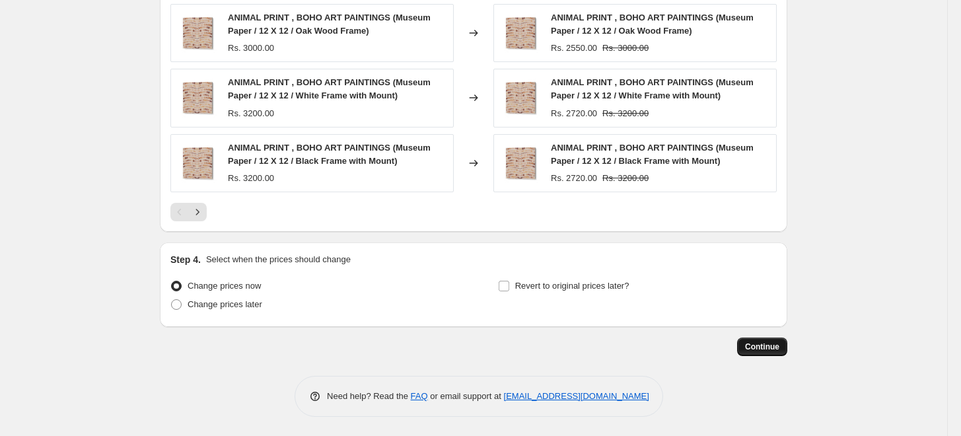
click at [770, 341] on button "Continue" at bounding box center [762, 347] width 50 height 19
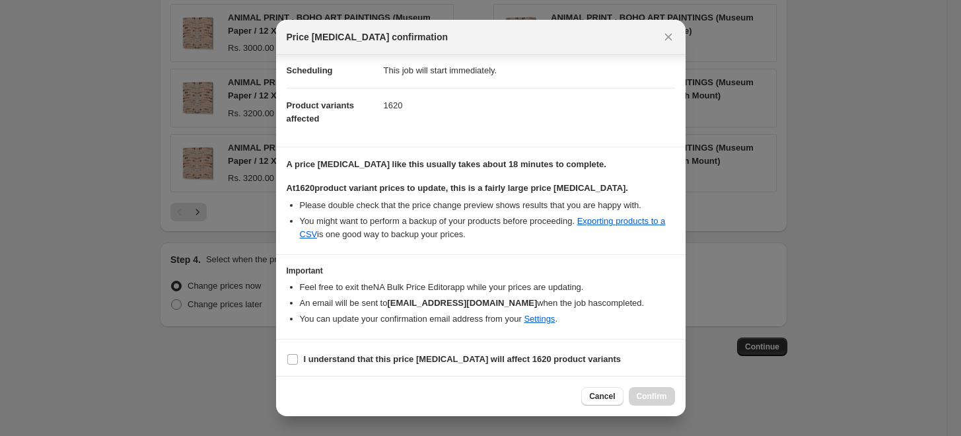
scroll to position [110, 0]
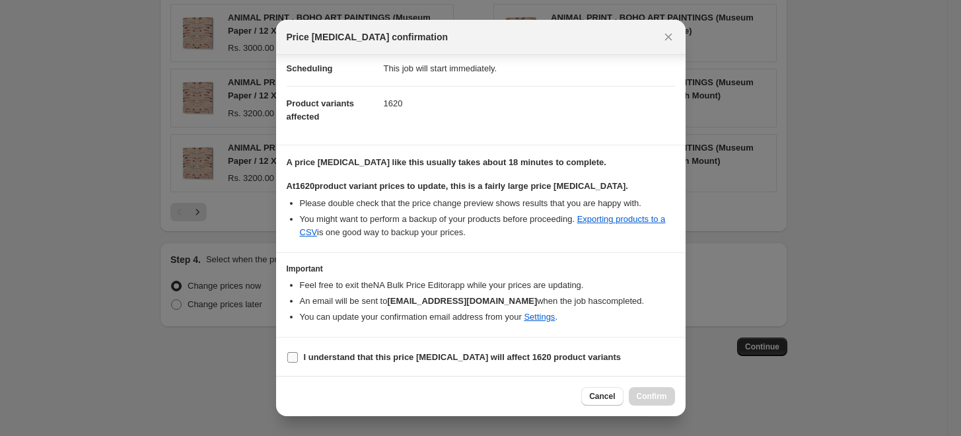
click at [365, 355] on b "I understand that this price change job will affect 1620 product variants" at bounding box center [463, 357] width 318 height 10
click at [298, 355] on input "I understand that this price change job will affect 1620 product variants" at bounding box center [292, 357] width 11 height 11
checkbox input "true"
click at [651, 394] on span "Confirm" at bounding box center [652, 396] width 30 height 11
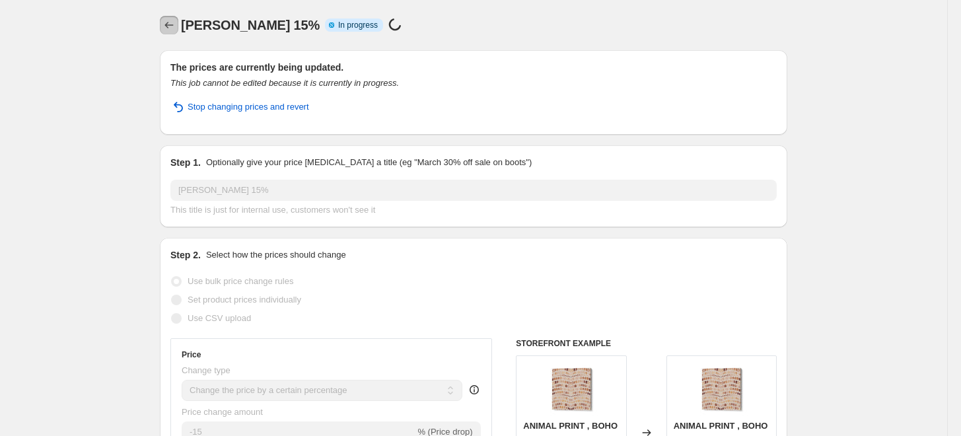
click at [172, 30] on icon "Price change jobs" at bounding box center [169, 25] width 13 height 13
